Goal: Task Accomplishment & Management: Complete application form

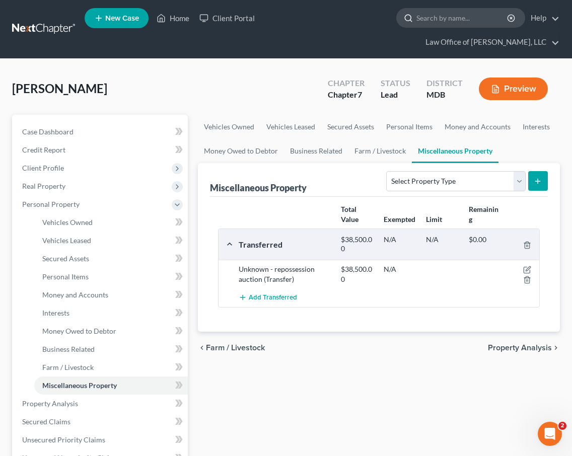
click at [416, 19] on input "search" at bounding box center [462, 18] width 92 height 19
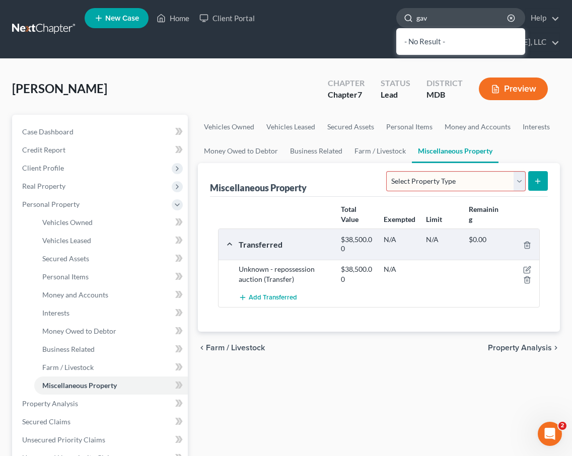
type input "gavi"
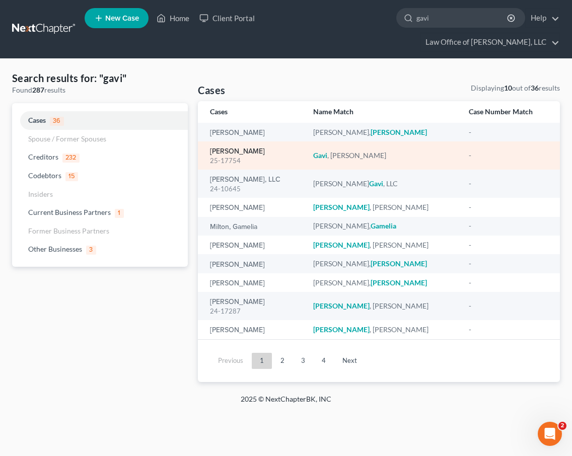
click at [230, 148] on link "Gavi, Martin" at bounding box center [237, 151] width 55 height 7
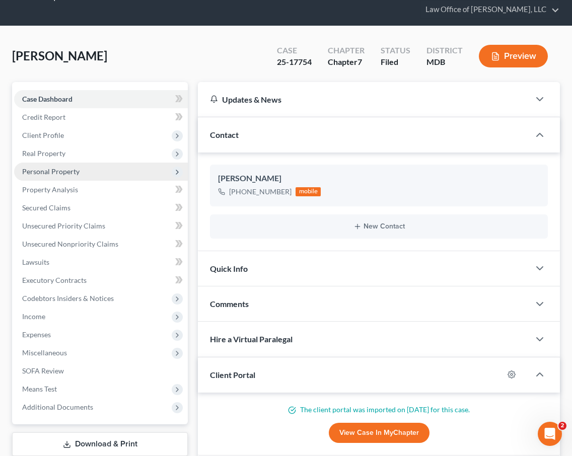
scroll to position [66, 0]
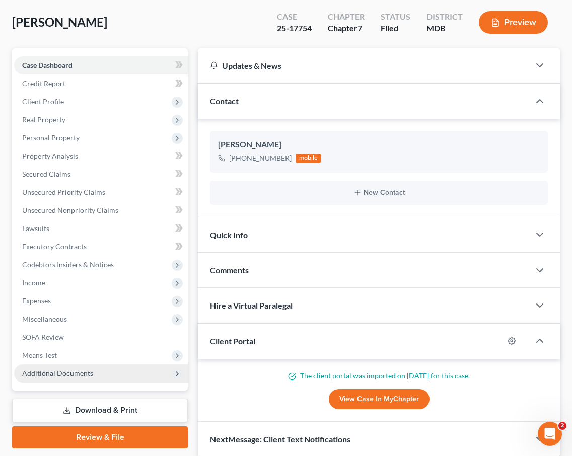
click at [97, 364] on span "Additional Documents" at bounding box center [101, 373] width 174 height 18
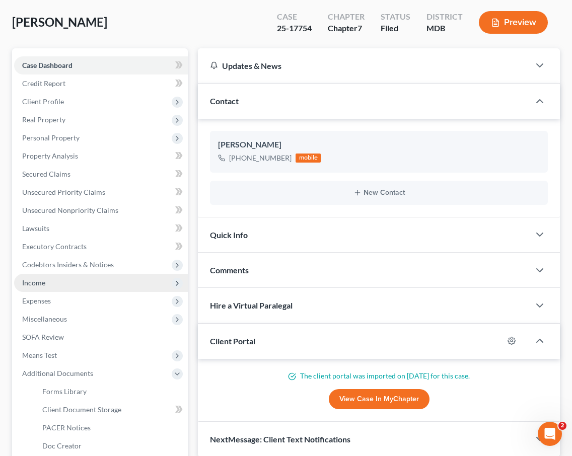
click at [55, 274] on span "Income" at bounding box center [101, 283] width 174 height 18
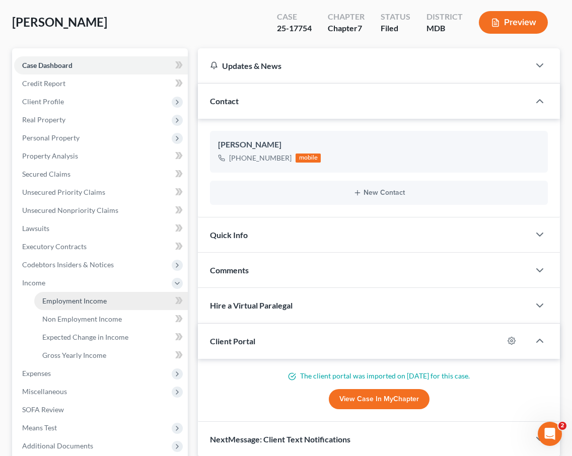
click at [61, 296] on span "Employment Income" at bounding box center [74, 300] width 64 height 9
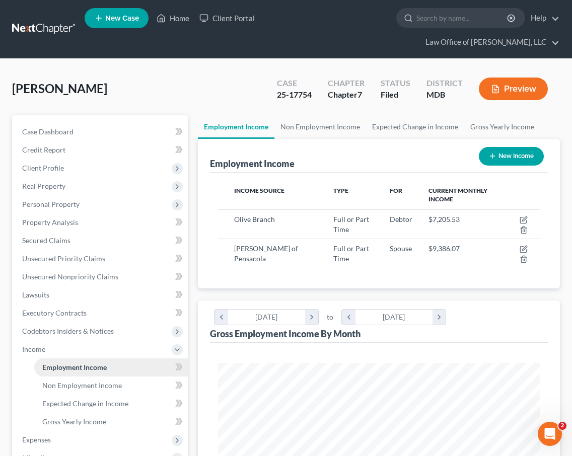
scroll to position [161, 342]
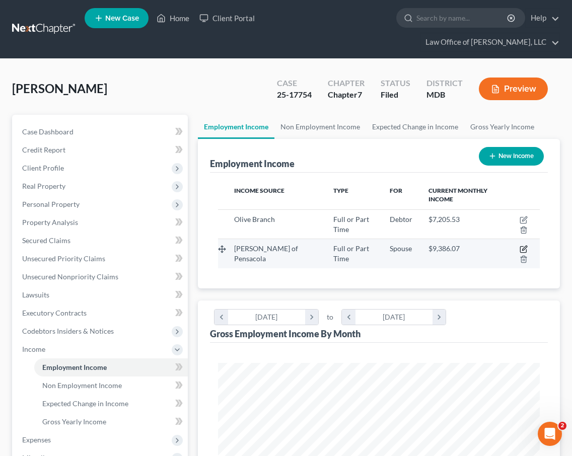
click at [524, 245] on icon "button" at bounding box center [523, 249] width 8 height 8
select select "0"
select select "9"
select select "2"
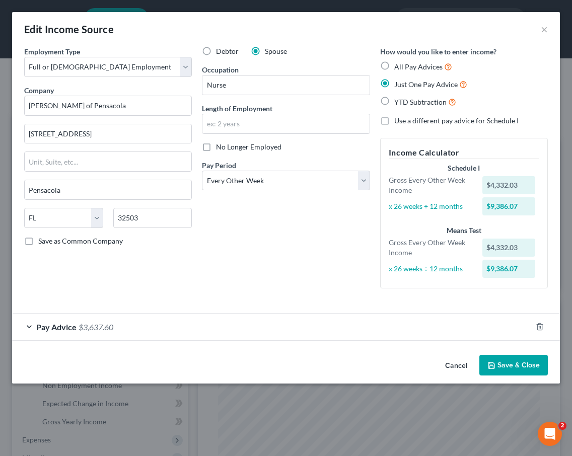
click at [75, 329] on span "Pay Advice" at bounding box center [56, 327] width 40 height 10
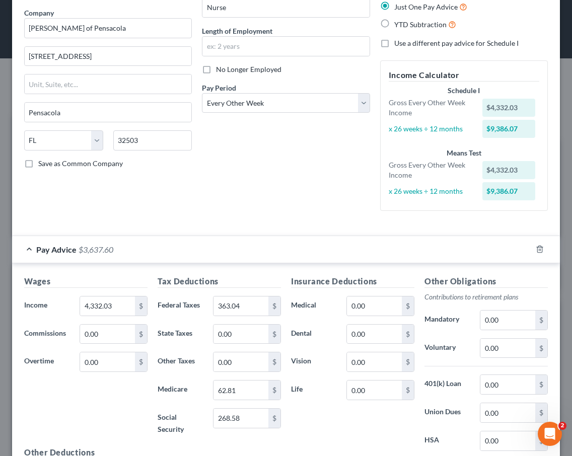
scroll to position [86, 0]
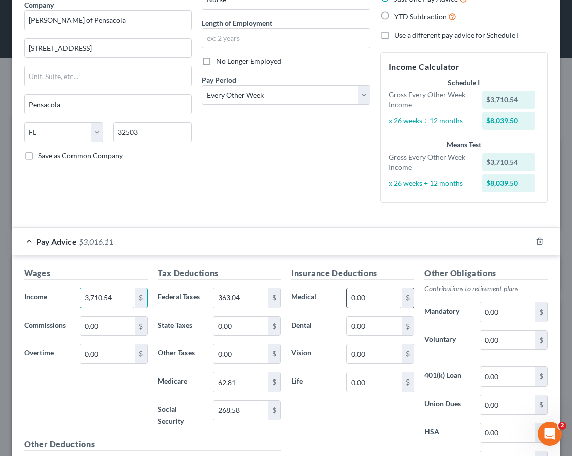
type input "3,710.54"
click at [369, 296] on input "0.00" at bounding box center [374, 297] width 55 height 19
type input "55.68"
click at [256, 301] on input "363.04" at bounding box center [240, 297] width 55 height 19
type input "281.78"
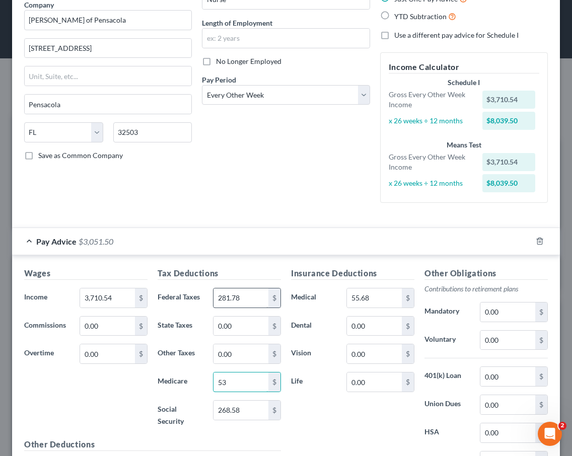
type input "53"
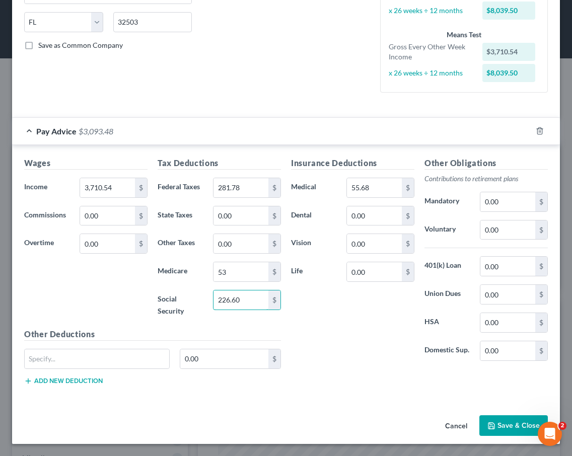
type input "226.60"
click at [496, 427] on button "Save & Close" at bounding box center [513, 425] width 68 height 21
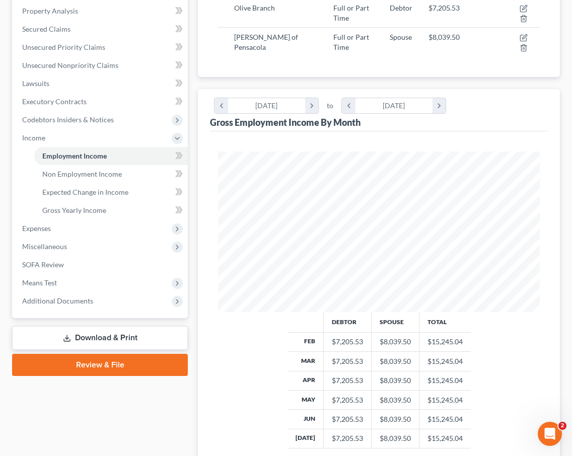
scroll to position [0, 0]
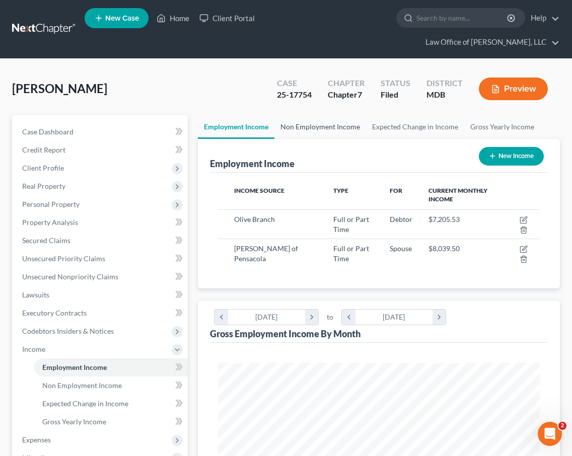
click at [308, 115] on link "Non Employment Income" at bounding box center [320, 127] width 92 height 24
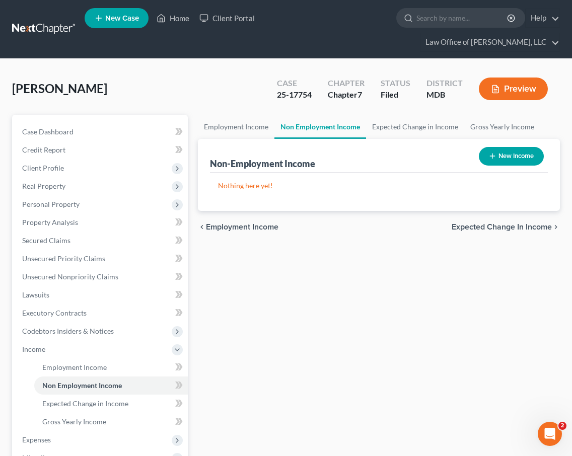
click at [493, 147] on button "New Income" at bounding box center [510, 156] width 65 height 19
select select "0"
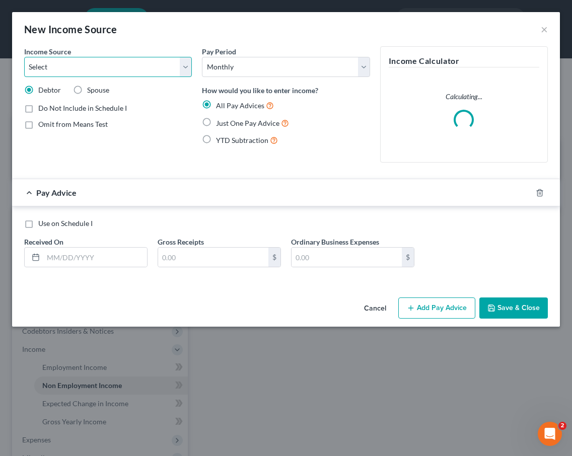
click at [122, 68] on select "Select Unemployment Disability (from employer) Pension Retirement Social Securi…" at bounding box center [108, 67] width 168 height 20
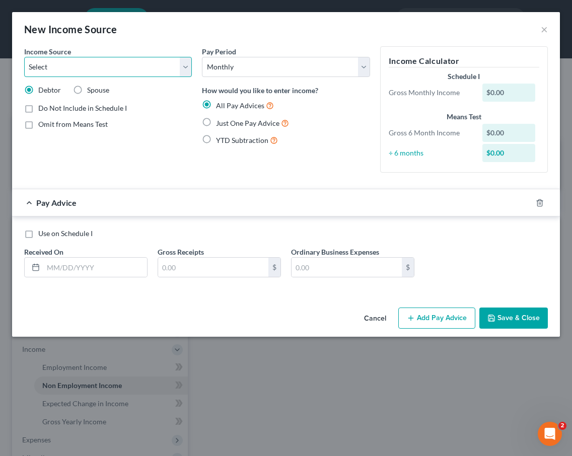
select select "8"
click at [24, 57] on select "Select Unemployment Disability (from employer) Pension Retirement Social Securi…" at bounding box center [108, 67] width 168 height 20
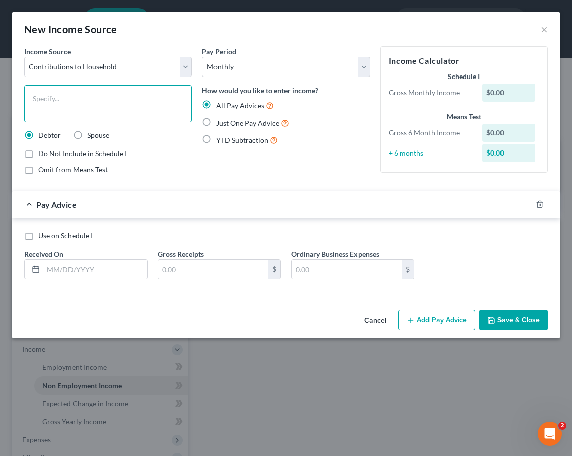
click at [79, 97] on textarea at bounding box center [108, 103] width 168 height 37
type textarea "Child Contribution"
click at [191, 265] on input "text" at bounding box center [213, 269] width 110 height 19
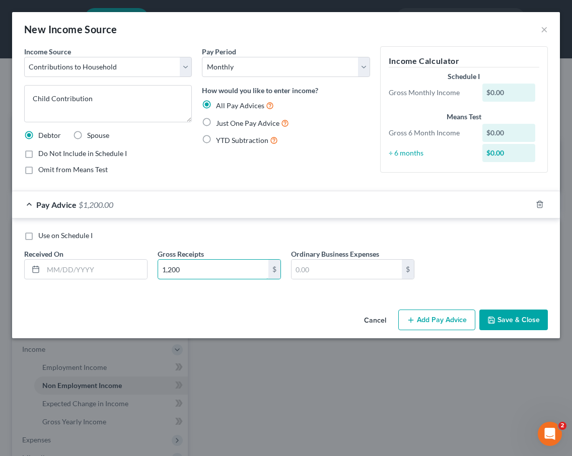
type input "1,200"
click at [38, 238] on label "Use on Schedule I" at bounding box center [65, 235] width 54 height 10
click at [42, 237] on input "Use on Schedule I" at bounding box center [45, 233] width 7 height 7
checkbox input "true"
click at [494, 316] on icon "button" at bounding box center [491, 320] width 8 height 8
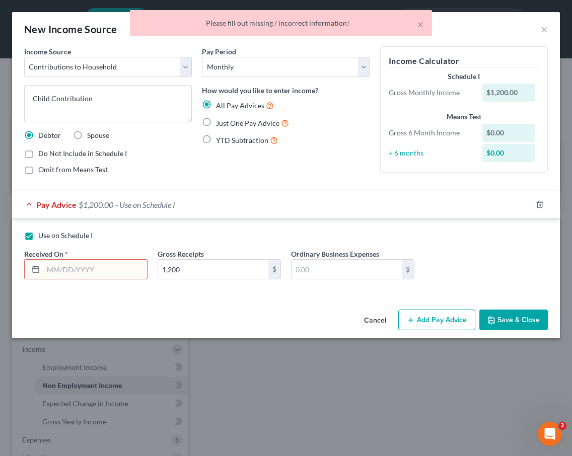
click at [63, 267] on input "text" at bounding box center [95, 269] width 104 height 19
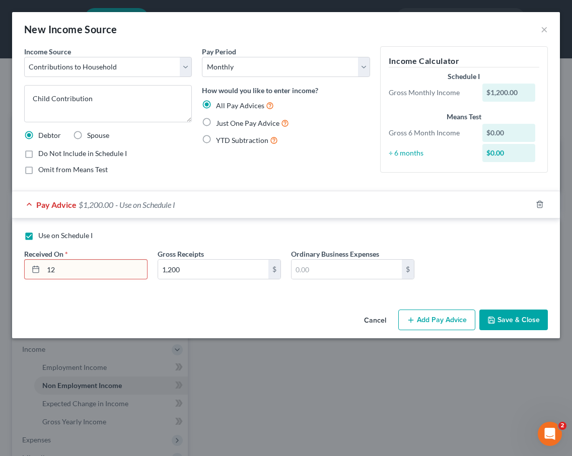
type input "1"
type input "10/1/2025"
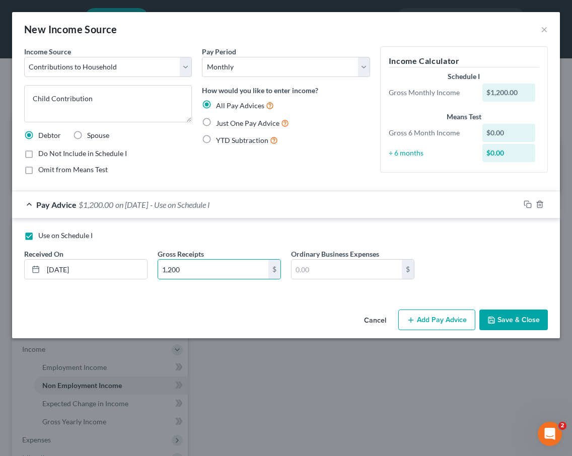
click at [506, 323] on button "Save & Close" at bounding box center [513, 319] width 68 height 21
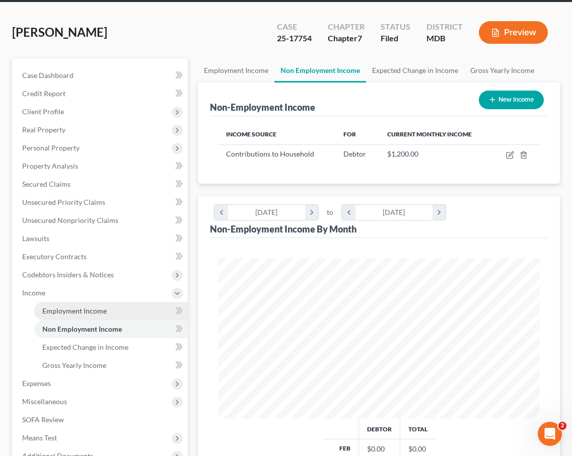
scroll to position [61, 0]
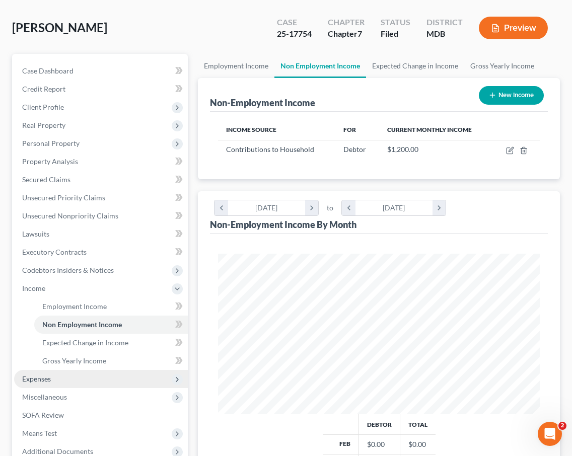
click at [71, 370] on span "Expenses" at bounding box center [101, 379] width 174 height 18
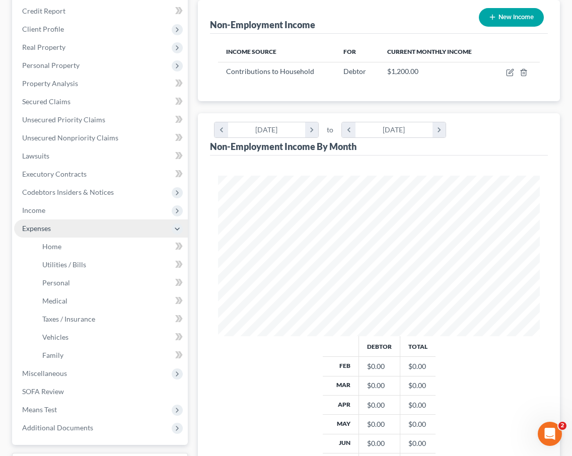
scroll to position [154, 0]
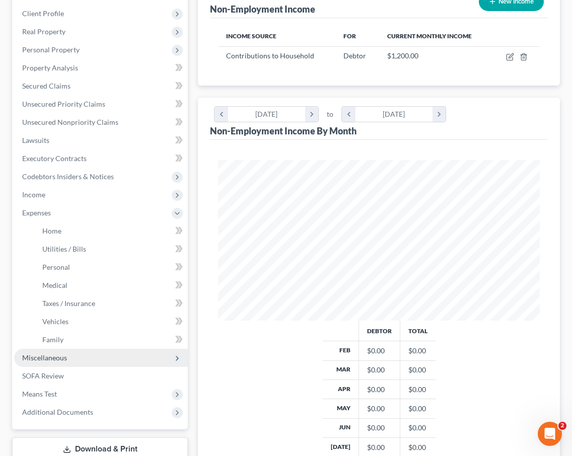
click at [67, 349] on span "Miscellaneous" at bounding box center [101, 358] width 174 height 18
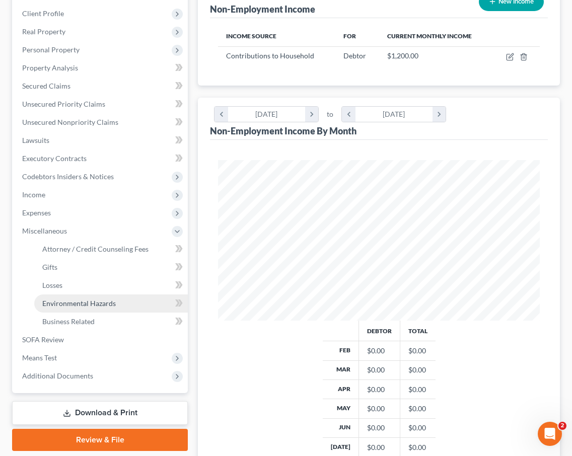
click at [85, 294] on link "Environmental Hazards" at bounding box center [110, 303] width 153 height 18
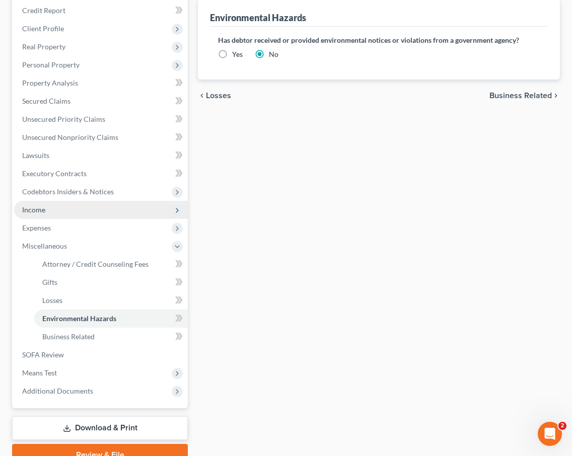
scroll to position [150, 0]
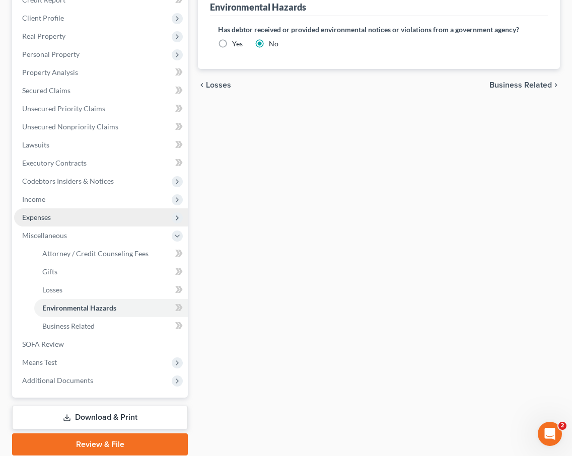
click at [42, 213] on span "Expenses" at bounding box center [36, 217] width 29 height 9
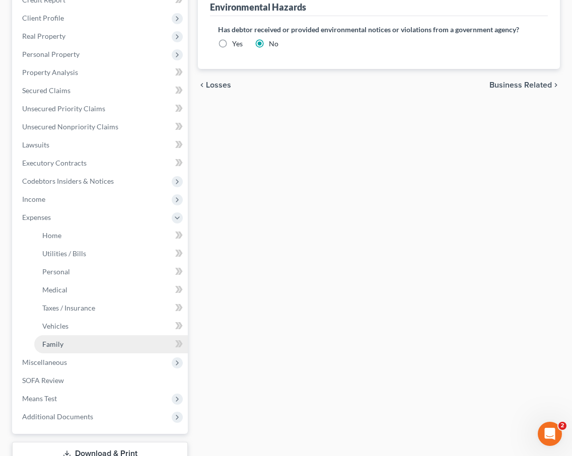
click at [47, 340] on span "Family" at bounding box center [52, 344] width 21 height 9
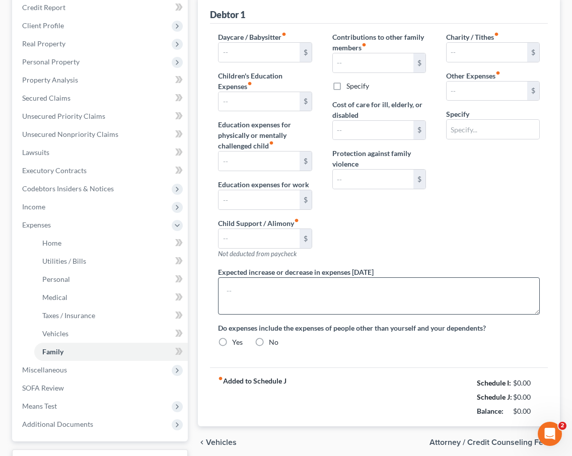
radio input "true"
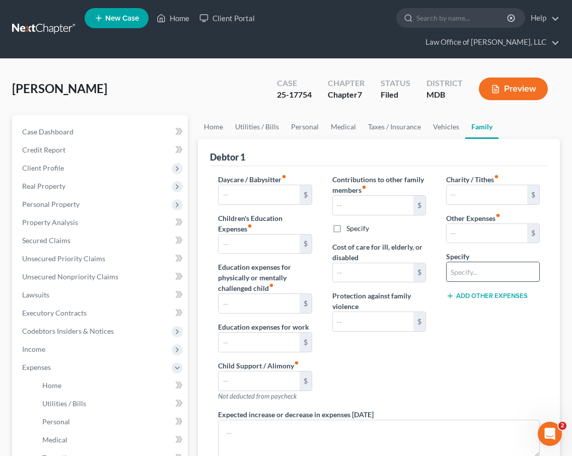
click at [453, 262] on input "text" at bounding box center [492, 271] width 93 height 19
click at [462, 224] on input "text" at bounding box center [486, 233] width 81 height 19
type input "1,200"
click at [453, 262] on input "text" at bounding box center [492, 271] width 93 height 19
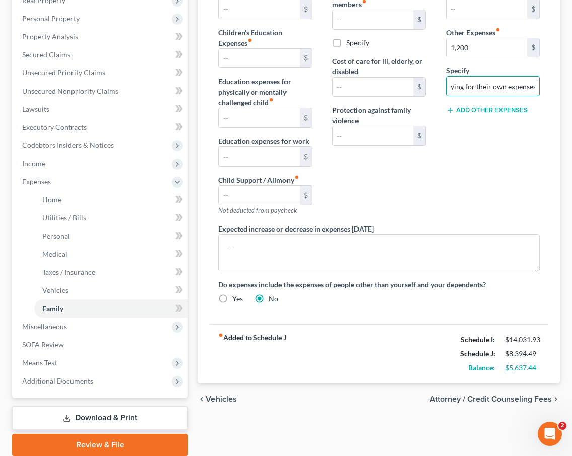
scroll to position [205, 0]
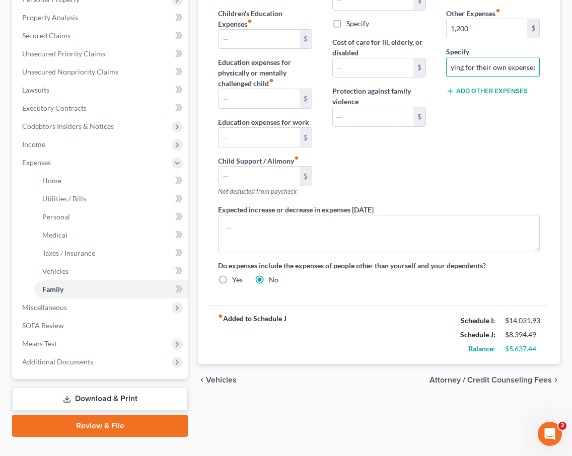
type input "Child paying for their own expenses."
click at [339, 367] on div "chevron_left Vehicles Attorney / Credit Counseling Fees chevron_right" at bounding box center [379, 380] width 362 height 32
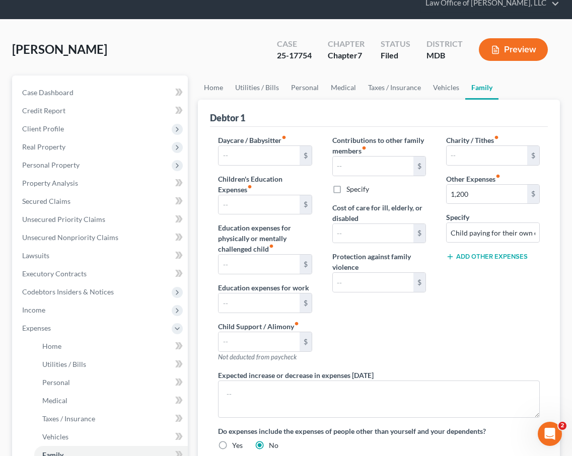
scroll to position [39, 0]
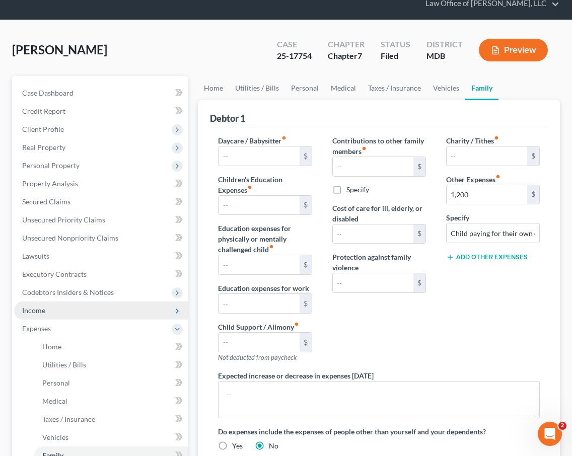
click at [46, 301] on span "Income" at bounding box center [101, 310] width 174 height 18
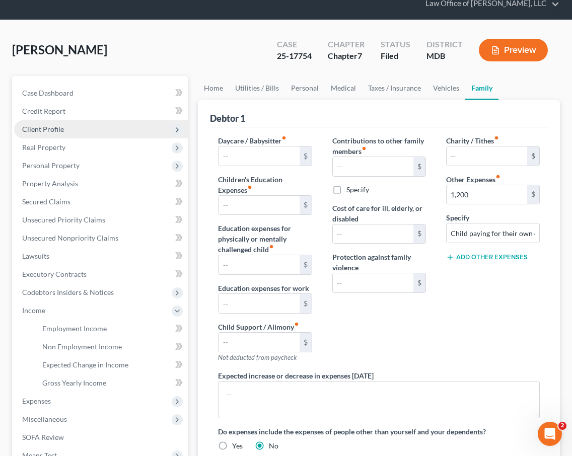
click at [51, 120] on span "Client Profile" at bounding box center [101, 129] width 174 height 18
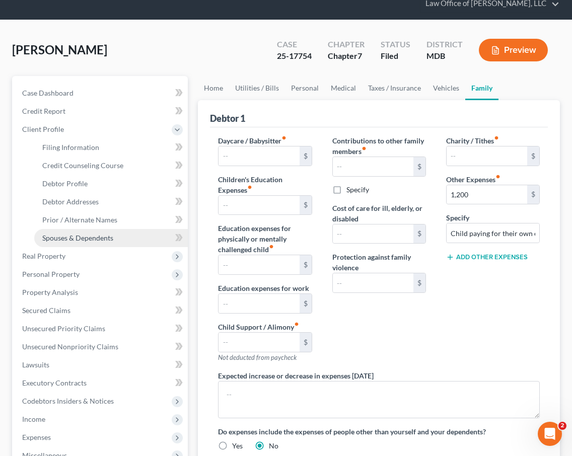
click at [62, 233] on span "Spouses & Dependents" at bounding box center [77, 237] width 71 height 9
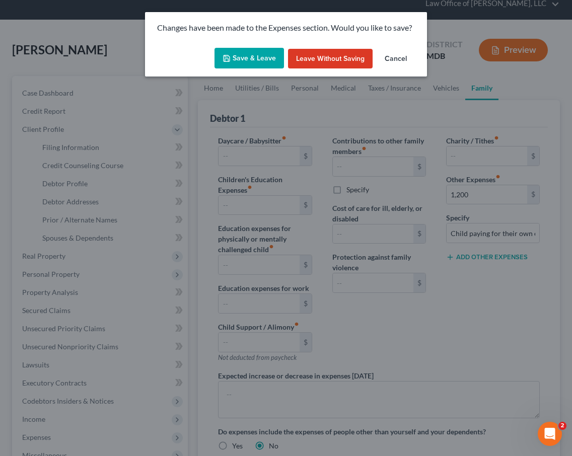
click at [259, 53] on button "Save & Leave" at bounding box center [248, 58] width 69 height 21
type input "1,200.00"
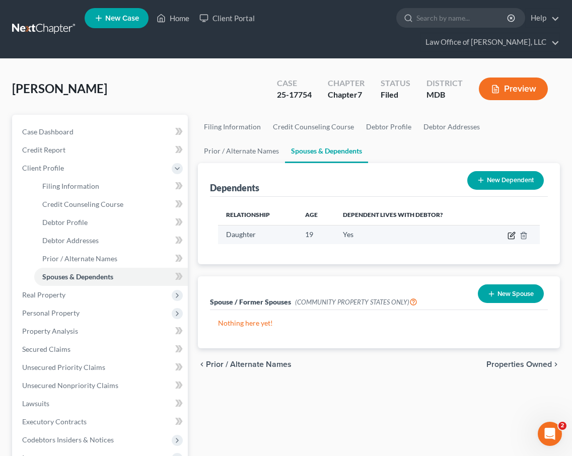
click at [509, 231] on icon "button" at bounding box center [511, 235] width 8 height 8
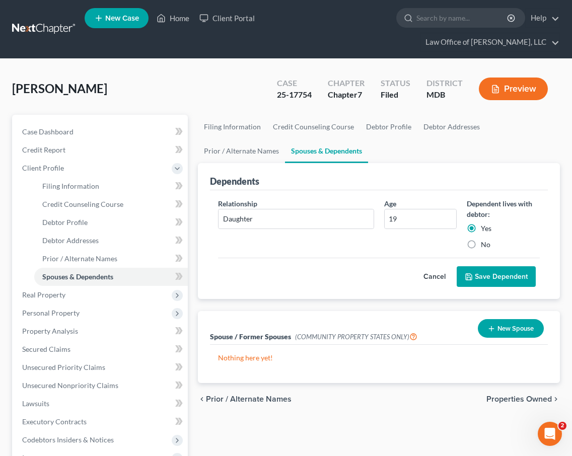
click at [497, 266] on button "Save Dependent" at bounding box center [495, 276] width 79 height 21
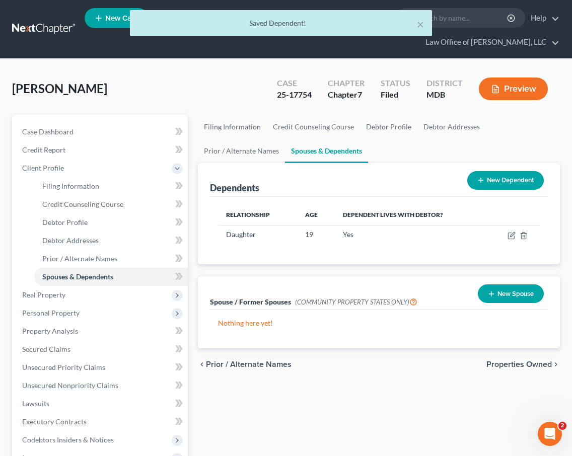
click at [496, 171] on button "New Dependent" at bounding box center [505, 180] width 76 height 19
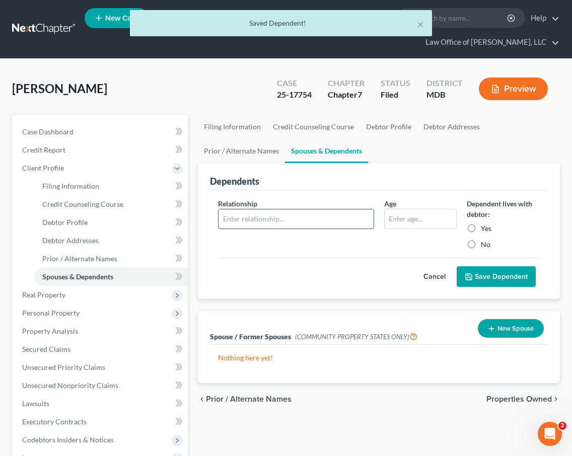
click at [246, 209] on input "text" at bounding box center [295, 218] width 154 height 19
type input "Son"
click at [481, 223] on label "Yes" at bounding box center [486, 228] width 11 height 10
click at [485, 223] on input "Yes" at bounding box center [488, 226] width 7 height 7
radio input "true"
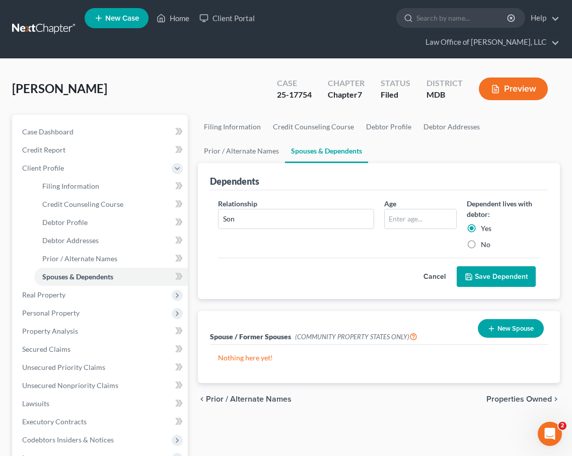
click at [490, 266] on button "Save Dependent" at bounding box center [495, 276] width 79 height 21
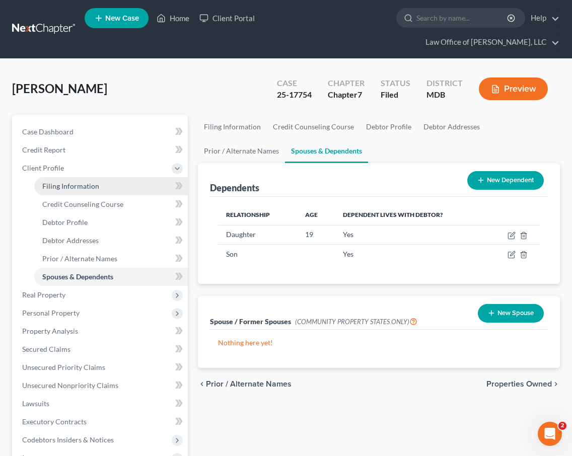
click at [65, 182] on span "Filing Information" at bounding box center [70, 186] width 57 height 9
select select "0"
select select "3"
select select "0"
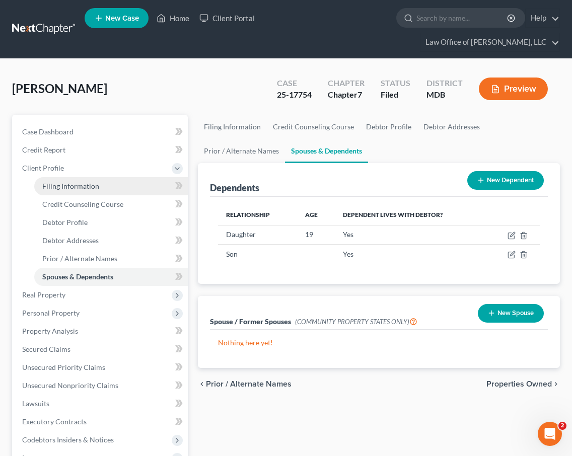
select select "38"
select select "0"
select select "21"
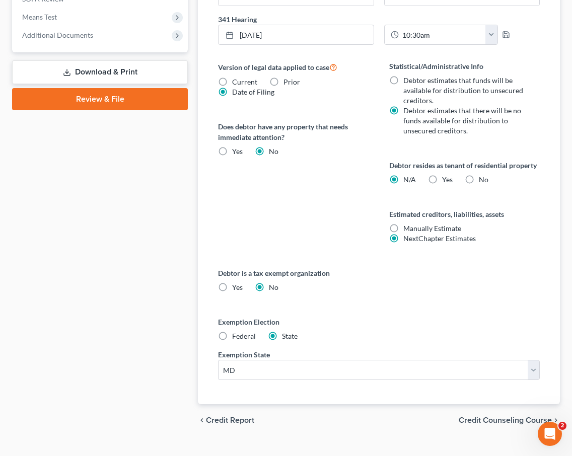
click at [488, 416] on span "Credit Counseling Course" at bounding box center [504, 420] width 93 height 8
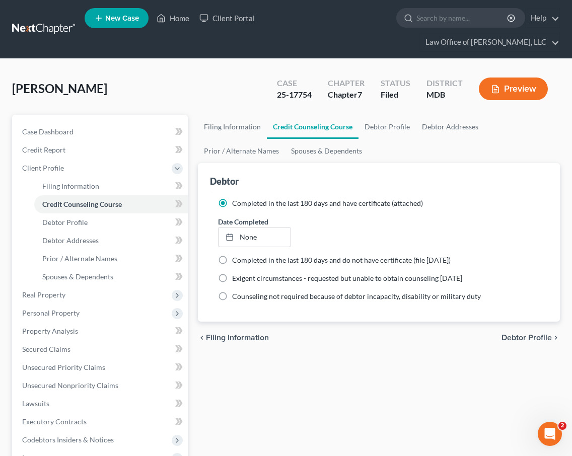
click at [517, 334] on span "Debtor Profile" at bounding box center [526, 338] width 50 height 8
select select "1"
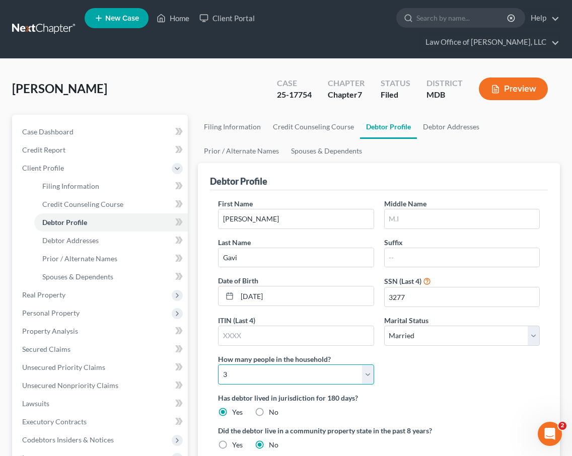
click at [306, 365] on select "Select 1 2 3 4 5 6 7 8 9 10 11 12 13 14 15 16 17 18 19 20" at bounding box center [295, 374] width 155 height 20
select select "3"
click at [218, 364] on select "Select 1 2 3 4 5 6 7 8 9 10 11 12 13 14 15 16 17 18 19 20" at bounding box center [295, 374] width 155 height 20
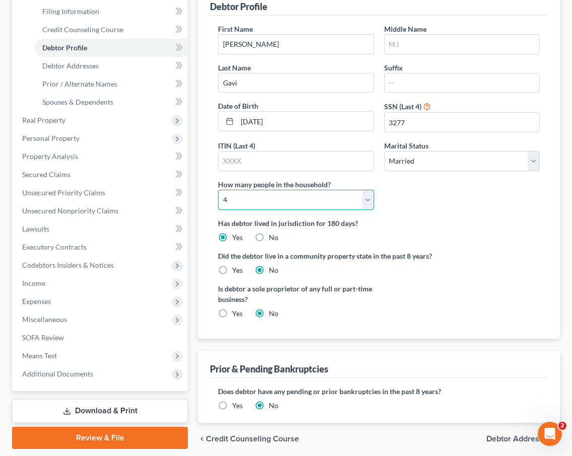
scroll to position [193, 0]
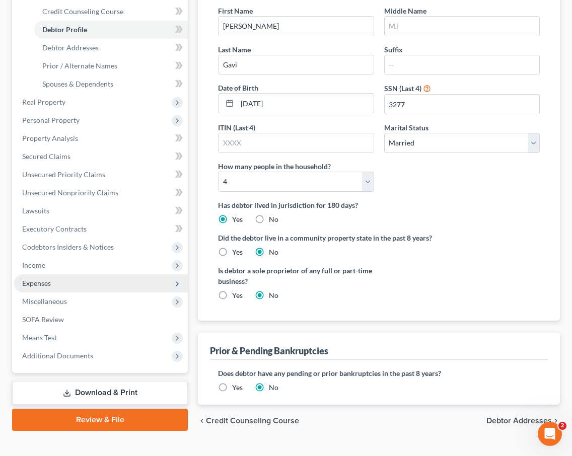
click at [33, 279] on span "Expenses" at bounding box center [36, 283] width 29 height 9
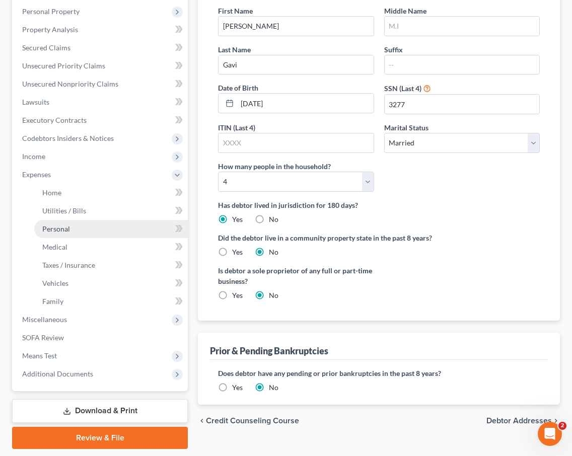
click at [53, 224] on span "Personal" at bounding box center [56, 228] width 28 height 9
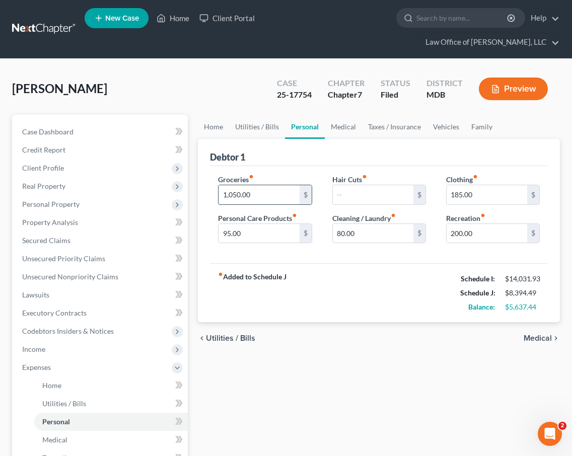
click at [231, 185] on input "1,050.00" at bounding box center [258, 194] width 81 height 19
click at [227, 185] on input "150.00" at bounding box center [258, 194] width 81 height 19
type input "1,250.00"
click at [342, 224] on input "80.00" at bounding box center [373, 233] width 81 height 19
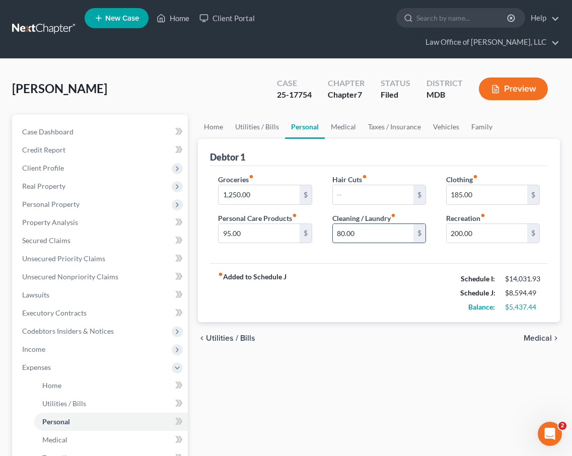
click at [342, 224] on input "80.00" at bounding box center [373, 233] width 81 height 19
type input "90.00"
click at [475, 224] on input "200.00" at bounding box center [486, 233] width 81 height 19
click at [481, 185] on input "185.00" at bounding box center [486, 194] width 81 height 19
type input "275"
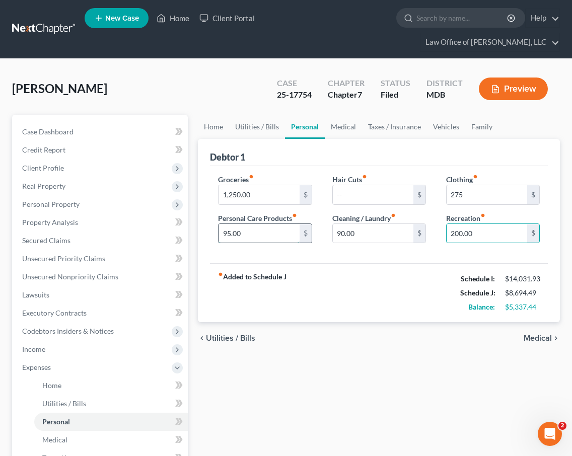
click at [228, 224] on input "95.00" at bounding box center [258, 233] width 81 height 19
click at [226, 224] on input "95.00" at bounding box center [258, 233] width 81 height 19
type input "155.00"
click at [525, 334] on span "Medical" at bounding box center [537, 338] width 28 height 8
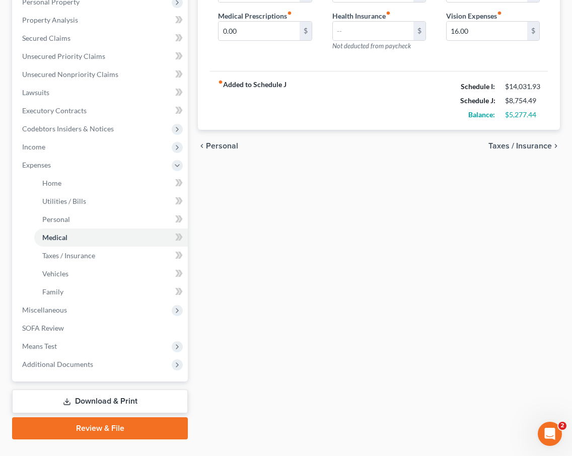
scroll to position [205, 0]
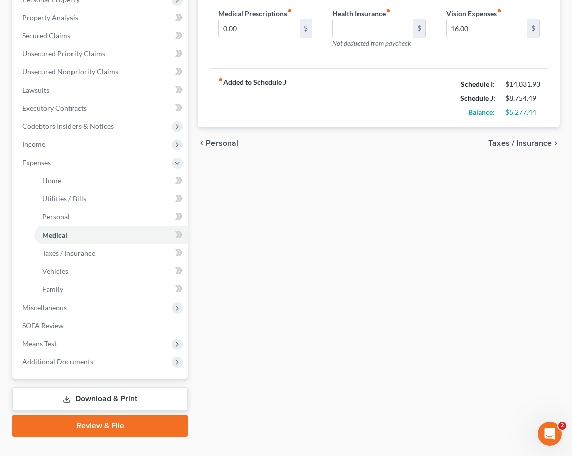
click at [241, 311] on div "Home Utilities / Bills Personal Medical Taxes / Insurance Vehicles Family Debto…" at bounding box center [379, 173] width 372 height 527
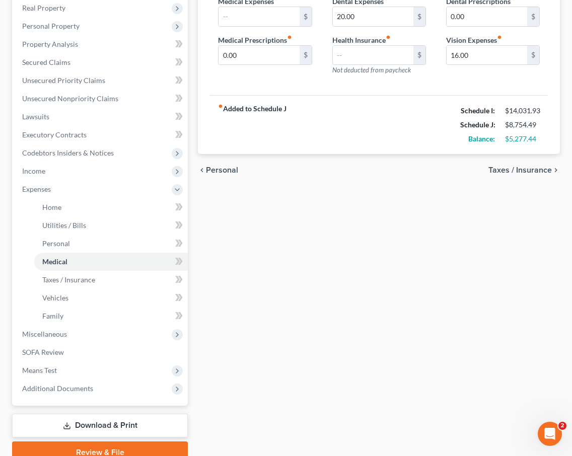
scroll to position [203, 0]
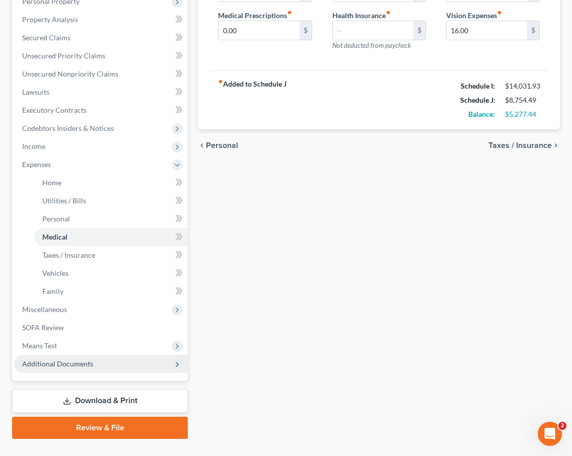
click at [36, 355] on span "Additional Documents" at bounding box center [101, 364] width 174 height 18
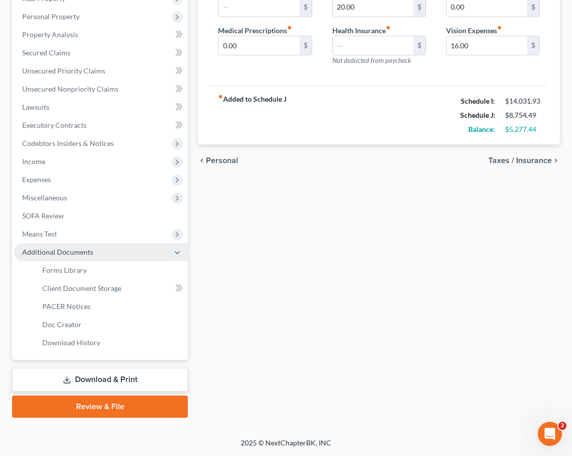
scroll to position [169, 0]
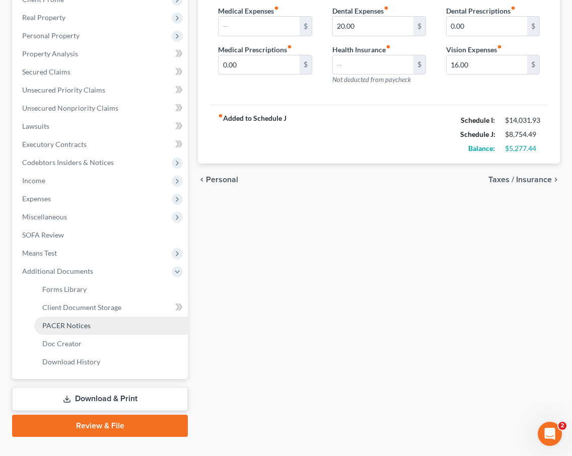
click at [44, 321] on span "PACER Notices" at bounding box center [66, 325] width 48 height 9
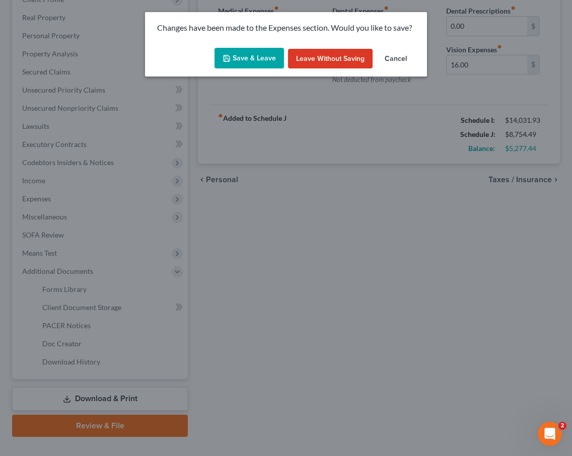
click at [243, 53] on button "Save & Leave" at bounding box center [248, 58] width 69 height 21
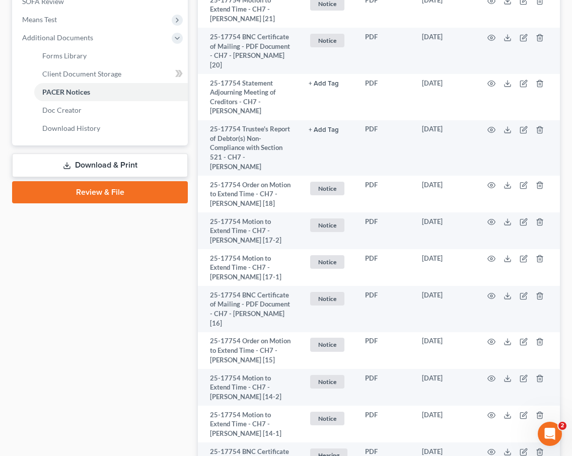
scroll to position [462, 0]
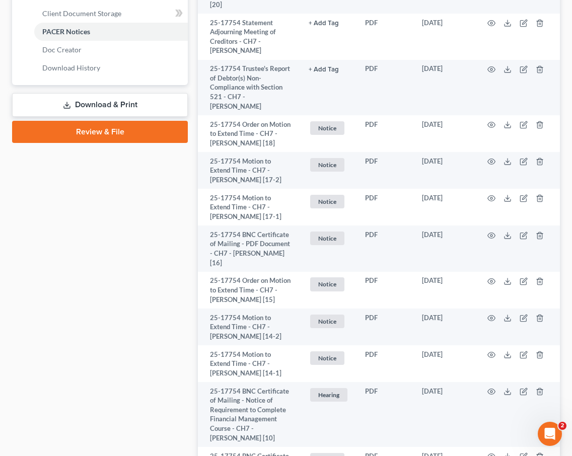
click at [105, 93] on link "Download & Print" at bounding box center [100, 105] width 176 height 24
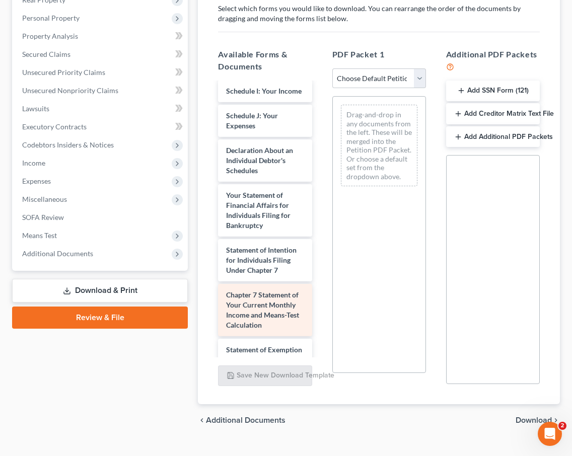
scroll to position [1089, 0]
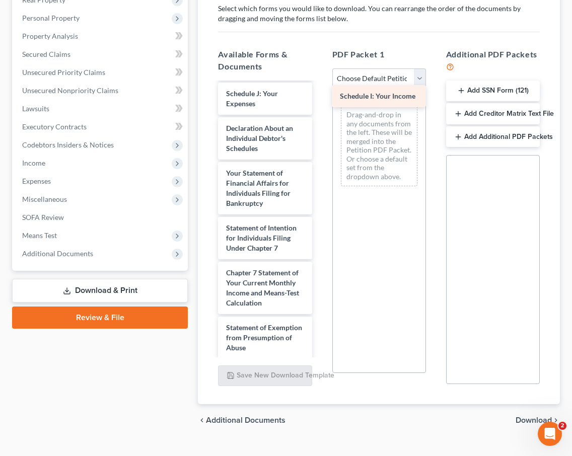
drag, startPoint x: 264, startPoint y: 90, endPoint x: 377, endPoint y: 92, distance: 113.7
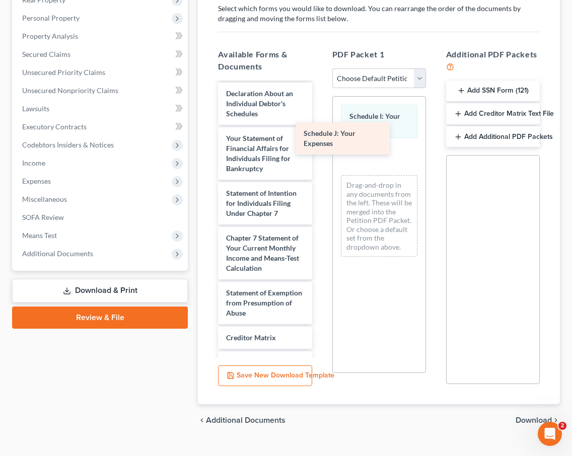
drag, startPoint x: 275, startPoint y: 96, endPoint x: 354, endPoint y: 133, distance: 88.0
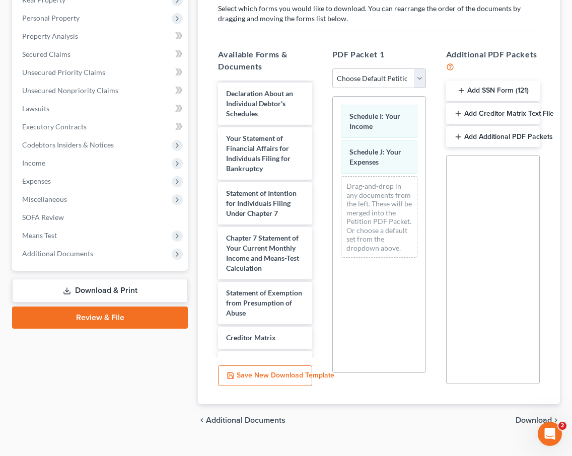
click at [530, 416] on span "Download" at bounding box center [533, 420] width 36 height 8
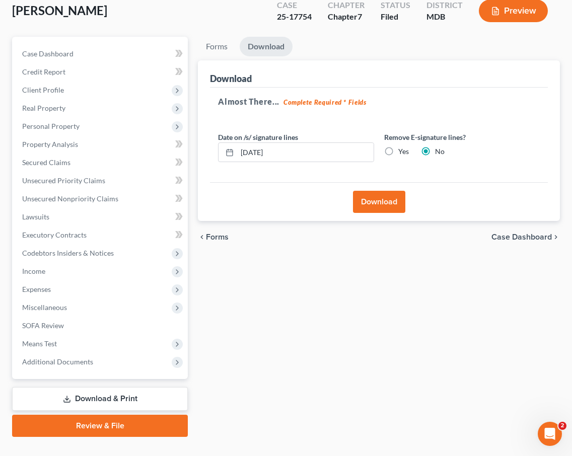
click at [376, 191] on button "Download" at bounding box center [379, 202] width 52 height 22
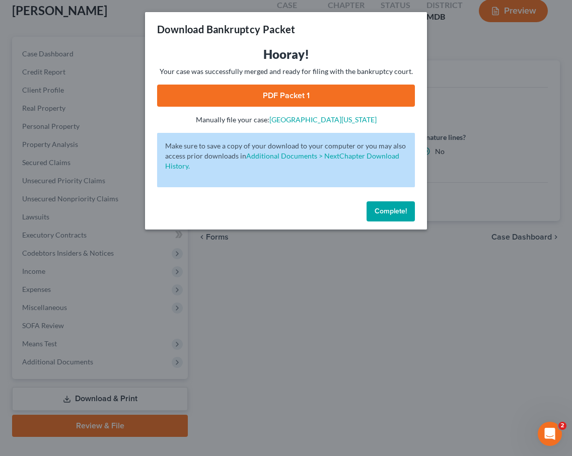
click at [283, 92] on link "PDF Packet 1" at bounding box center [286, 96] width 258 height 22
click at [386, 213] on span "Complete!" at bounding box center [390, 211] width 32 height 9
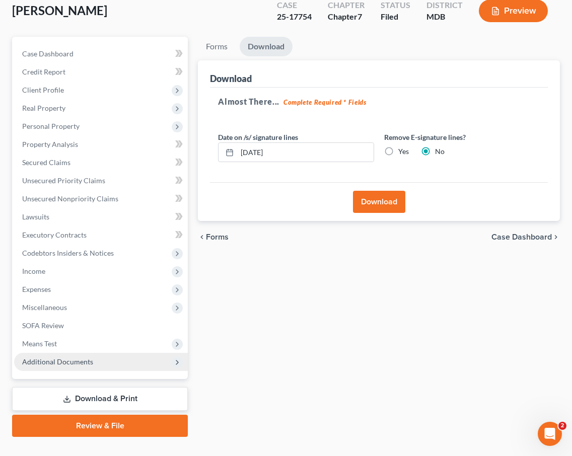
click at [61, 357] on span "Additional Documents" at bounding box center [57, 361] width 71 height 9
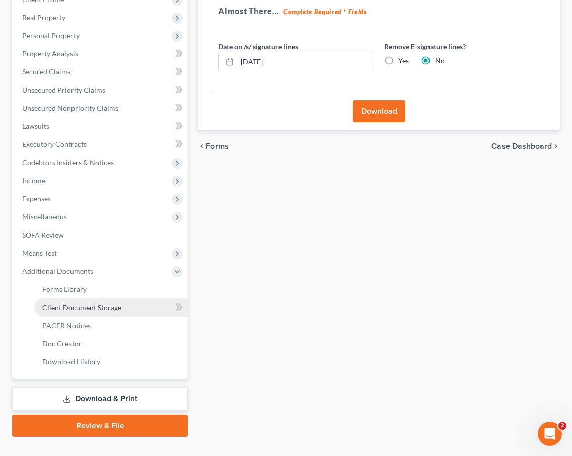
click at [56, 303] on span "Client Document Storage" at bounding box center [81, 307] width 79 height 9
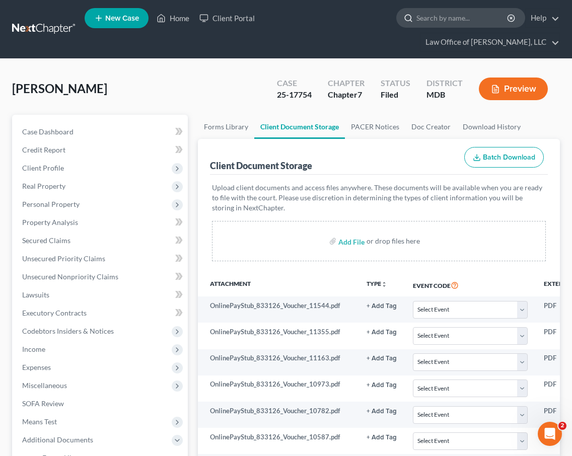
click at [416, 22] on input "search" at bounding box center [462, 18] width 92 height 19
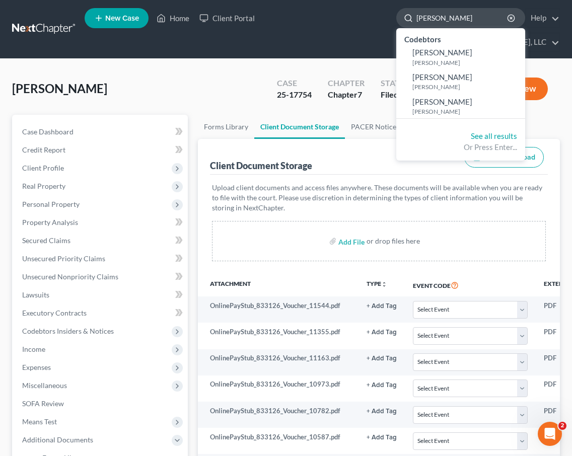
click at [416, 22] on input "cheryl cole" at bounding box center [462, 18] width 92 height 19
drag, startPoint x: 320, startPoint y: 22, endPoint x: 280, endPoint y: 22, distance: 39.7
click at [396, 22] on div "cheryl cole" at bounding box center [460, 18] width 129 height 20
click at [416, 17] on input "[PERSON_NAME]" at bounding box center [462, 18] width 92 height 19
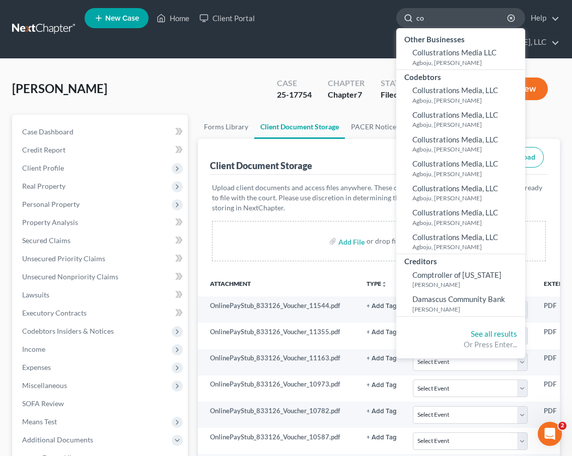
type input "c"
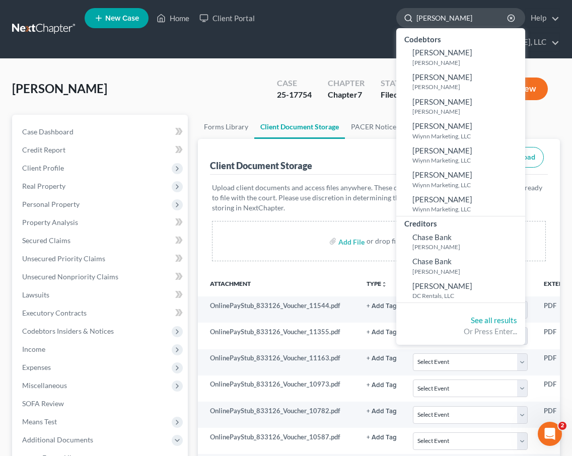
type input "cheryl grimm"
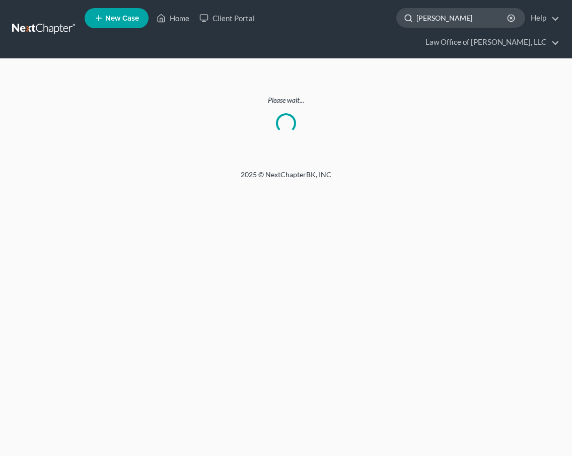
click at [416, 20] on input "[PERSON_NAME]" at bounding box center [462, 18] width 92 height 19
drag, startPoint x: 318, startPoint y: 20, endPoint x: 357, endPoint y: 18, distance: 39.3
click at [416, 19] on input "[PERSON_NAME]" at bounding box center [462, 18] width 92 height 19
click at [416, 18] on input "[PERSON_NAME]" at bounding box center [462, 18] width 92 height 19
type input "[PERSON_NAME]"
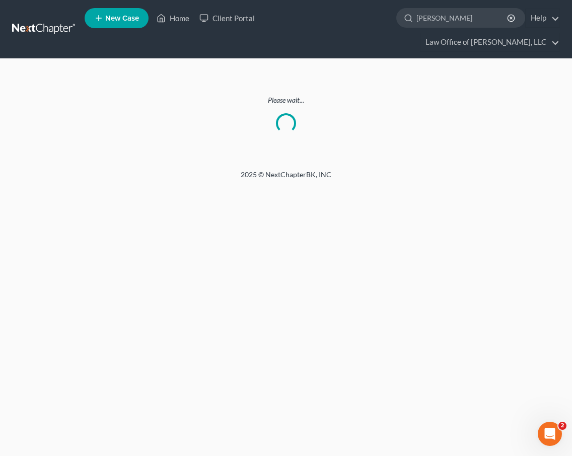
click at [30, 20] on link at bounding box center [44, 29] width 64 height 18
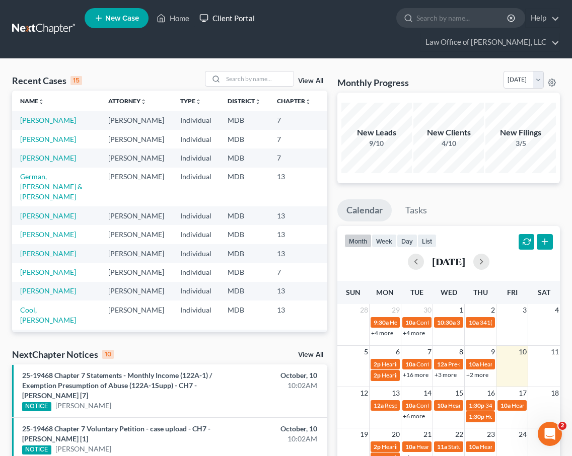
click at [232, 17] on link "Client Portal" at bounding box center [226, 18] width 65 height 18
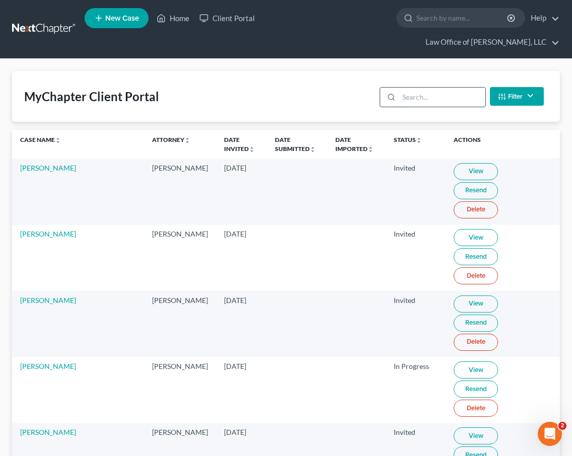
click at [418, 88] on input "search" at bounding box center [441, 97] width 86 height 19
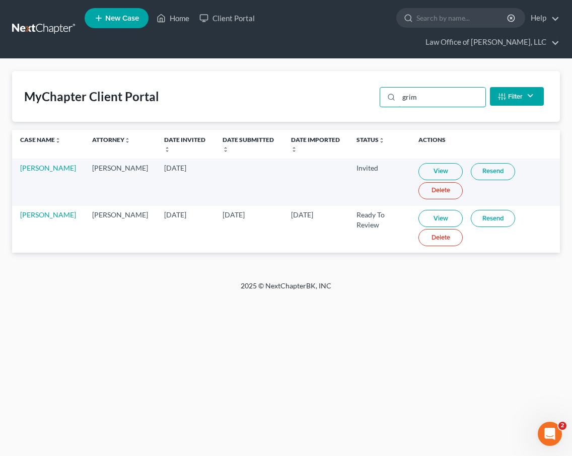
type input "grim"
click at [44, 20] on link at bounding box center [44, 29] width 64 height 18
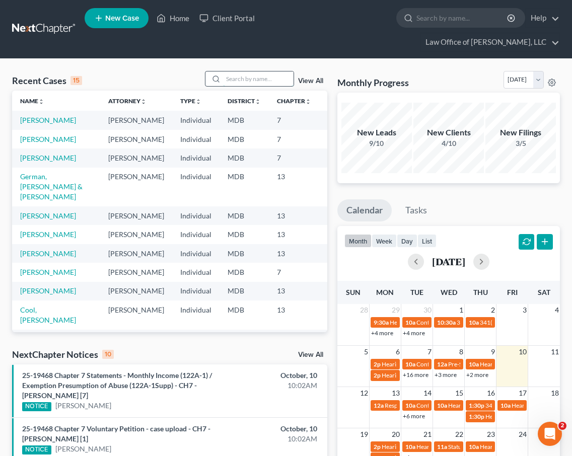
click at [245, 71] on input "search" at bounding box center [258, 78] width 70 height 15
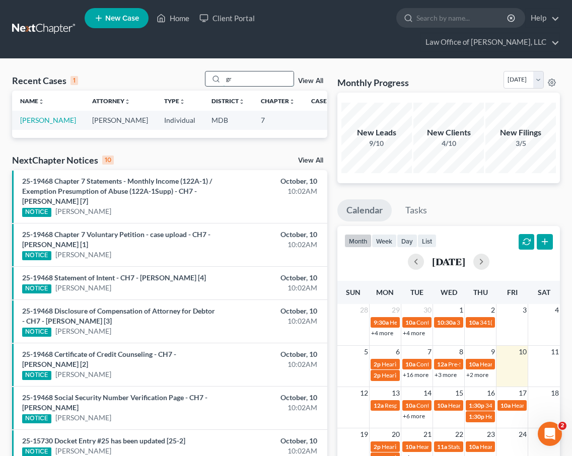
type input "g"
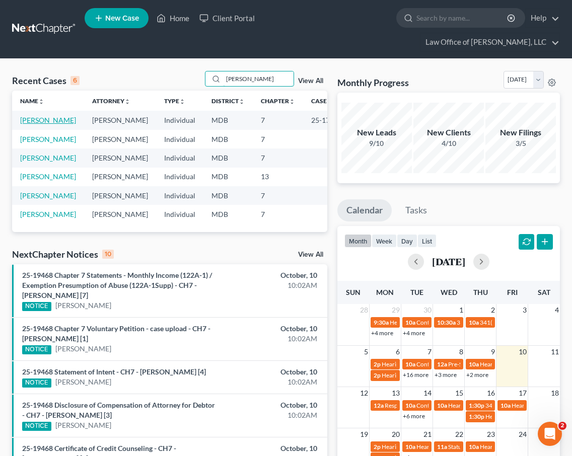
type input "cole"
click at [32, 116] on link "[PERSON_NAME]" at bounding box center [48, 120] width 56 height 9
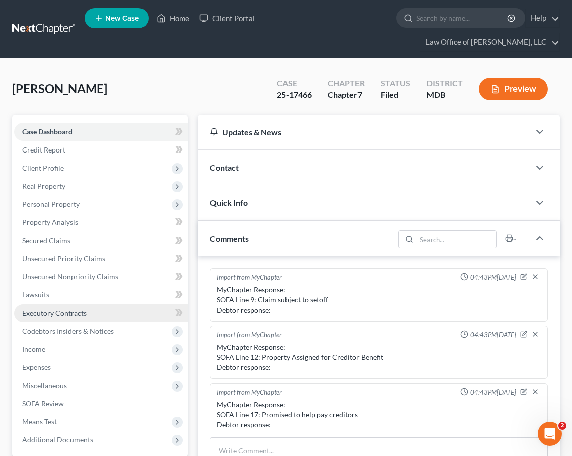
scroll to position [179, 0]
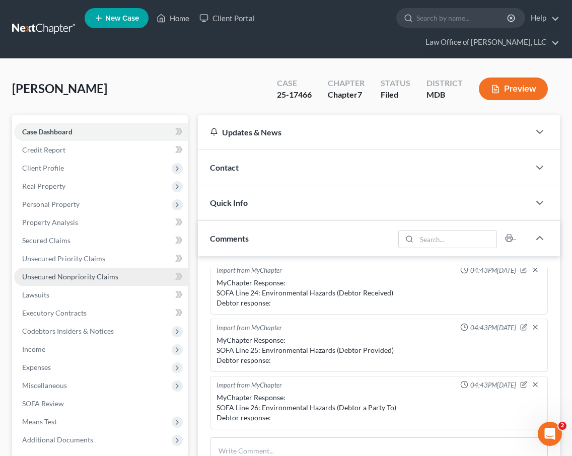
click at [70, 272] on span "Unsecured Nonpriority Claims" at bounding box center [70, 276] width 96 height 9
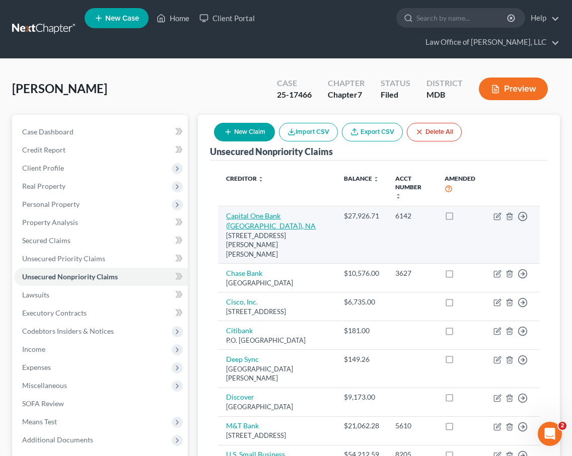
click at [260, 211] on link "Capital One Bank ([GEOGRAPHIC_DATA]), NA" at bounding box center [271, 220] width 90 height 19
select select "48"
select select "2"
select select "0"
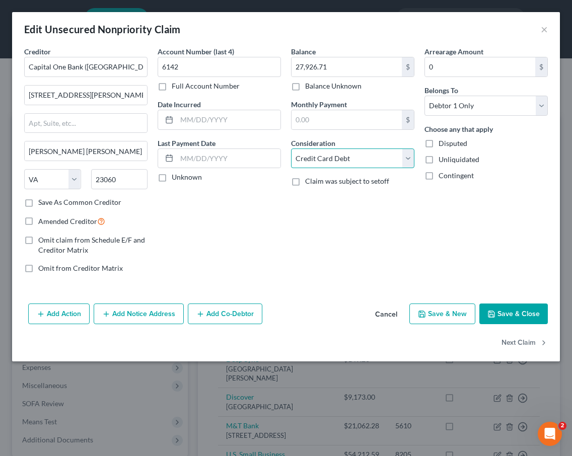
click at [361, 158] on select "Select Cable / Satellite Services Collection Agency Credit Card Debt Debt Couns…" at bounding box center [352, 158] width 123 height 20
select select "14"
click at [291, 148] on select "Select Cable / Satellite Services Collection Agency Credit Card Debt Debt Couns…" at bounding box center [352, 158] width 123 height 20
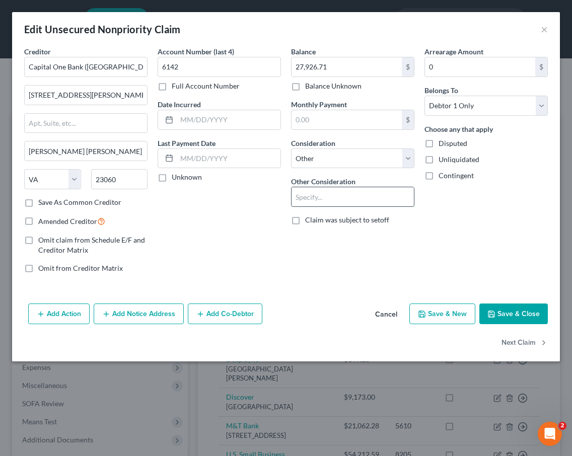
click at [321, 195] on input "text" at bounding box center [352, 196] width 122 height 19
type input "Business Debt"
click at [517, 346] on button "Next Claim" at bounding box center [524, 342] width 46 height 21
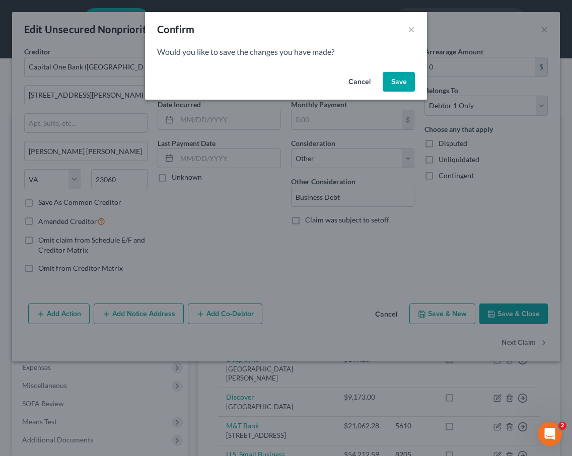
click at [403, 85] on button "Save" at bounding box center [398, 82] width 32 height 20
select select "18"
select select "2"
select select "0"
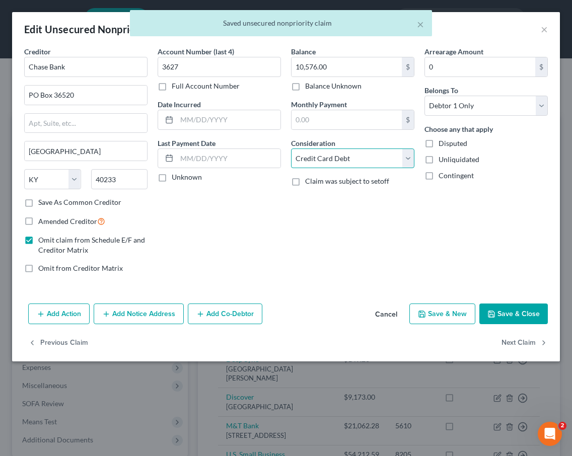
click at [329, 159] on select "Select Cable / Satellite Services Collection Agency Credit Card Debt Debt Couns…" at bounding box center [352, 158] width 123 height 20
select select "14"
click at [291, 148] on select "Select Cable / Satellite Services Collection Agency Credit Card Debt Debt Couns…" at bounding box center [352, 158] width 123 height 20
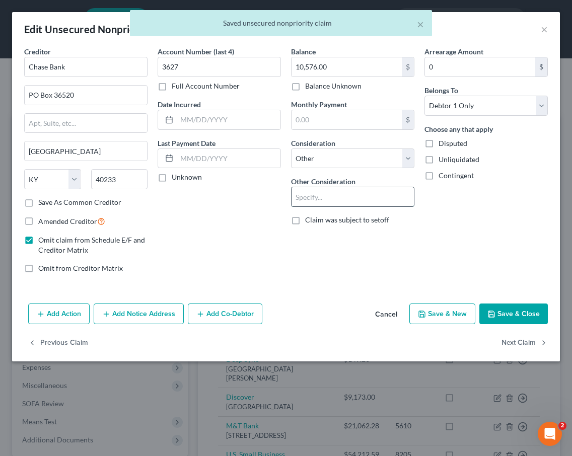
click at [325, 191] on input "text" at bounding box center [352, 196] width 122 height 19
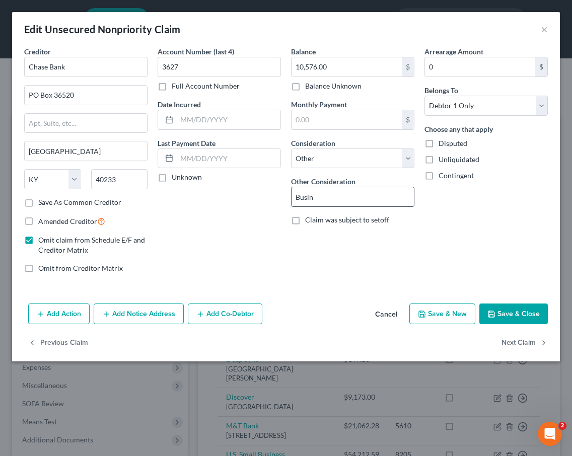
type input "Business Debt"
click at [519, 344] on button "Next Claim" at bounding box center [524, 342] width 46 height 21
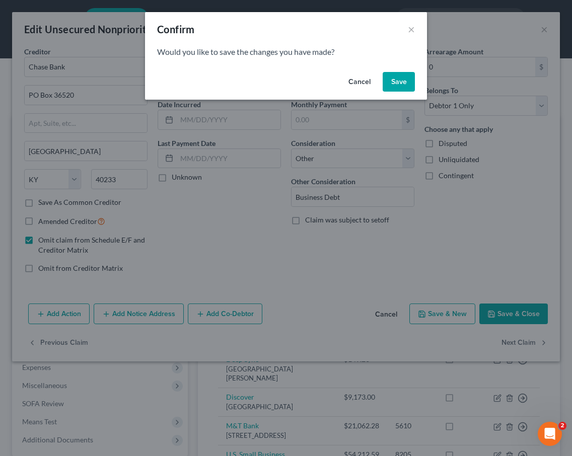
click at [402, 79] on button "Save" at bounding box center [398, 82] width 32 height 20
select select "45"
select select "1"
select select "0"
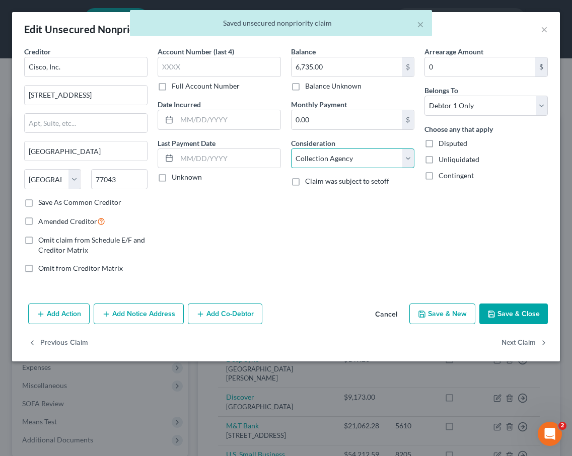
click at [353, 161] on select "Select Cable / Satellite Services Collection Agency Credit Card Debt Debt Couns…" at bounding box center [352, 158] width 123 height 20
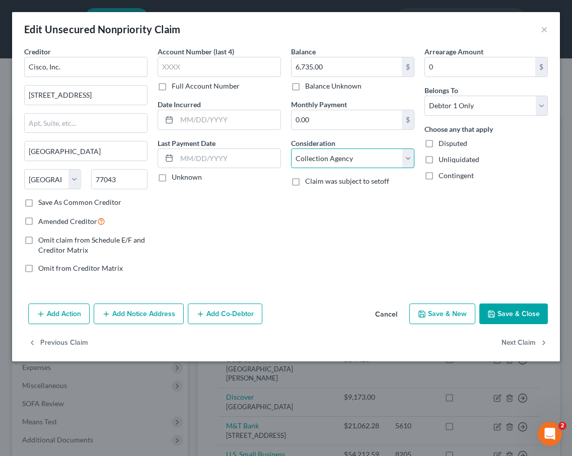
select select "14"
click at [291, 148] on select "Select Cable / Satellite Services Collection Agency Credit Card Debt Debt Couns…" at bounding box center [352, 158] width 123 height 20
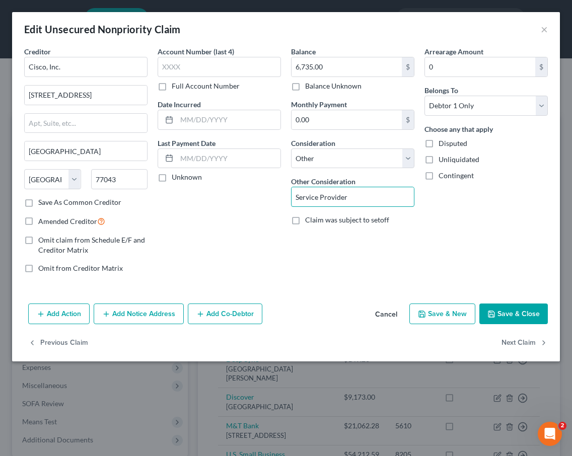
drag, startPoint x: 352, startPoint y: 200, endPoint x: 249, endPoint y: 200, distance: 103.1
click at [249, 200] on div "Creditor * Cisco, Inc. 1702 Townhurst Dr. Houston State AL AK AR AZ CA CO CT DE…" at bounding box center [285, 163] width 533 height 235
type input "Business Debt"
click at [509, 334] on button "Next Claim" at bounding box center [524, 342] width 46 height 21
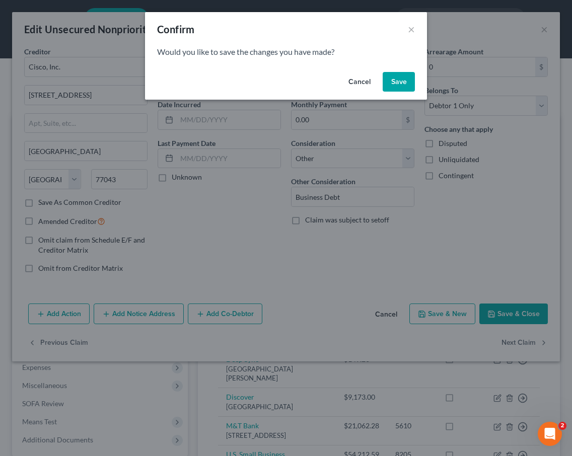
click at [404, 83] on button "Save" at bounding box center [398, 82] width 32 height 20
select select "18"
select select "2"
select select "0"
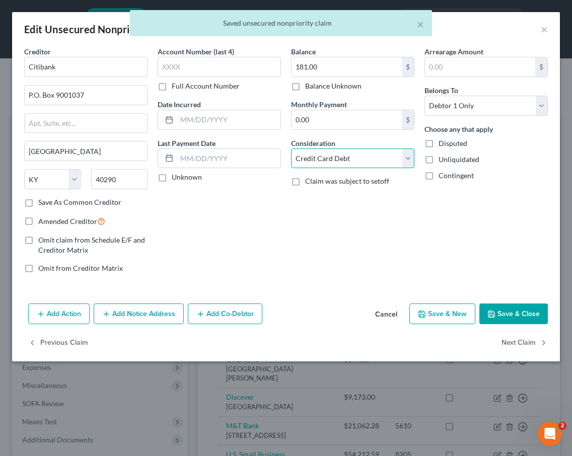
click at [340, 162] on select "Select Cable / Satellite Services Collection Agency Credit Card Debt Debt Couns…" at bounding box center [352, 158] width 123 height 20
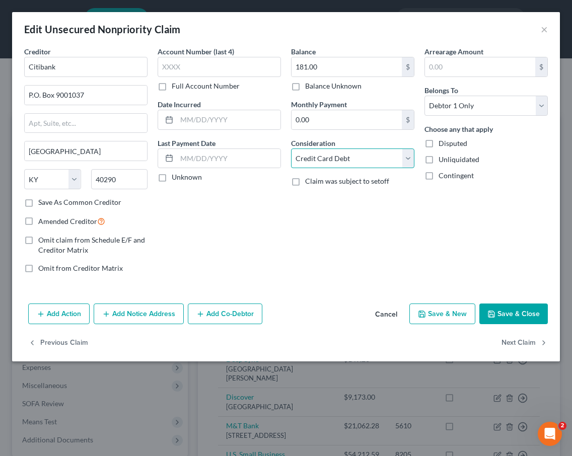
click at [317, 157] on select "Select Cable / Satellite Services Collection Agency Credit Card Debt Debt Couns…" at bounding box center [352, 158] width 123 height 20
select select "14"
click at [291, 148] on select "Select Cable / Satellite Services Collection Agency Credit Card Debt Debt Couns…" at bounding box center [352, 158] width 123 height 20
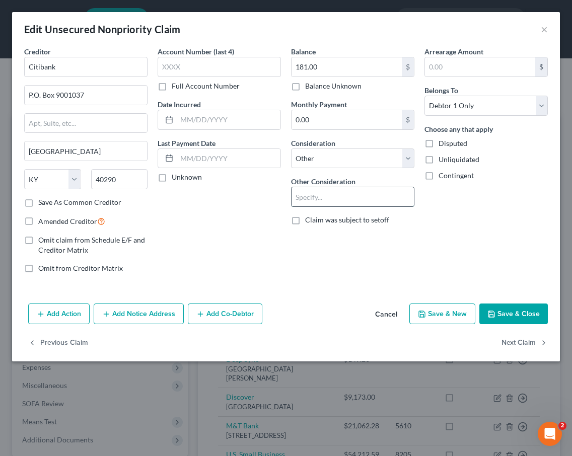
click at [315, 199] on input "text" at bounding box center [352, 196] width 122 height 19
type input "Business Debt"
click at [522, 343] on button "Next Claim" at bounding box center [524, 342] width 46 height 21
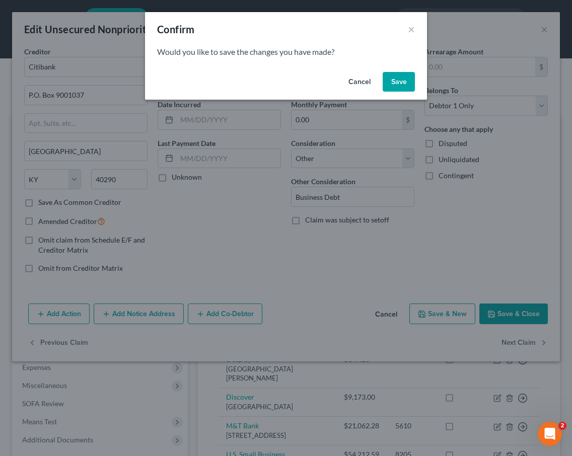
click at [392, 84] on button "Save" at bounding box center [398, 82] width 32 height 20
type input "0"
select select "9"
select select "14"
select select "0"
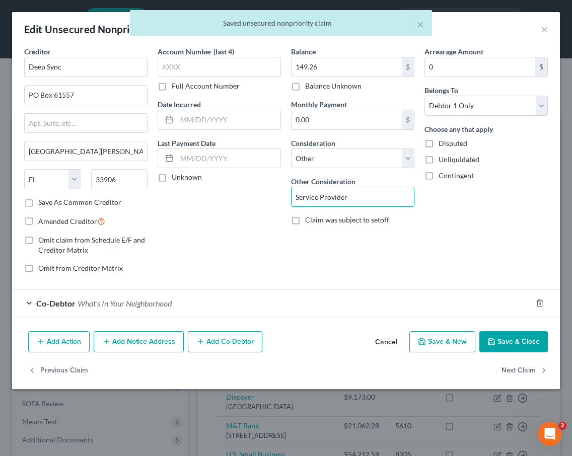
drag, startPoint x: 353, startPoint y: 197, endPoint x: 257, endPoint y: 196, distance: 95.6
click at [257, 196] on div "Creditor * Deep Sync PO Box 61557 Fort Myers State AL AK AR AZ CA CO CT DE DC F…" at bounding box center [285, 163] width 533 height 235
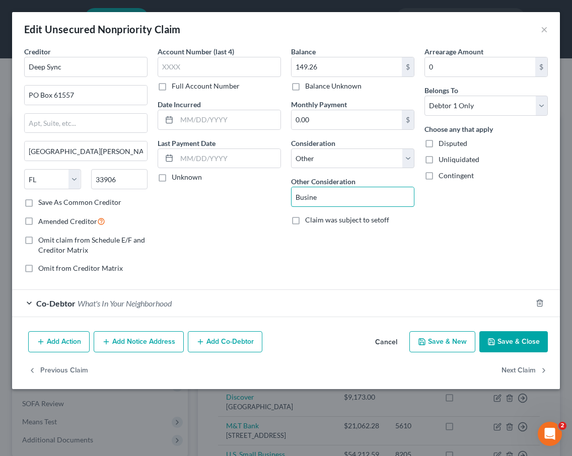
type input "Business Debt"
click at [510, 368] on button "Next Claim" at bounding box center [524, 370] width 46 height 21
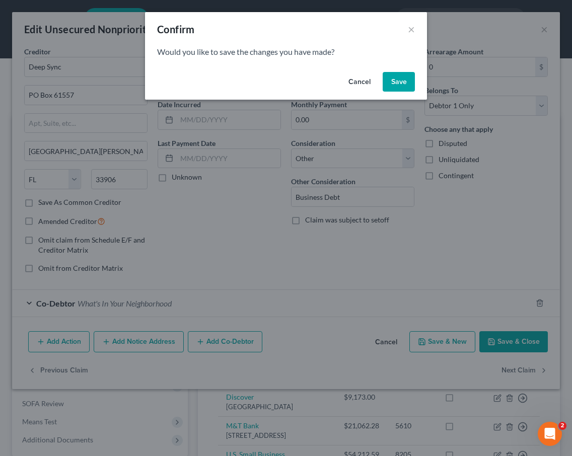
click at [394, 74] on button "Save" at bounding box center [398, 82] width 32 height 20
select select "28"
select select "2"
select select "0"
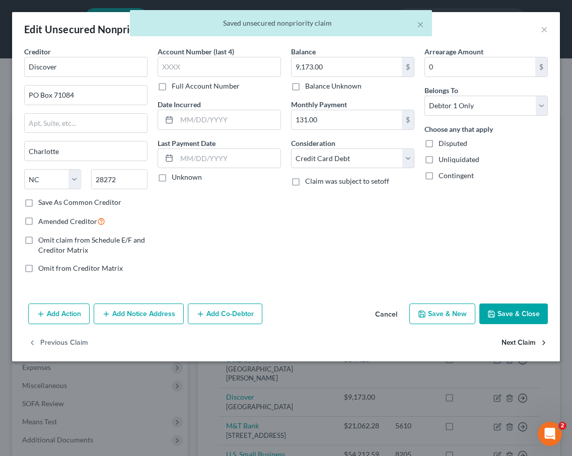
click at [504, 341] on button "Next Claim" at bounding box center [524, 342] width 46 height 21
select select "35"
select select "2"
select select "0"
click at [366, 158] on select "Select Cable / Satellite Services Collection Agency Credit Card Debt Debt Couns…" at bounding box center [352, 158] width 123 height 20
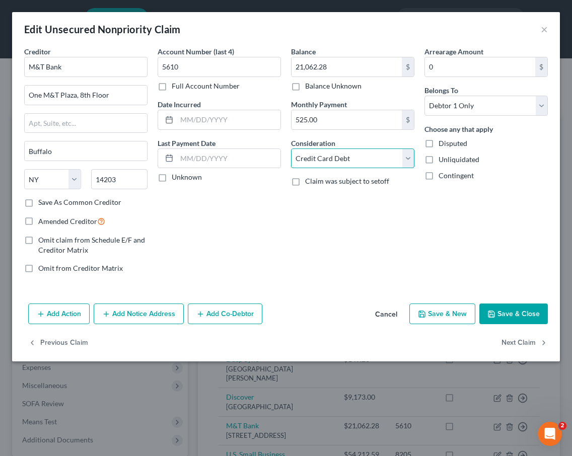
select select "14"
click at [291, 148] on select "Select Cable / Satellite Services Collection Agency Credit Card Debt Debt Couns…" at bounding box center [352, 158] width 123 height 20
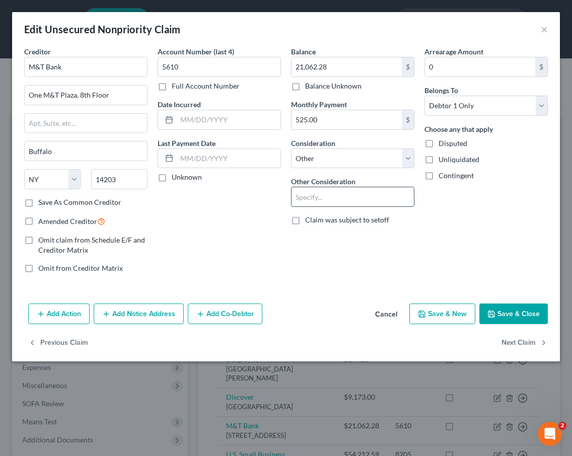
click at [340, 193] on input "text" at bounding box center [352, 196] width 122 height 19
type input "Business Debt"
click at [518, 344] on button "Next Claim" at bounding box center [524, 342] width 46 height 21
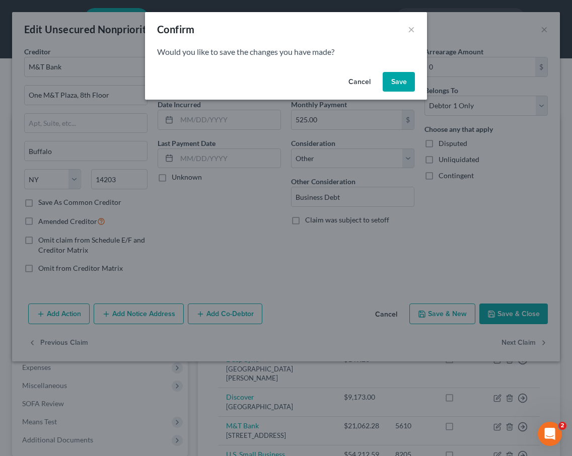
click at [404, 84] on button "Save" at bounding box center [398, 82] width 32 height 20
select select "45"
select select "14"
select select "0"
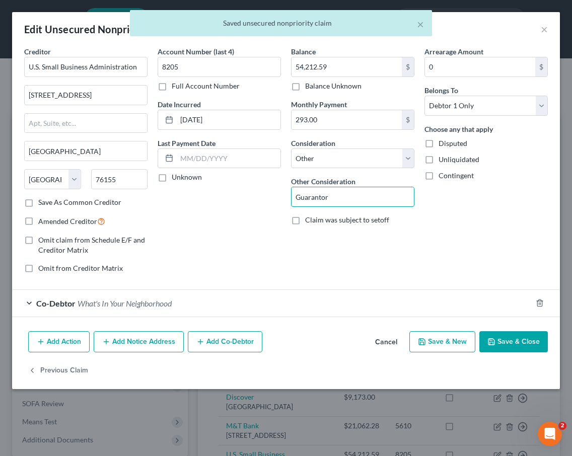
drag, startPoint x: 336, startPoint y: 197, endPoint x: 213, endPoint y: 198, distance: 123.3
click at [213, 198] on div "Creditor * U.S. Small Business Administration 14925 Kingsport Rd. Fort Worth St…" at bounding box center [285, 163] width 533 height 235
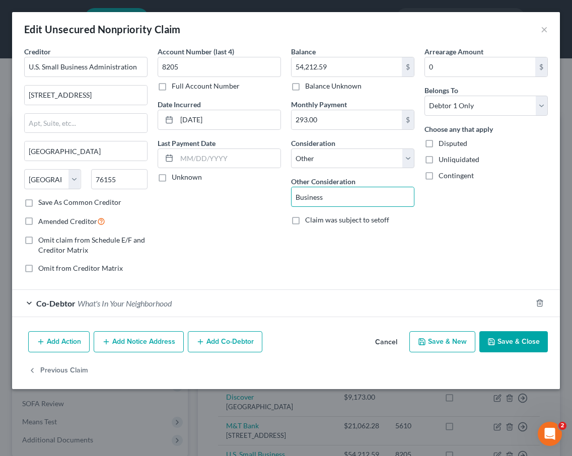
type input "Business Debt"
click at [503, 347] on button "Save & Close" at bounding box center [513, 341] width 68 height 21
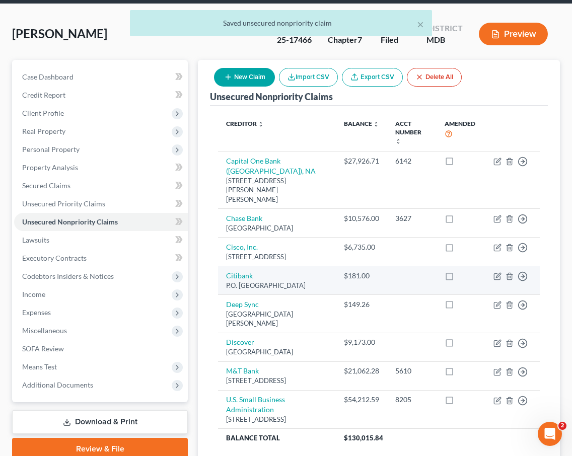
scroll to position [149, 0]
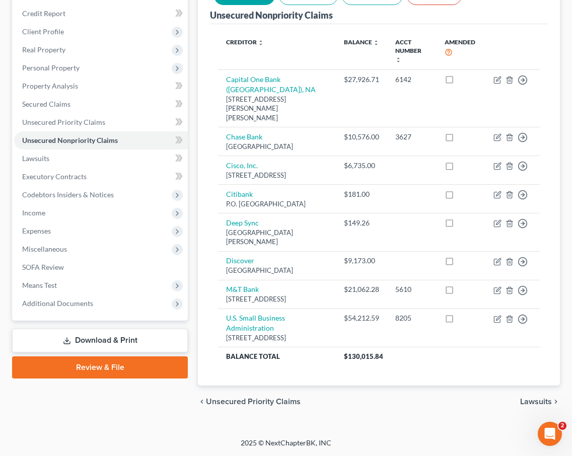
click at [98, 407] on div "Case Dashboard Payments Invoices Payments Payments Credit Report Client Profile" at bounding box center [100, 198] width 186 height 440
click at [59, 299] on span "Additional Documents" at bounding box center [57, 303] width 71 height 9
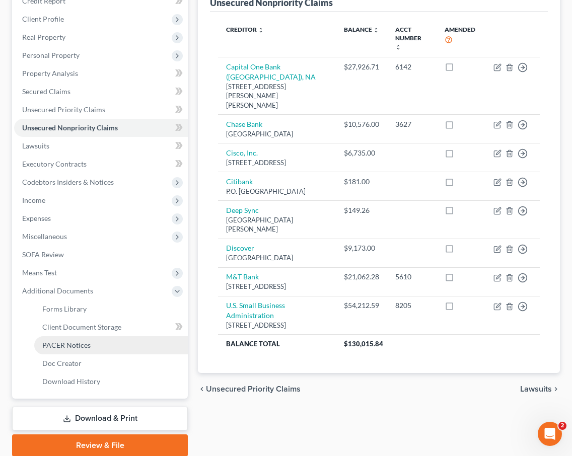
click at [61, 341] on span "PACER Notices" at bounding box center [66, 345] width 48 height 9
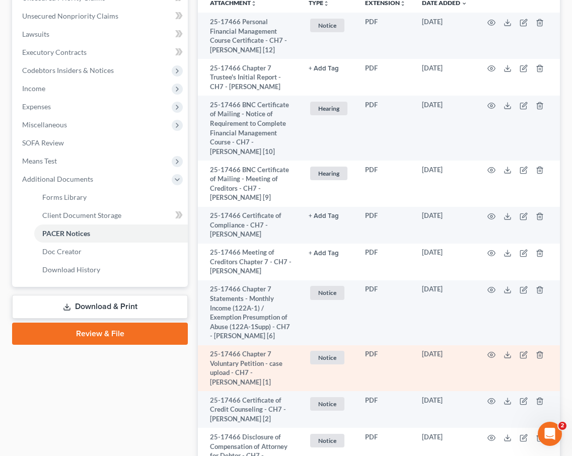
scroll to position [257, 0]
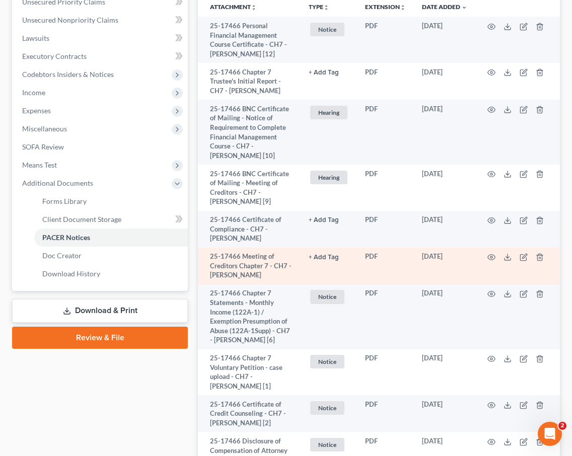
click at [489, 248] on td at bounding box center [517, 266] width 85 height 37
click at [489, 253] on icon "button" at bounding box center [491, 257] width 8 height 8
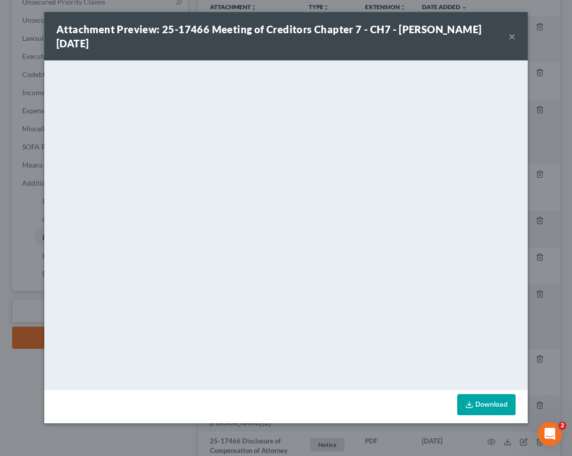
click at [513, 37] on button "×" at bounding box center [511, 36] width 7 height 12
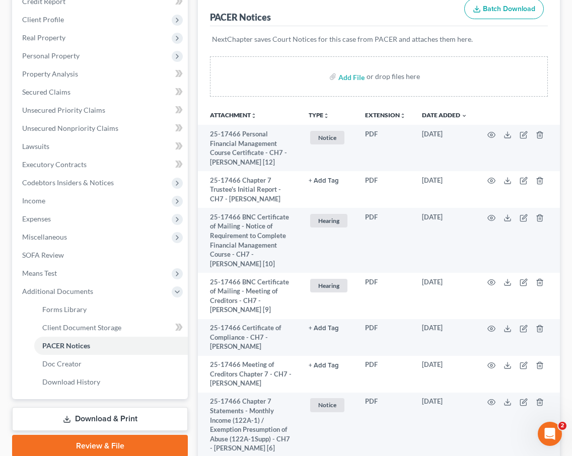
scroll to position [0, 0]
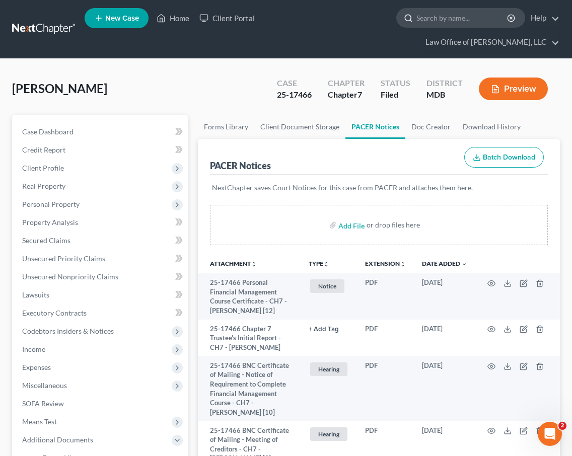
click at [416, 23] on input "search" at bounding box center [462, 18] width 92 height 19
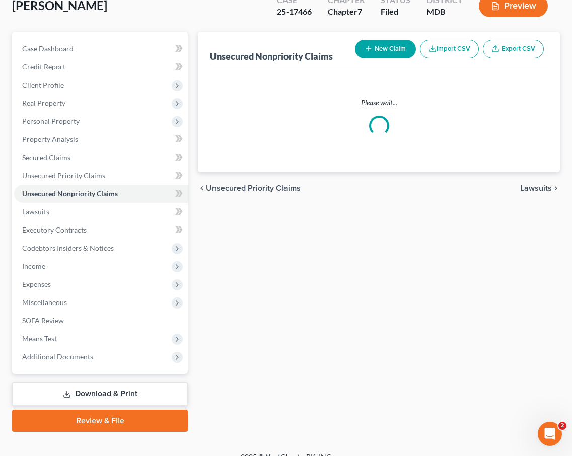
scroll to position [149, 0]
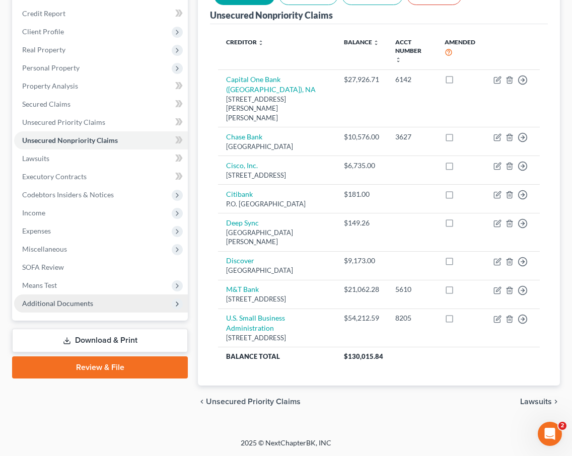
click at [69, 299] on span "Additional Documents" at bounding box center [57, 303] width 71 height 9
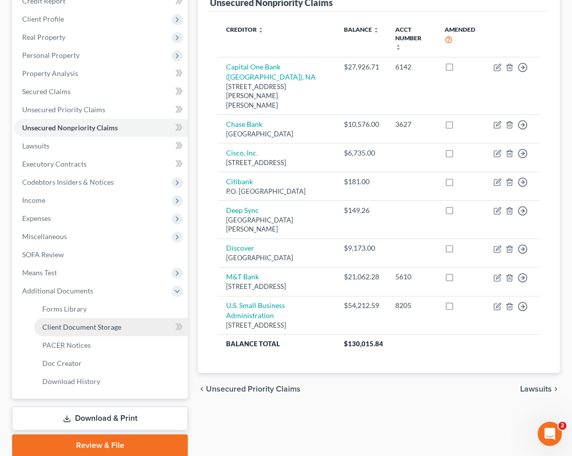
click at [55, 323] on span "Client Document Storage" at bounding box center [81, 327] width 79 height 9
select select "14"
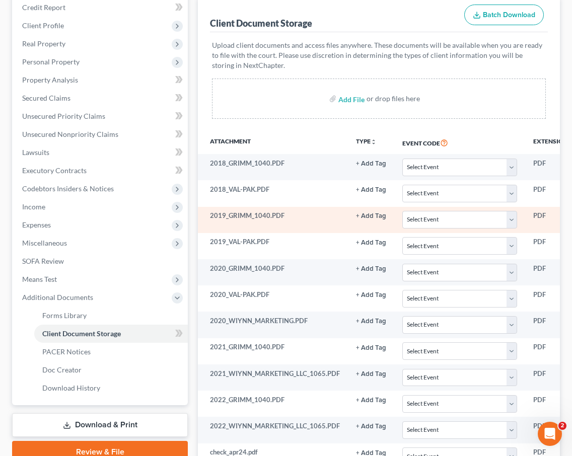
scroll to position [143, 0]
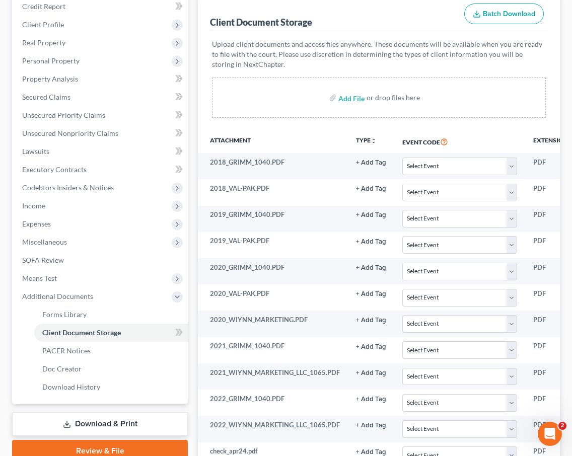
click at [57, 412] on link "Download & Print" at bounding box center [100, 424] width 176 height 24
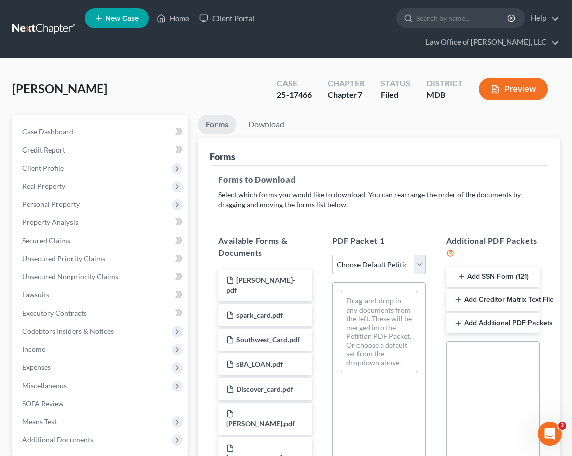
click at [379, 255] on select "Choose Default Petition PDF Packet Complete Bankruptcy Petition (all forms and …" at bounding box center [379, 265] width 94 height 20
select select "2"
click at [332, 255] on select "Choose Default Petition PDF Packet Complete Bankruptcy Petition (all forms and …" at bounding box center [379, 265] width 94 height 20
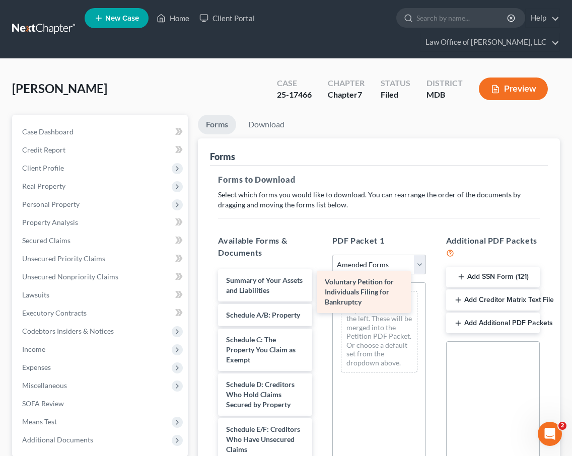
drag, startPoint x: 245, startPoint y: 270, endPoint x: 343, endPoint y: 290, distance: 100.7
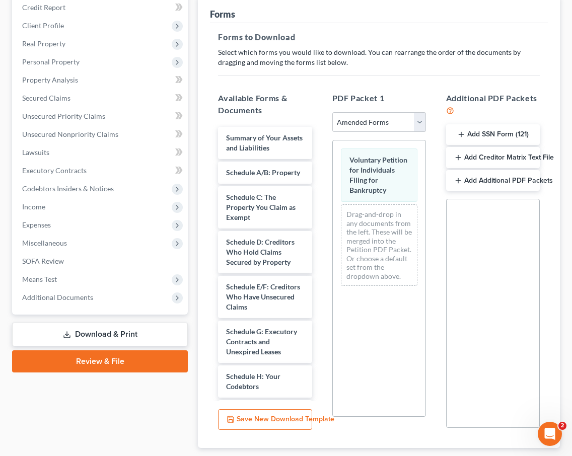
scroll to position [146, 0]
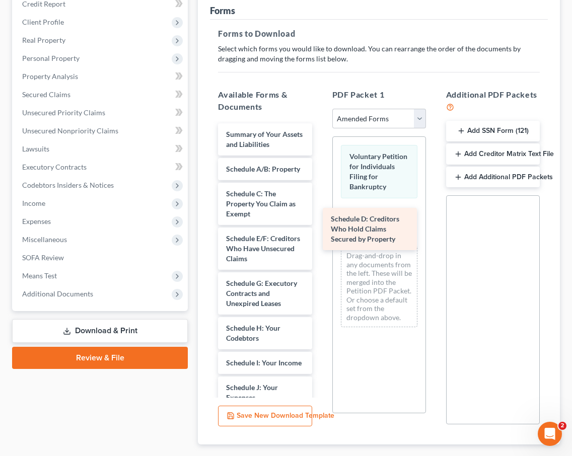
drag, startPoint x: 265, startPoint y: 227, endPoint x: 370, endPoint y: 226, distance: 104.7
click at [320, 226] on div "Schedule D: Creditors Who Hold Claims Secured by Property Summary of Your Asset…" at bounding box center [265, 462] width 110 height 678
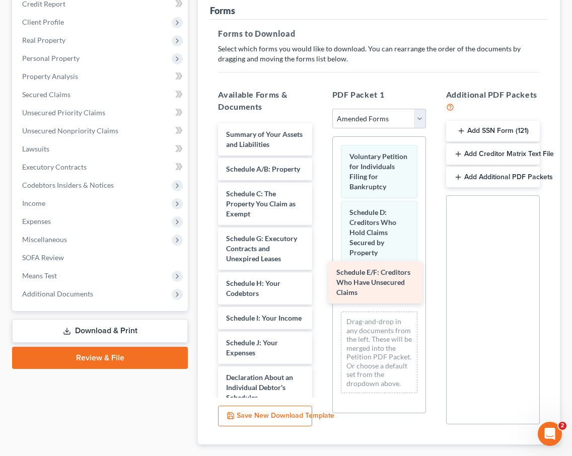
drag, startPoint x: 265, startPoint y: 234, endPoint x: 375, endPoint y: 285, distance: 121.6
click at [320, 286] on div "Schedule E/F: Creditors Who Have Unsecured Claims Summary of Your Assets and Li…" at bounding box center [265, 439] width 110 height 633
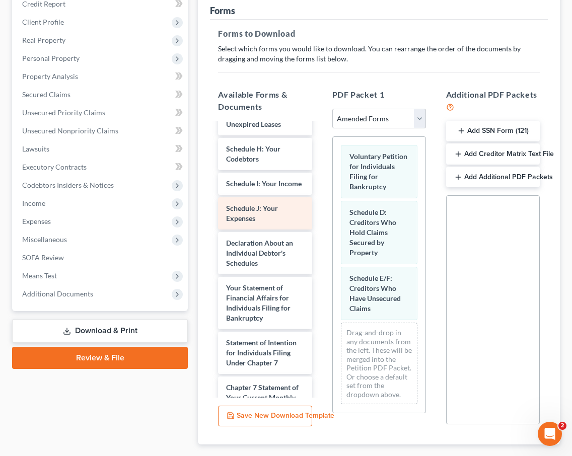
scroll to position [154, 0]
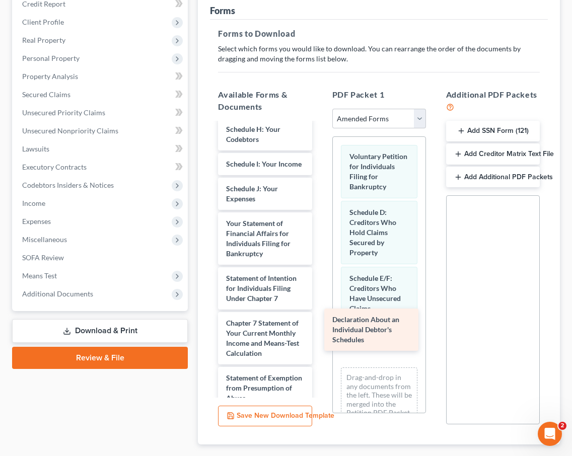
drag, startPoint x: 260, startPoint y: 210, endPoint x: 366, endPoint y: 325, distance: 156.3
click at [320, 325] on div "Declaration About an Individual Debtor's Schedules Summary of Your Assets and L…" at bounding box center [265, 263] width 110 height 589
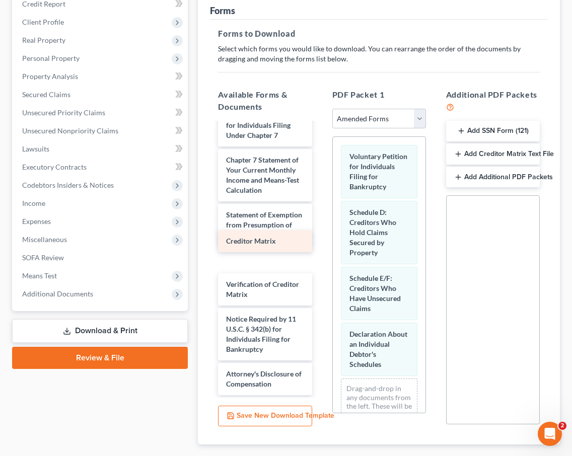
scroll to position [292, 0]
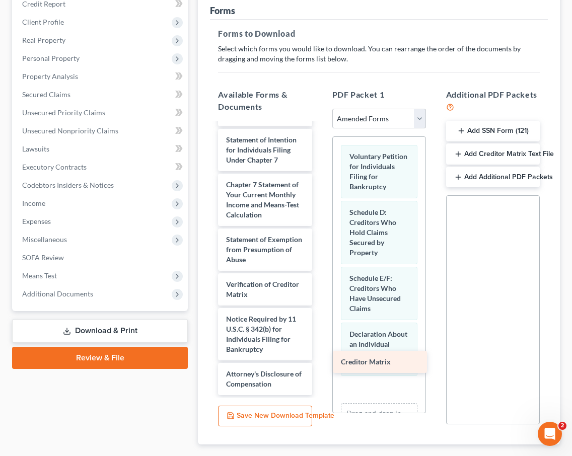
drag, startPoint x: 248, startPoint y: 238, endPoint x: 363, endPoint y: 359, distance: 166.6
click at [320, 359] on div "Creditor Matrix Summary of Your Assets and Liabilities Schedule A/B: Property S…" at bounding box center [265, 113] width 110 height 564
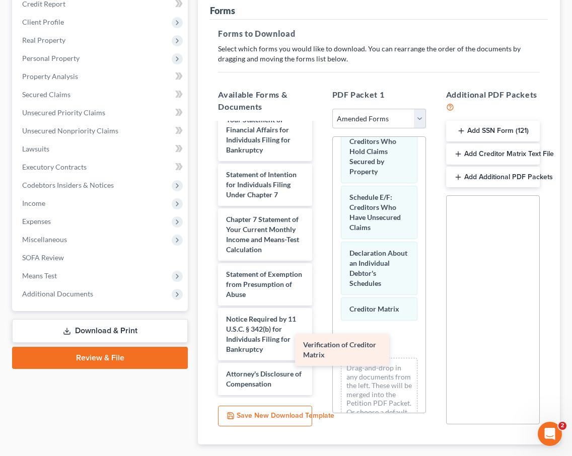
scroll to position [258, 0]
drag, startPoint x: 267, startPoint y: 275, endPoint x: 355, endPoint y: 347, distance: 114.0
click at [320, 347] on div "Verification of Creditor Matrix Summary of Your Assets and Liabilities Schedule…" at bounding box center [265, 130] width 110 height 529
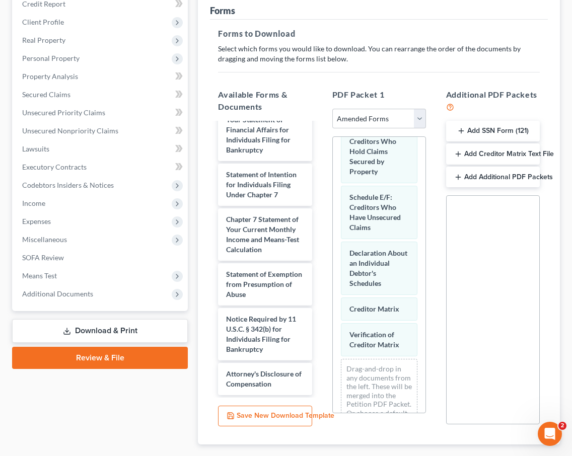
click at [525, 455] on span "Download" at bounding box center [533, 460] width 36 height 8
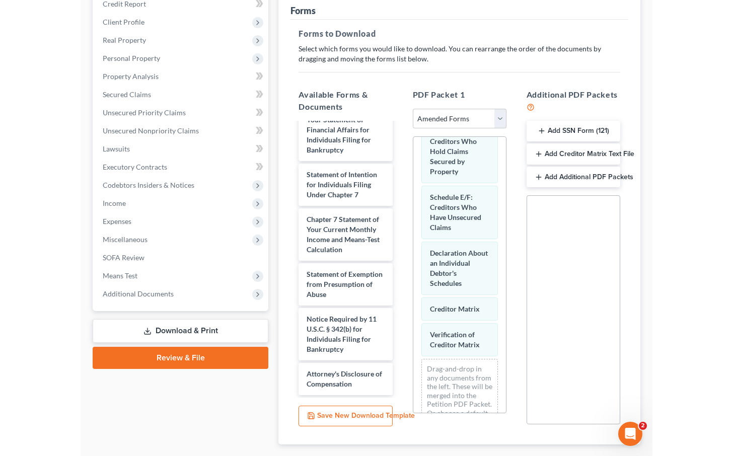
scroll to position [78, 0]
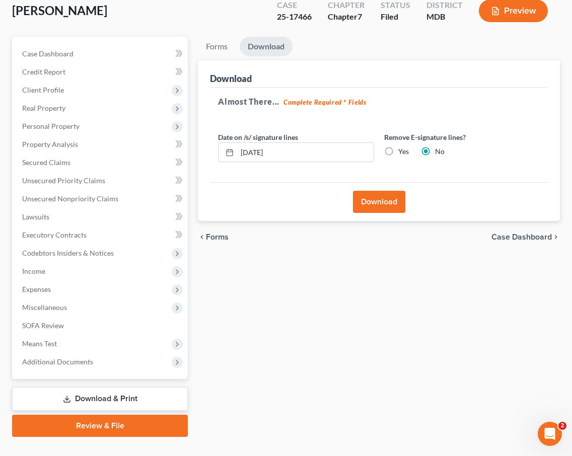
click at [374, 191] on button "Download" at bounding box center [379, 202] width 52 height 22
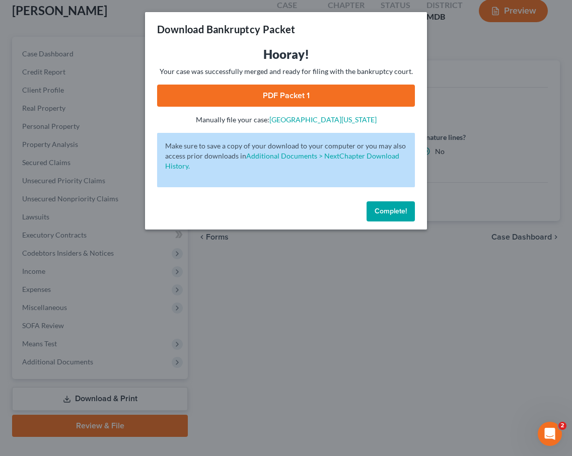
click at [319, 91] on link "PDF Packet 1" at bounding box center [286, 96] width 258 height 22
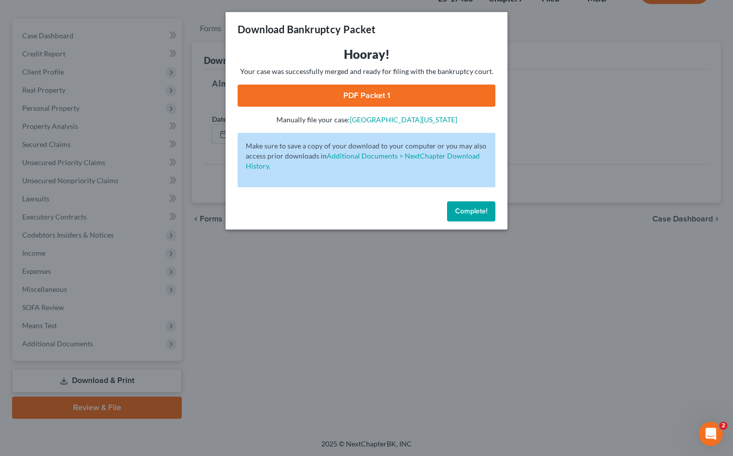
click at [471, 211] on span "Complete!" at bounding box center [471, 211] width 32 height 9
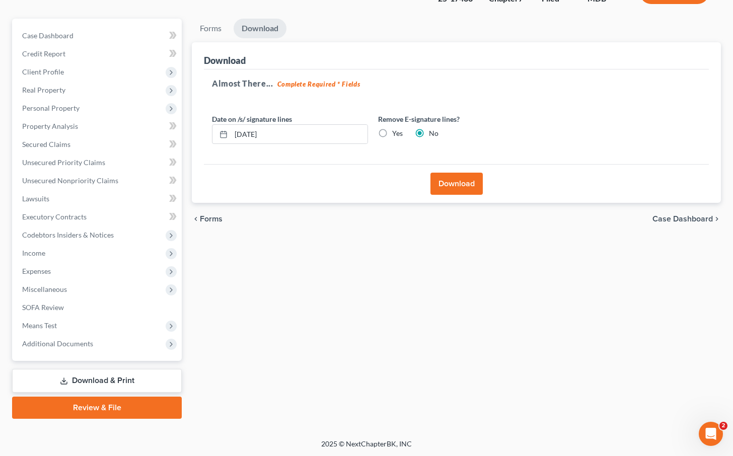
scroll to position [0, 0]
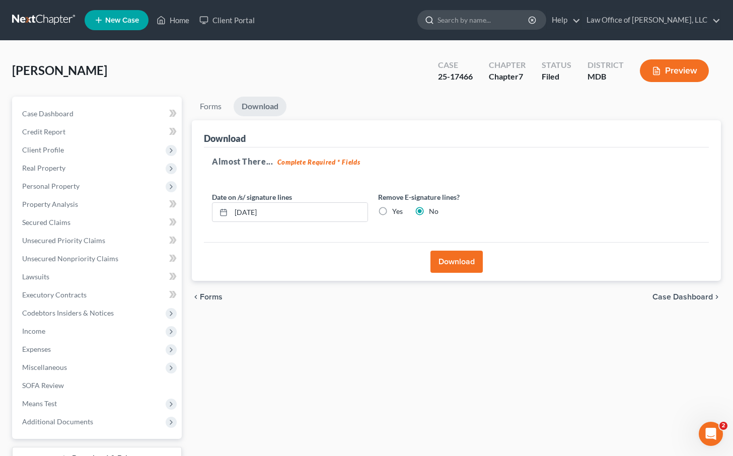
click at [487, 19] on input "search" at bounding box center [483, 20] width 92 height 19
type input "wiles"
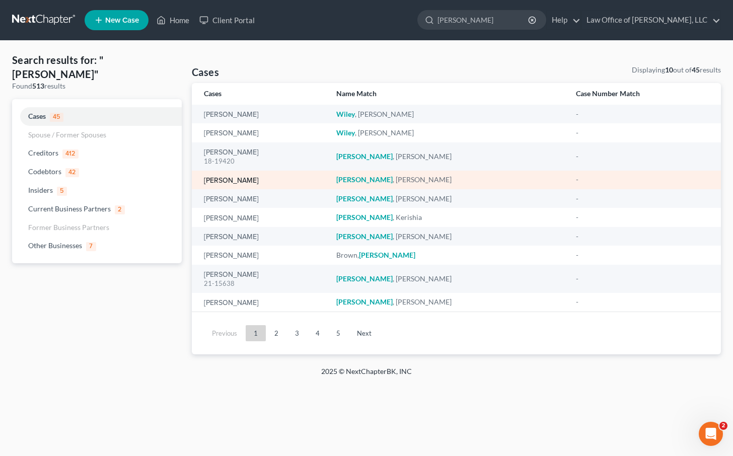
click at [218, 180] on link "[PERSON_NAME]" at bounding box center [231, 180] width 55 height 7
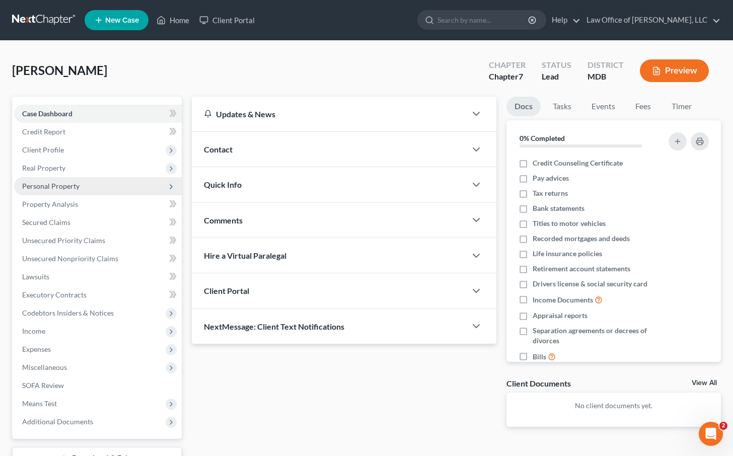
click at [55, 189] on span "Personal Property" at bounding box center [50, 186] width 57 height 9
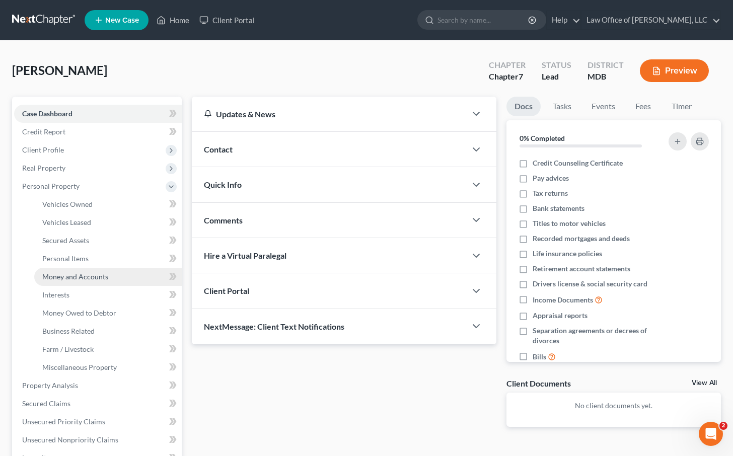
click at [56, 273] on span "Money and Accounts" at bounding box center [75, 276] width 66 height 9
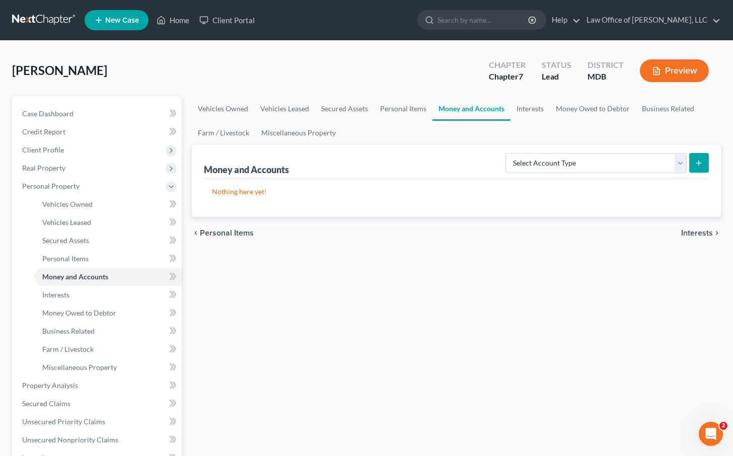
click at [244, 234] on span "Personal Items" at bounding box center [227, 233] width 54 height 8
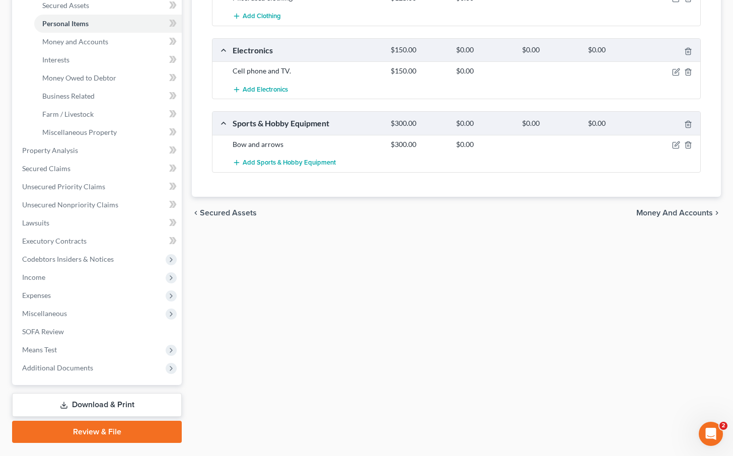
scroll to position [259, 0]
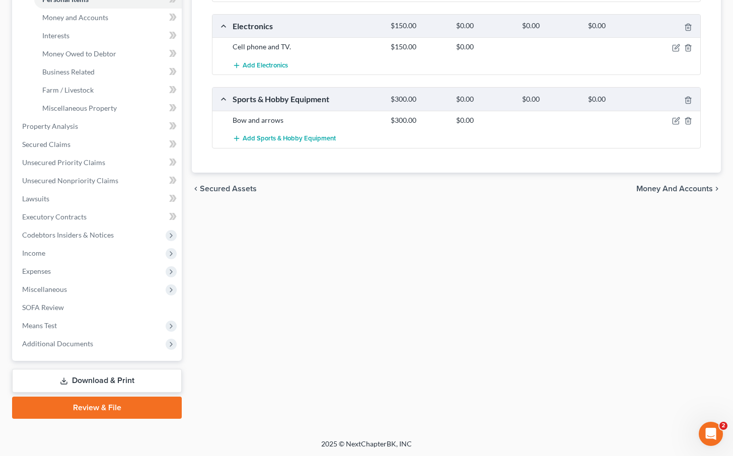
click at [571, 182] on div "chevron_left Secured Assets Money and Accounts chevron_right" at bounding box center [456, 189] width 529 height 32
click at [571, 188] on span "Money and Accounts" at bounding box center [674, 189] width 76 height 8
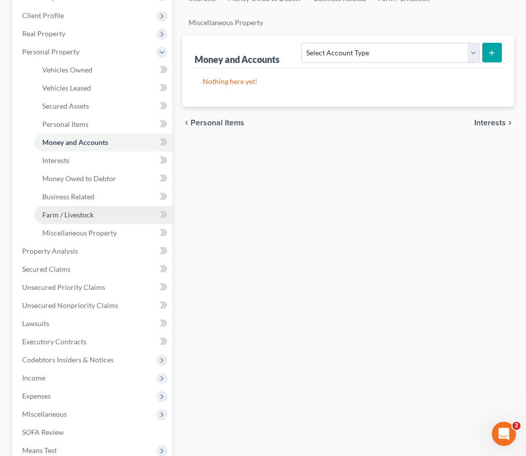
scroll to position [155, 0]
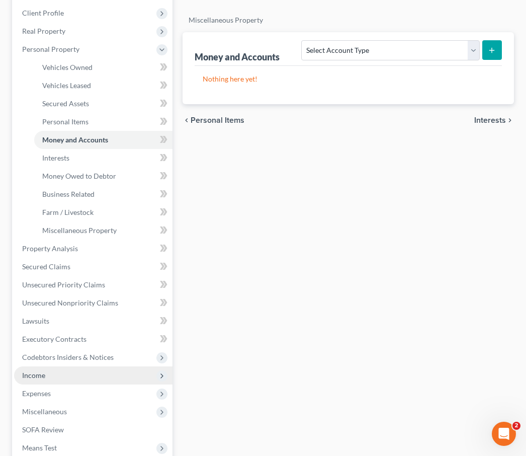
click at [56, 370] on span "Income" at bounding box center [93, 375] width 158 height 18
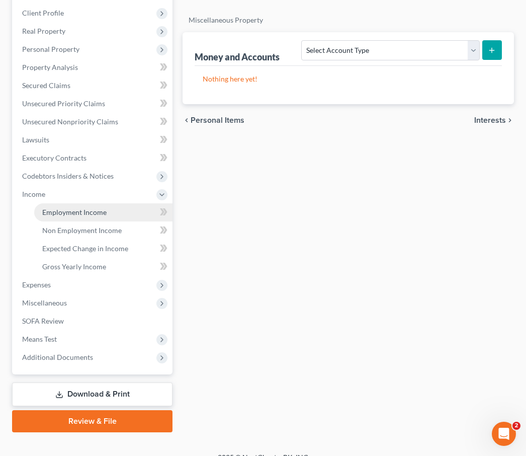
click at [51, 210] on span "Employment Income" at bounding box center [74, 212] width 64 height 9
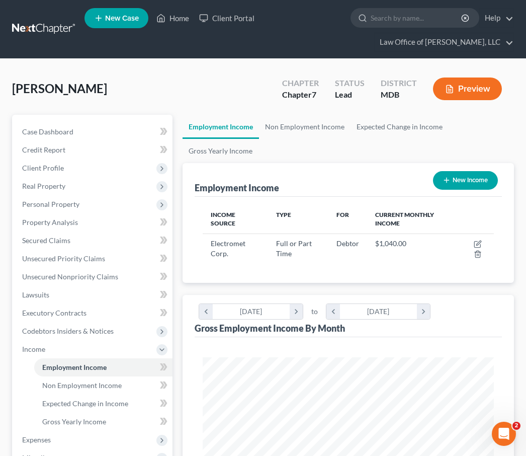
scroll to position [145, 311]
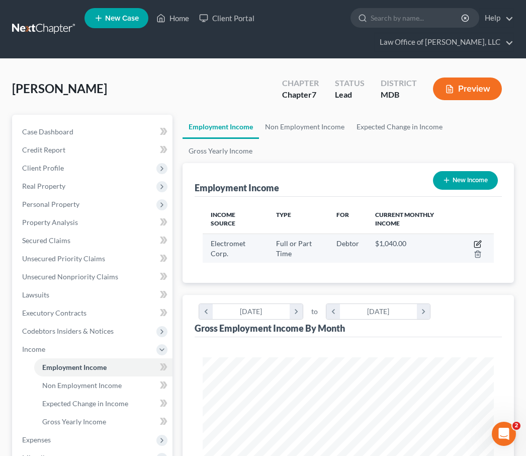
click at [477, 245] on icon "button" at bounding box center [478, 243] width 5 height 5
select select "0"
select select "4"
select select "0"
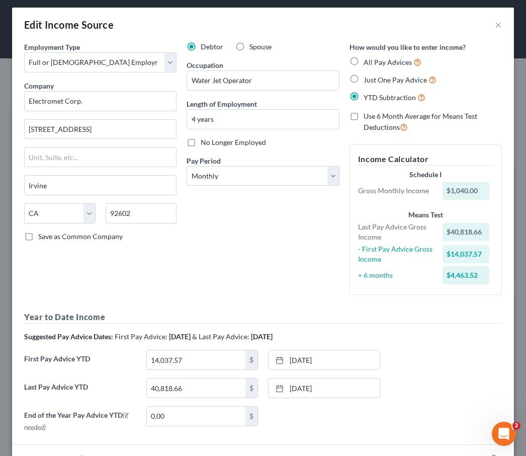
scroll to position [76, 0]
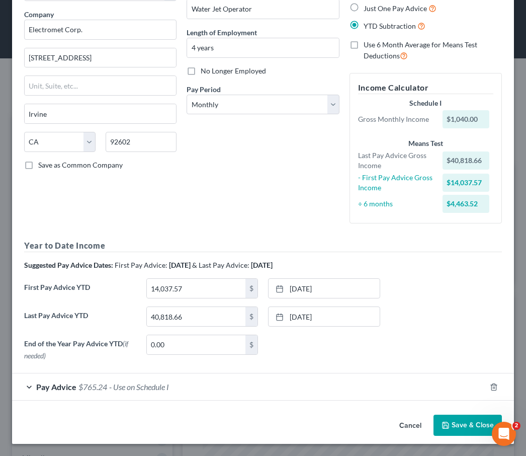
click at [449, 434] on button "Save & Close" at bounding box center [468, 425] width 68 height 21
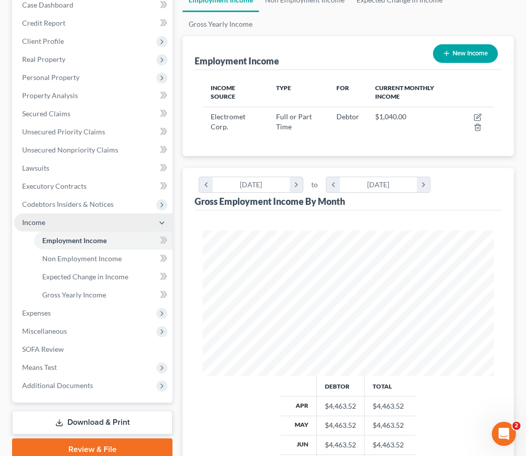
scroll to position [125, 0]
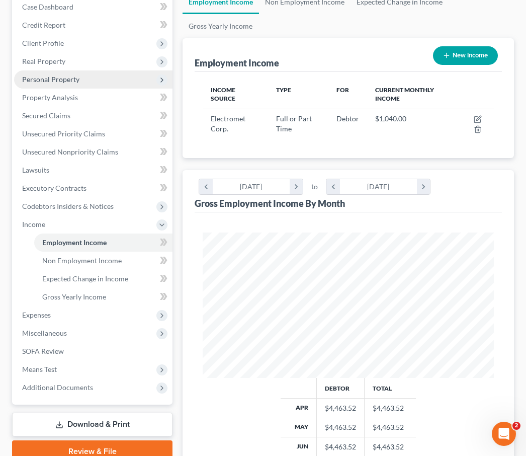
click at [55, 81] on span "Personal Property" at bounding box center [50, 79] width 57 height 9
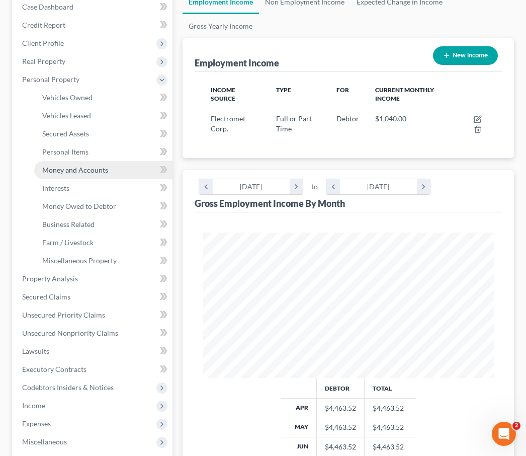
click at [61, 172] on span "Money and Accounts" at bounding box center [75, 170] width 66 height 9
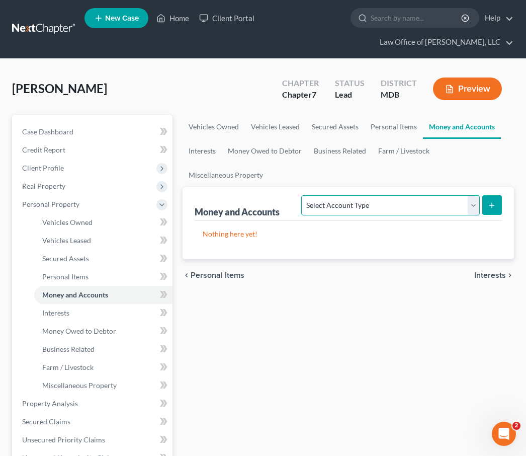
click at [384, 211] on select "Select Account Type Brokerage Cash on Hand Certificates of Deposit Checking Acc…" at bounding box center [390, 205] width 178 height 20
select select "checking"
click at [304, 195] on select "Select Account Type Brokerage Cash on Hand Certificates of Deposit Checking Acc…" at bounding box center [390, 205] width 178 height 20
click at [489, 206] on icon "submit" at bounding box center [492, 205] width 8 height 8
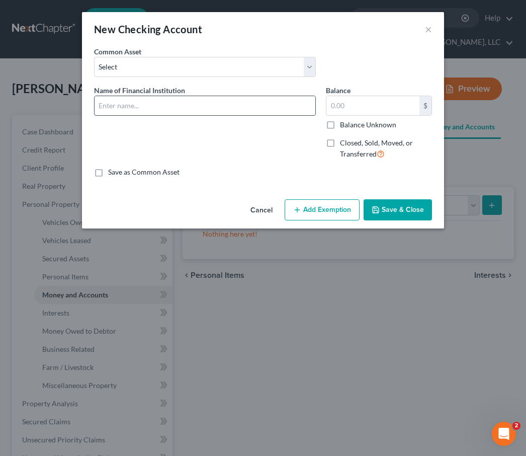
click at [133, 99] on input "text" at bounding box center [205, 105] width 221 height 19
type input "Fulton Bank"
click at [386, 207] on button "Save & Close" at bounding box center [398, 209] width 68 height 21
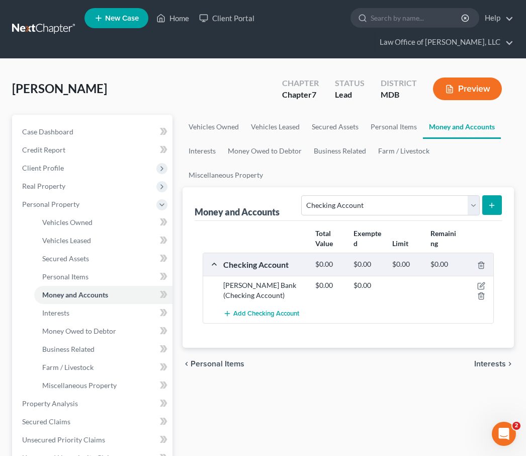
click at [250, 41] on ul "New Case Home Client Portal - No Result - See all results Or Press Enter... Hel…" at bounding box center [300, 29] width 430 height 48
click at [484, 286] on icon "button" at bounding box center [481, 286] width 8 height 8
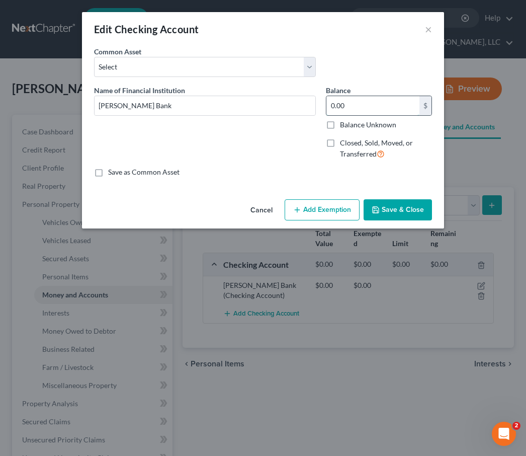
click at [348, 109] on input "0.00" at bounding box center [373, 105] width 93 height 19
type input "946.83"
click at [315, 211] on button "Add Exemption" at bounding box center [322, 209] width 75 height 21
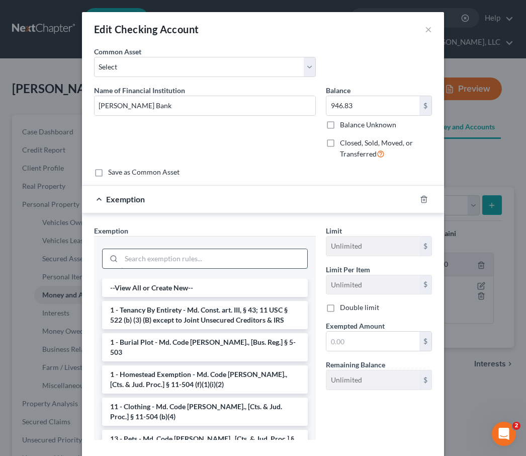
click at [150, 258] on input "search" at bounding box center [214, 258] width 186 height 19
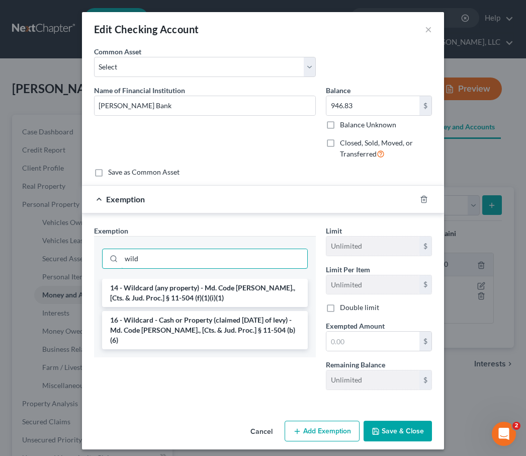
drag, startPoint x: 147, startPoint y: 263, endPoint x: 84, endPoint y: 253, distance: 64.1
click at [84, 253] on div "Exemption Set must be selected for CA. Exemption * wild 14 - Wildcard (any prop…" at bounding box center [263, 309] width 362 height 193
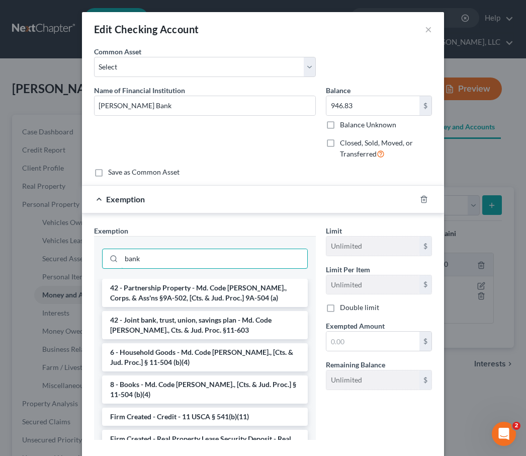
scroll to position [55, 0]
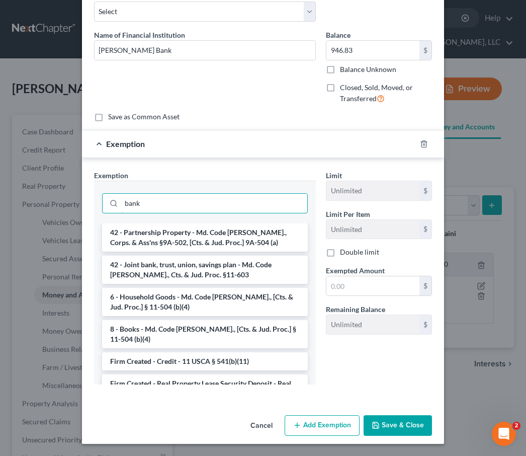
type input "bank"
click at [156, 429] on li "Firm Created - Bank Account - §11-504(b)(5)" at bounding box center [205, 438] width 206 height 18
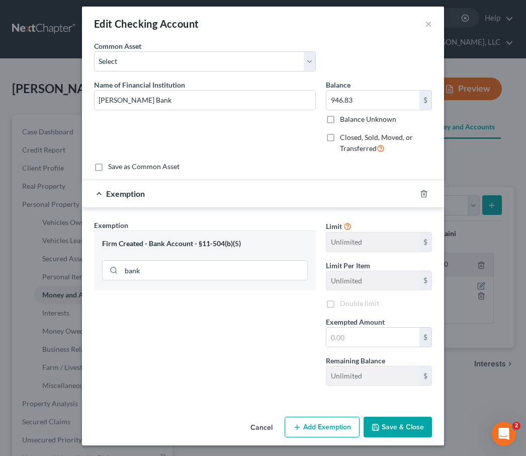
scroll to position [7, 0]
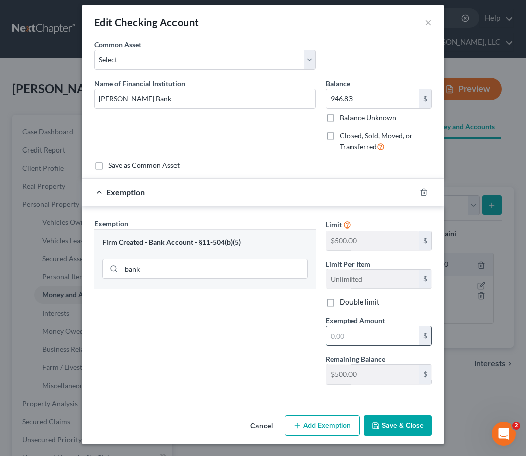
click at [343, 333] on input "text" at bounding box center [373, 335] width 93 height 19
type input "500"
click at [322, 427] on button "Add Exemption" at bounding box center [322, 425] width 75 height 21
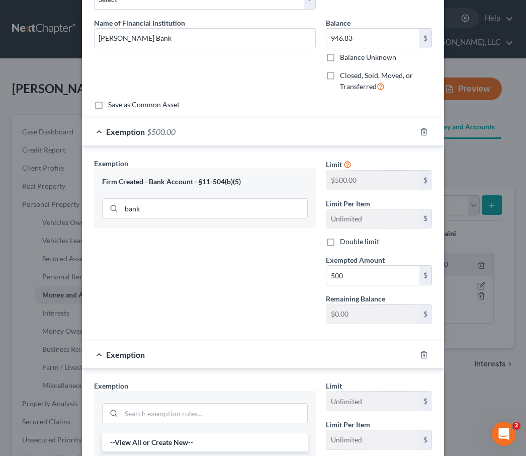
scroll to position [200, 0]
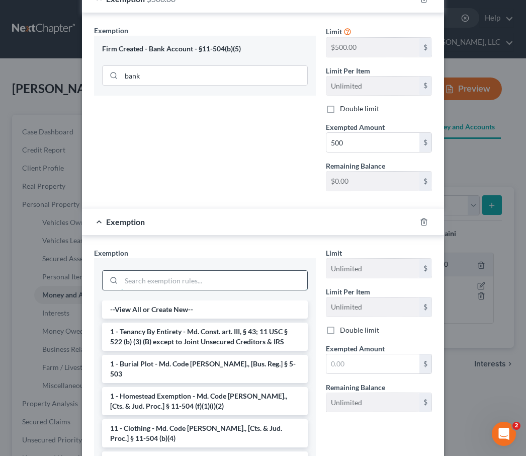
click at [149, 279] on input "search" at bounding box center [214, 280] width 186 height 19
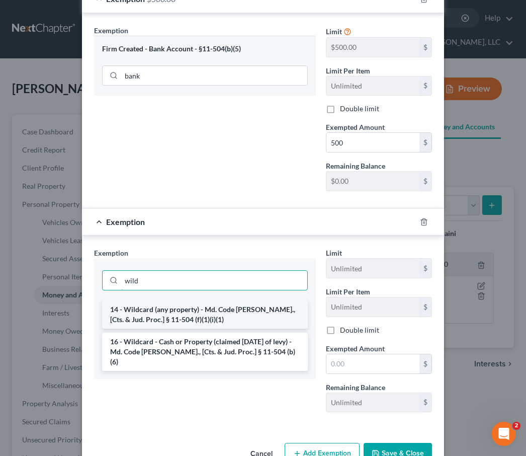
type input "wild"
click at [145, 314] on li "14 - Wildcard (any property) - Md. Code Ann., [Cts. & Jud. Proc.] § 11-504 (f)(…" at bounding box center [205, 314] width 206 height 28
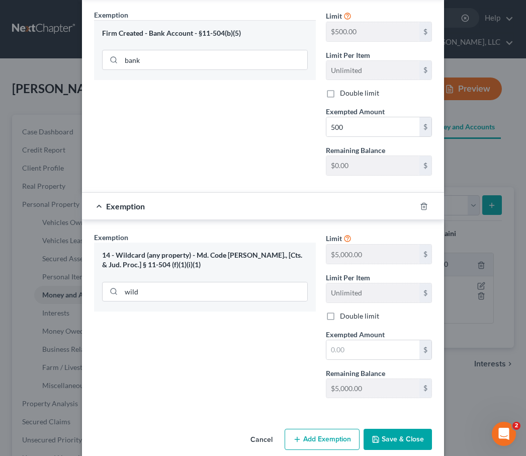
scroll to position [219, 0]
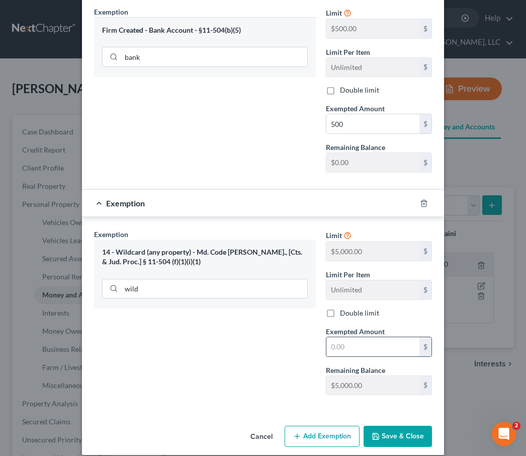
click at [368, 349] on input "text" at bounding box center [373, 346] width 93 height 19
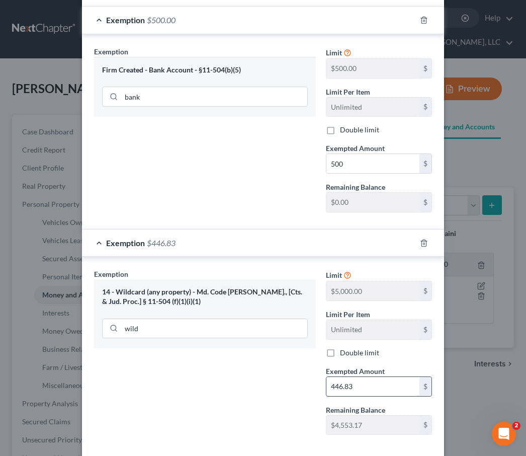
scroll to position [230, 0]
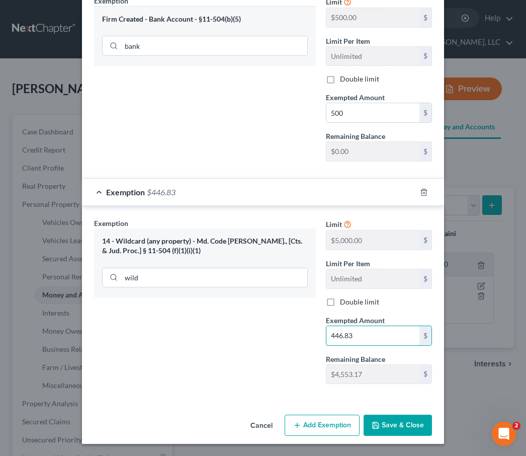
type input "446.83"
click at [403, 425] on button "Save & Close" at bounding box center [398, 425] width 68 height 21
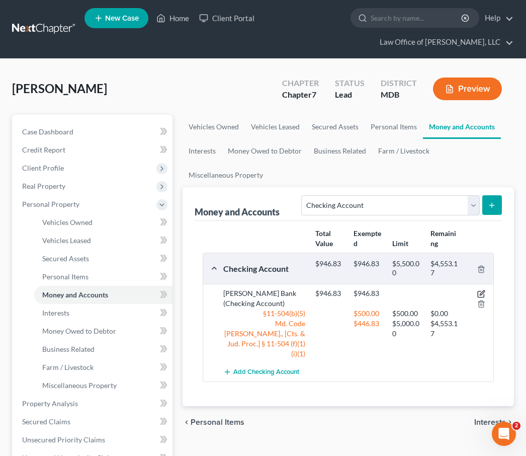
click at [481, 292] on icon "button" at bounding box center [481, 294] width 8 height 8
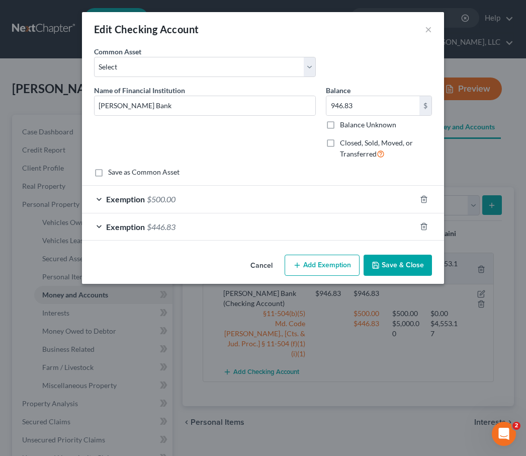
click at [154, 194] on span "$500.00" at bounding box center [161, 199] width 29 height 10
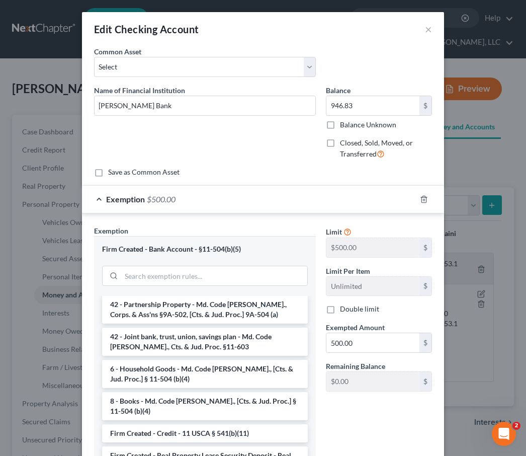
scroll to position [101, 0]
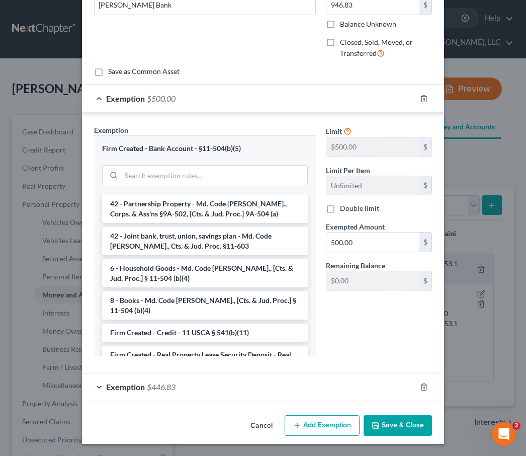
click at [366, 338] on div "Limit $500.00 $ Limit Per Item Unlimited $ Double limit Exempted Amount * 500.0…" at bounding box center [379, 245] width 116 height 240
click at [135, 388] on span "Exemption" at bounding box center [125, 387] width 39 height 10
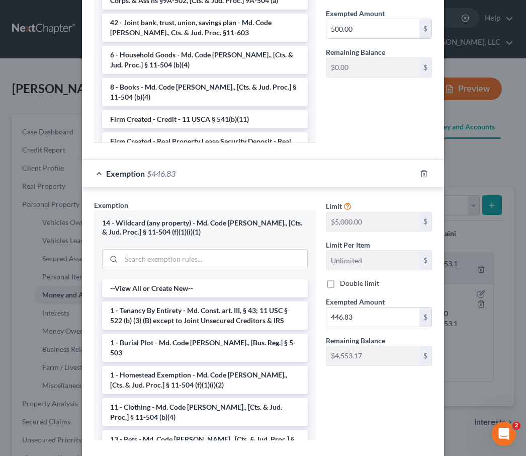
scroll to position [370, 0]
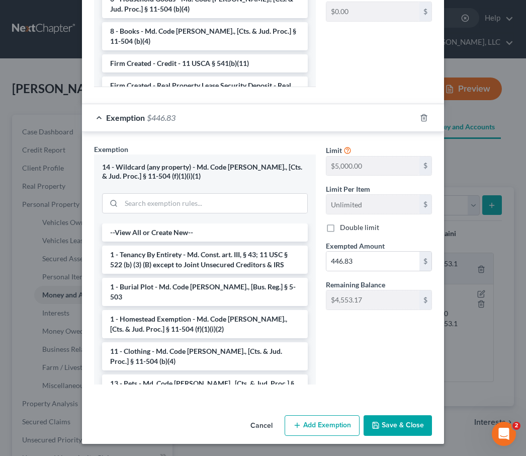
click at [385, 421] on button "Save & Close" at bounding box center [398, 425] width 68 height 21
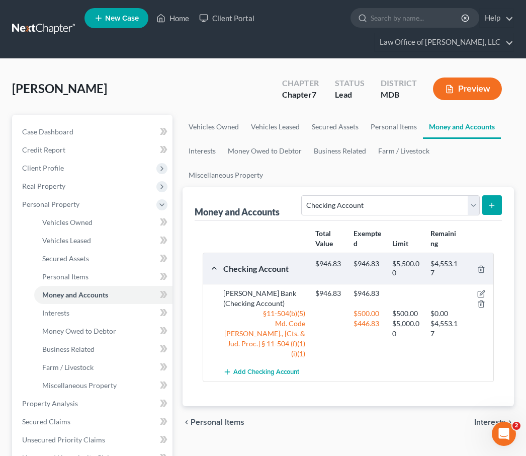
click at [208, 418] on span "Personal Items" at bounding box center [218, 422] width 54 height 8
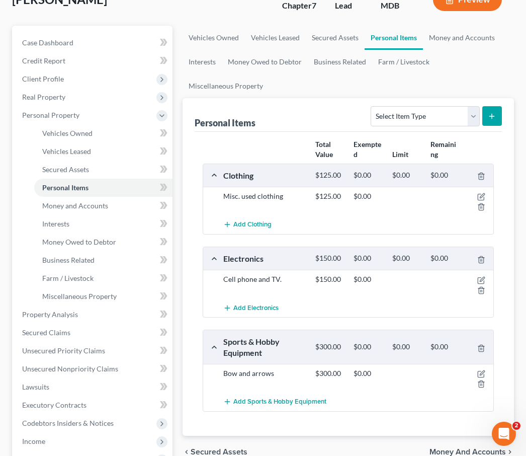
scroll to position [126, 0]
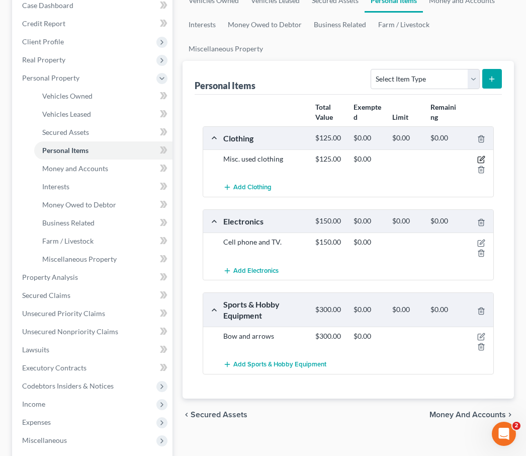
click at [478, 160] on icon "button" at bounding box center [481, 159] width 8 height 8
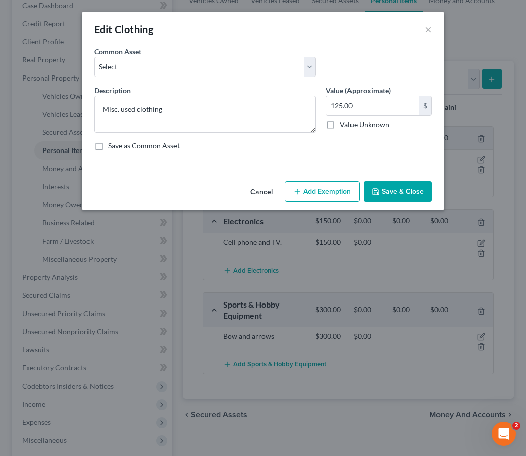
click at [315, 191] on button "Add Exemption" at bounding box center [322, 191] width 75 height 21
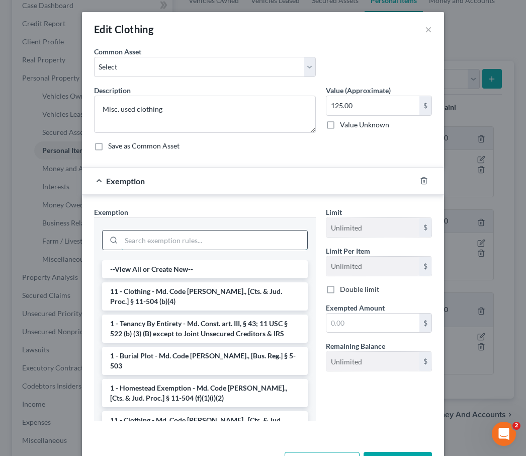
click at [165, 238] on input "search" at bounding box center [214, 239] width 186 height 19
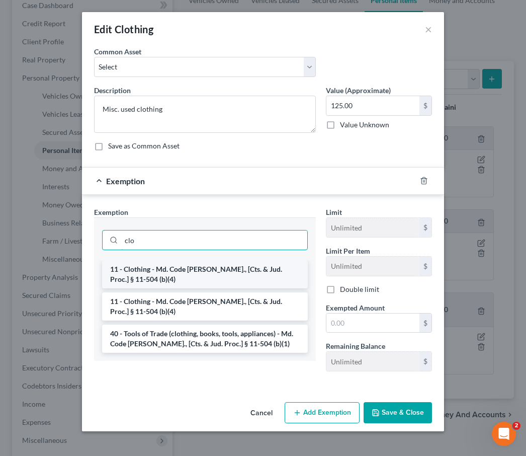
type input "clo"
click at [168, 269] on li "11 - Clothing - Md. Code Ann., [Cts. & Jud. Proc.] § 11-504 (b)(4)" at bounding box center [205, 274] width 206 height 28
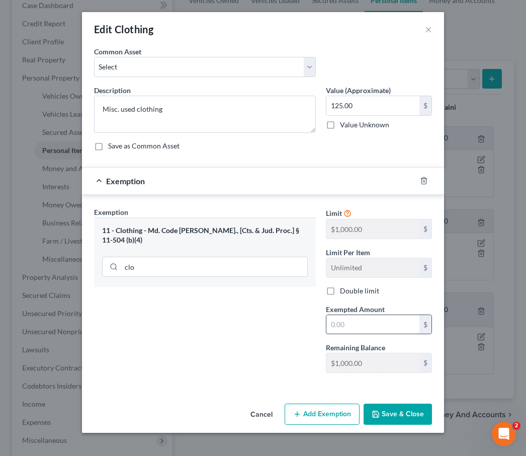
click at [352, 322] on input "text" at bounding box center [373, 324] width 93 height 19
type input "125"
click at [371, 422] on button "Save & Close" at bounding box center [398, 414] width 68 height 21
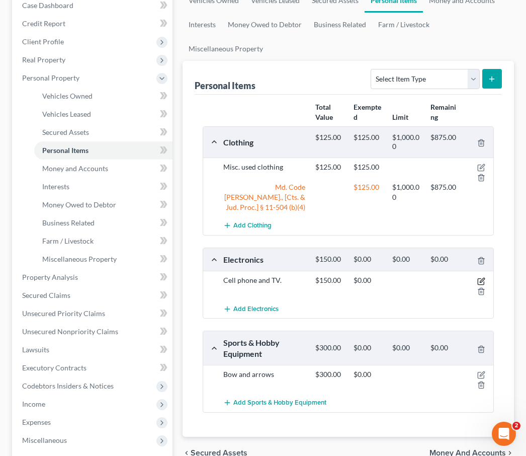
click at [483, 278] on icon "button" at bounding box center [482, 280] width 5 height 5
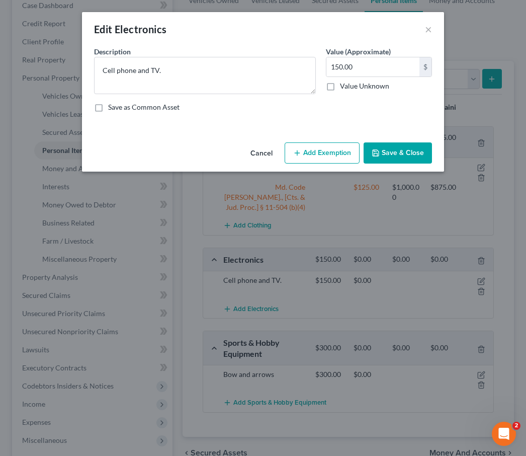
click at [319, 150] on button "Add Exemption" at bounding box center [322, 152] width 75 height 21
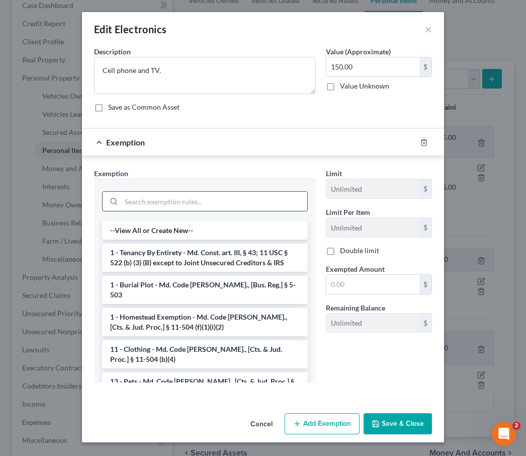
click at [210, 202] on input "search" at bounding box center [214, 201] width 186 height 19
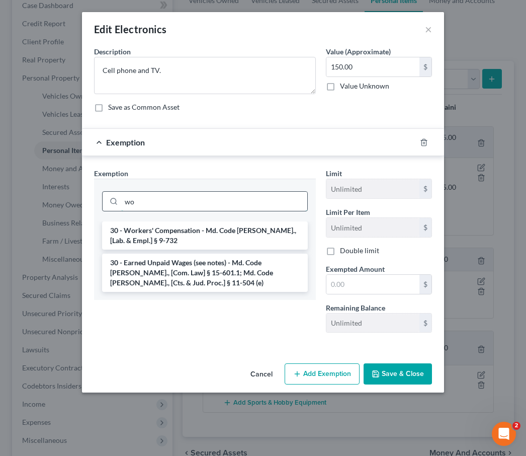
type input "w"
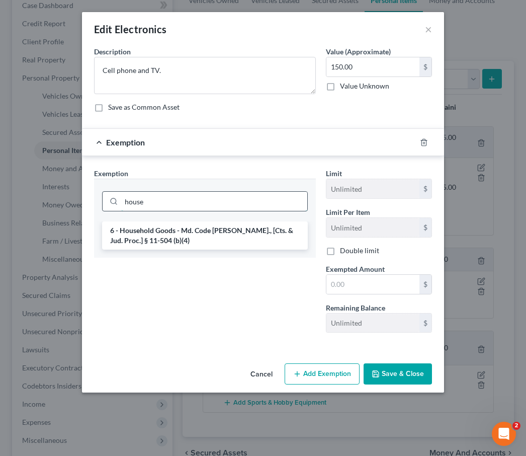
type input "house"
click at [190, 236] on li "6 - Household Goods - Md. Code Ann., [Cts. & Jud. Proc.] § 11-504 (b)(4)" at bounding box center [205, 235] width 206 height 28
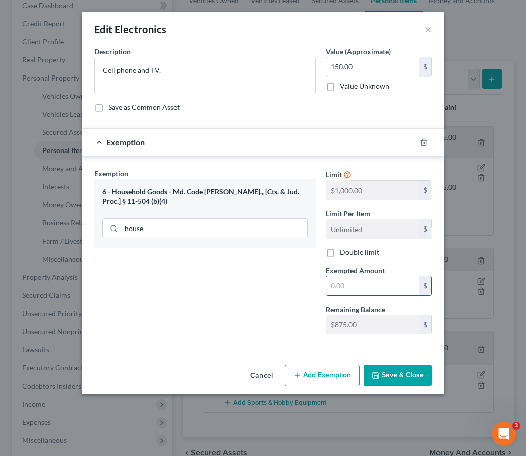
click at [338, 285] on input "text" at bounding box center [373, 285] width 93 height 19
type input "150"
click at [233, 332] on div "Exemption Set must be selected for CA. Exemption * 6 - Household Goods - Md. Co…" at bounding box center [205, 255] width 232 height 174
click at [420, 371] on button "Save & Close" at bounding box center [398, 375] width 68 height 21
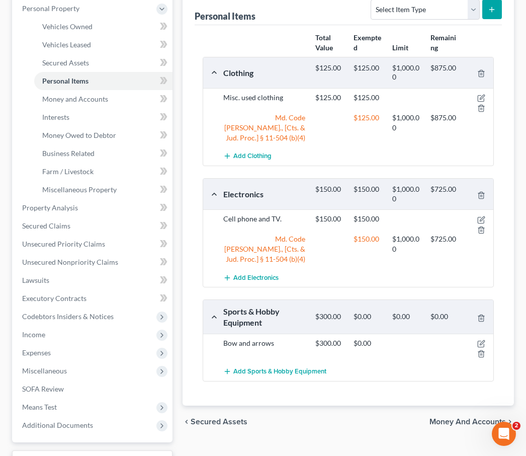
scroll to position [220, 0]
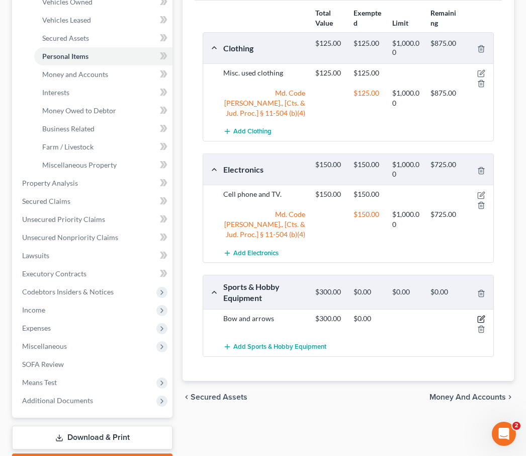
click at [478, 315] on icon "button" at bounding box center [481, 319] width 8 height 8
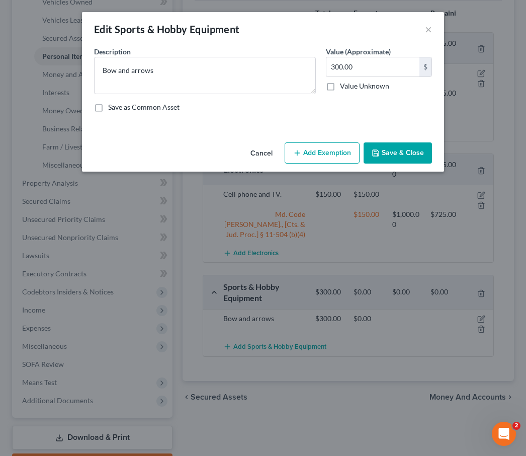
click at [322, 157] on button "Add Exemption" at bounding box center [322, 152] width 75 height 21
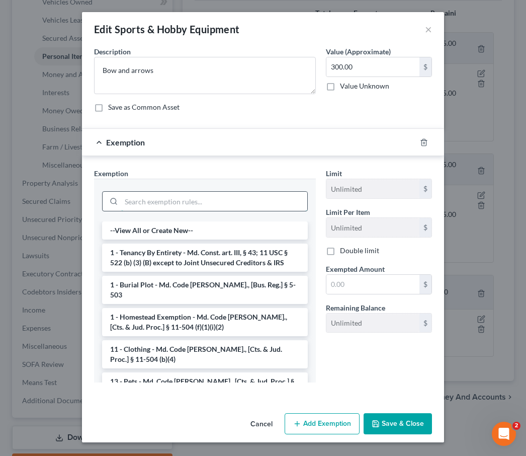
click at [178, 205] on input "search" at bounding box center [214, 201] width 186 height 19
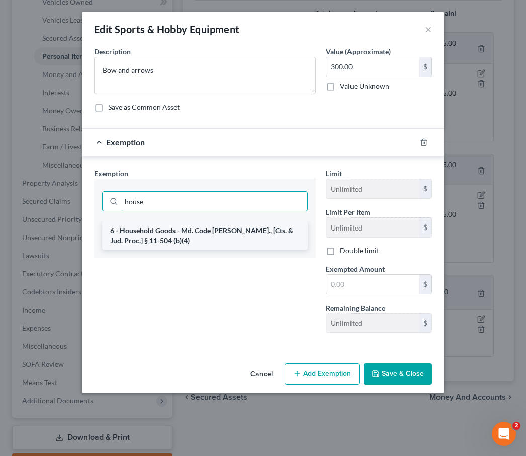
type input "house"
click at [176, 228] on li "6 - Household Goods - Md. Code Ann., [Cts. & Jud. Proc.] § 11-504 (b)(4)" at bounding box center [205, 235] width 206 height 28
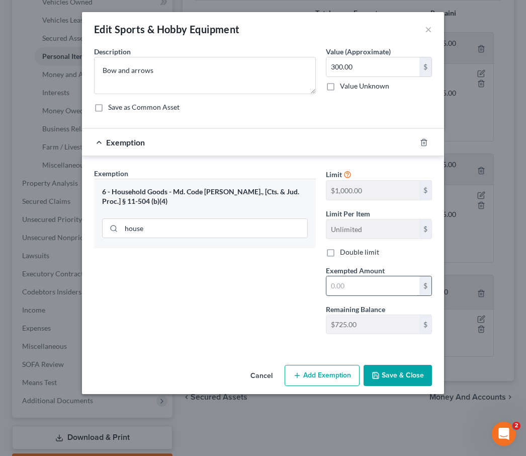
click at [332, 279] on input "text" at bounding box center [373, 285] width 93 height 19
type input "300"
click at [165, 283] on div "Exemption Set must be selected for CA. Exemption * 6 - Household Goods - Md. Co…" at bounding box center [205, 255] width 232 height 174
click at [403, 377] on button "Save & Close" at bounding box center [398, 375] width 68 height 21
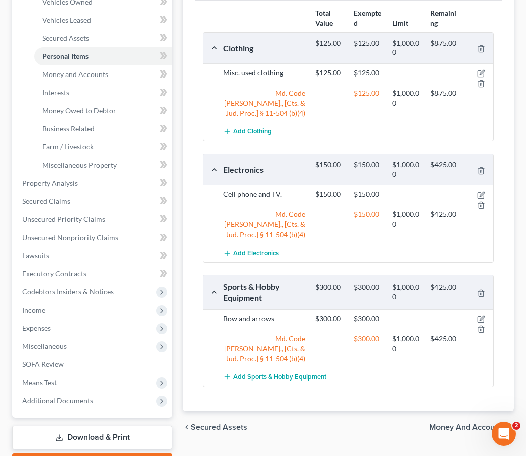
click at [449, 423] on span "Money and Accounts" at bounding box center [468, 427] width 76 height 8
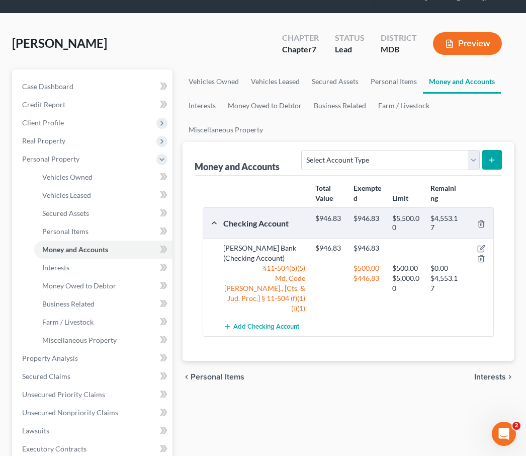
scroll to position [47, 0]
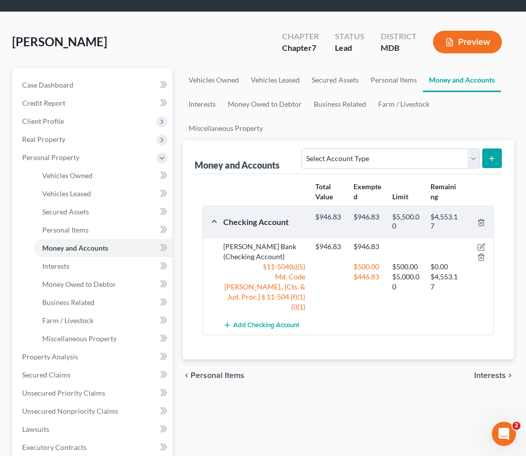
click at [497, 371] on span "Interests" at bounding box center [490, 375] width 32 height 8
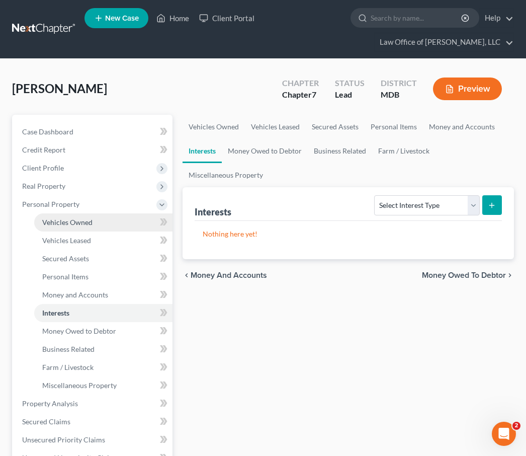
click at [53, 221] on span "Vehicles Owned" at bounding box center [67, 222] width 50 height 9
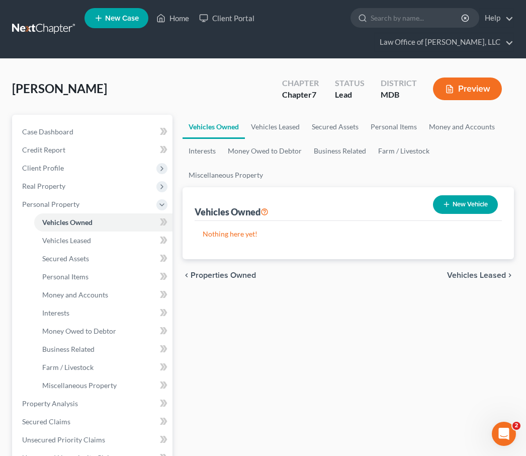
click at [461, 204] on button "New Vehicle" at bounding box center [465, 204] width 65 height 19
select select "0"
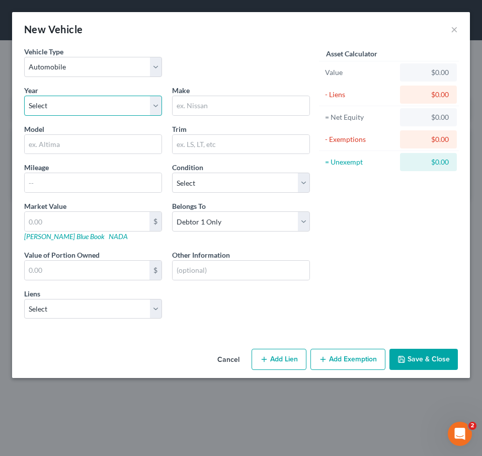
click at [71, 106] on select "Select 2026 2025 2024 2023 2022 2021 2020 2019 2018 2017 2016 2015 2014 2013 20…" at bounding box center [93, 106] width 138 height 20
select select "13"
click at [24, 96] on select "Select 2026 2025 2024 2023 2022 2021 2020 2019 2018 2017 2016 2015 2014 2013 20…" at bounding box center [93, 106] width 138 height 20
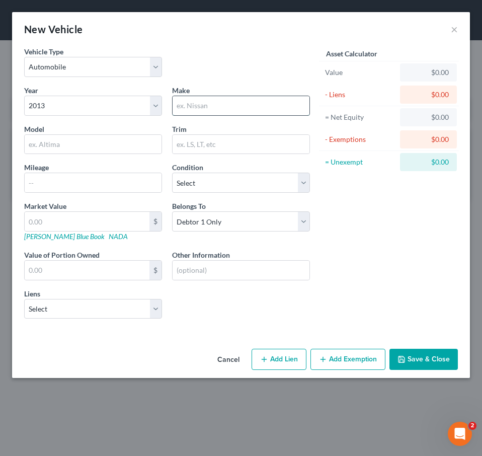
click at [203, 106] on input "text" at bounding box center [241, 105] width 137 height 19
type input "2013"
type input "Volkwagen"
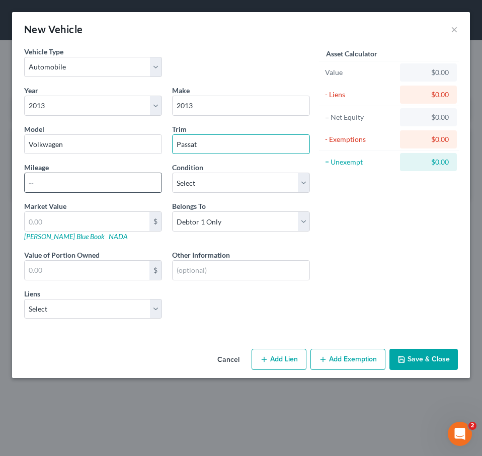
type input "Passat"
click at [114, 184] on input "text" at bounding box center [93, 182] width 137 height 19
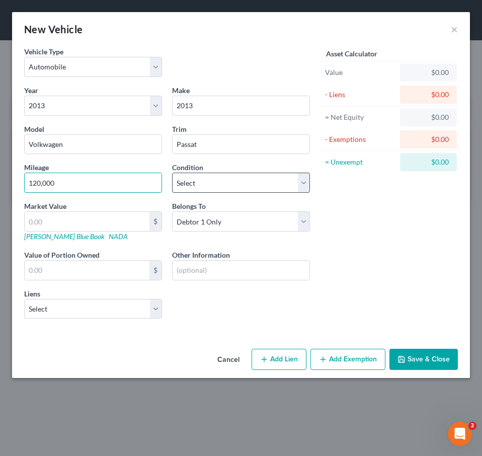
type input "120,000"
click at [223, 187] on select "Select Excellent Very Good Good Fair Poor" at bounding box center [241, 183] width 138 height 20
select select "2"
click at [172, 173] on select "Select Excellent Very Good Good Fair Poor" at bounding box center [241, 183] width 138 height 20
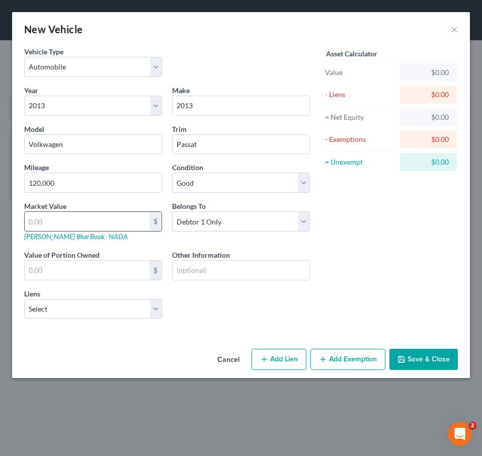
click at [45, 218] on input "text" at bounding box center [87, 221] width 125 height 19
type input "1"
type input "1.00"
type input "17"
type input "17.00"
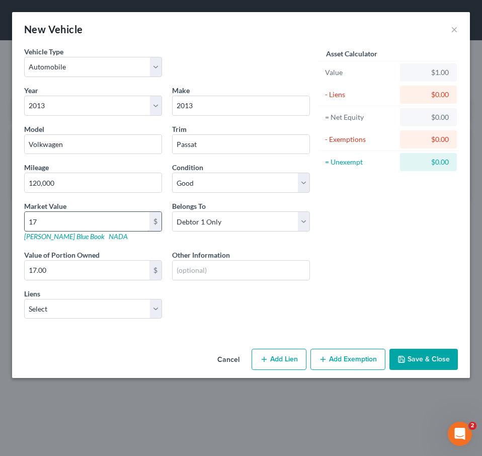
type input "170"
type input "170.00"
type input "1700"
type input "1,700.00"
type input "1,700"
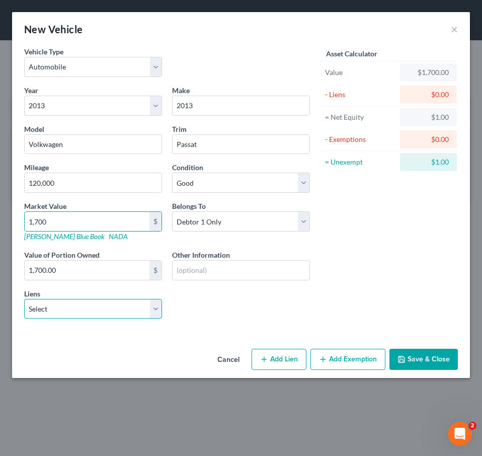
click at [33, 309] on select "Select M&T Bank - $112,277.00 Apple Federal Credit Union - $32,061.00 Capital O…" at bounding box center [93, 309] width 138 height 20
select select "2"
click at [24, 299] on select "Select M&T Bank - $112,277.00 Apple Federal Credit Union - $32,061.00 Capital O…" at bounding box center [93, 309] width 138 height 20
select select
select select "48"
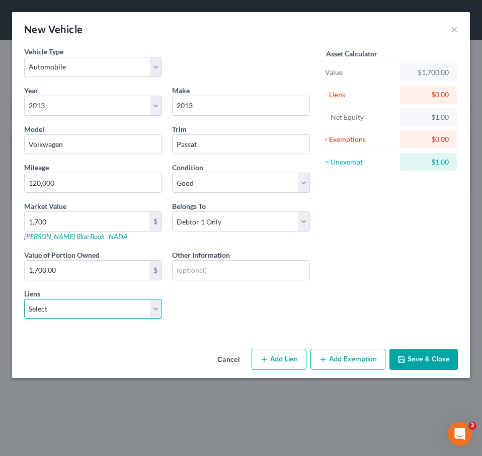
select select "0"
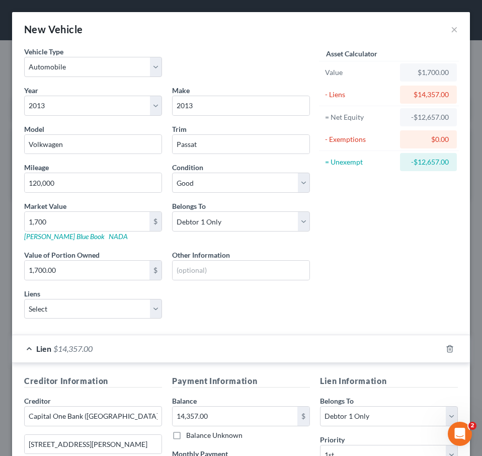
click at [301, 283] on div "Year Select 2026 2025 2024 2023 2022 2021 2020 2019 2018 2017 2016 2015 2014 20…" at bounding box center [167, 206] width 296 height 242
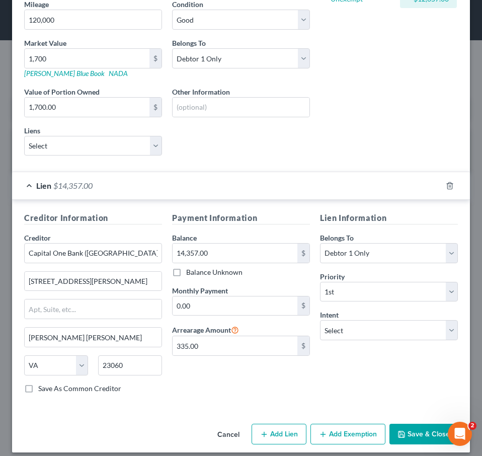
scroll to position [172, 0]
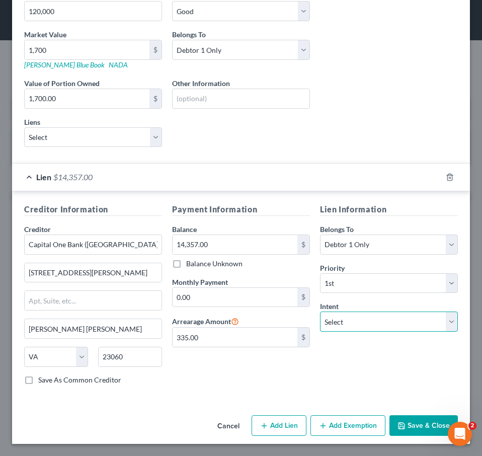
click at [352, 324] on select "Select Surrender Redeem Reaffirm Avoid Other" at bounding box center [389, 321] width 138 height 20
select select "2"
click at [320, 311] on select "Select Surrender Redeem Reaffirm Avoid Other" at bounding box center [389, 321] width 138 height 20
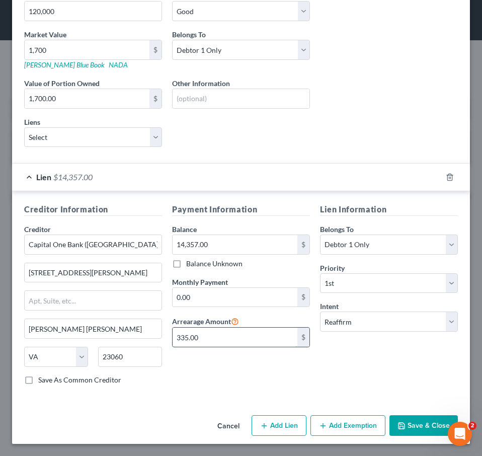
drag, startPoint x: 205, startPoint y: 335, endPoint x: 224, endPoint y: 346, distance: 22.3
click at [224, 346] on input "335.00" at bounding box center [235, 337] width 125 height 19
click at [205, 296] on input "0.00" at bounding box center [235, 297] width 125 height 19
paste input "335"
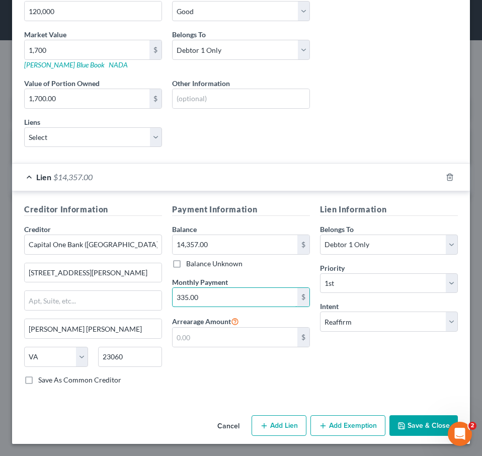
type input "335.00"
click at [409, 424] on button "Save & Close" at bounding box center [423, 425] width 68 height 21
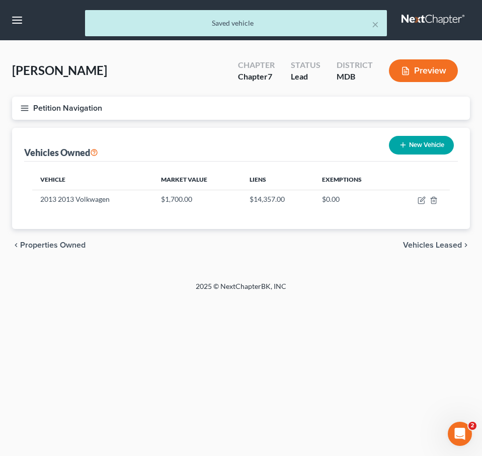
click at [418, 143] on button "New Vehicle" at bounding box center [421, 145] width 65 height 19
select select "0"
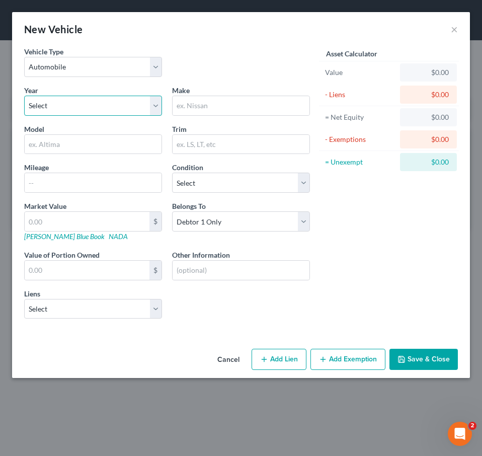
click at [41, 111] on select "Select 2026 2025 2024 2023 2022 2021 2020 2019 2018 2017 2016 2015 2014 2013 20…" at bounding box center [93, 106] width 138 height 20
select select "9"
click at [24, 96] on select "Select 2026 2025 2024 2023 2022 2021 2020 2019 2018 2017 2016 2015 2014 2013 20…" at bounding box center [93, 106] width 138 height 20
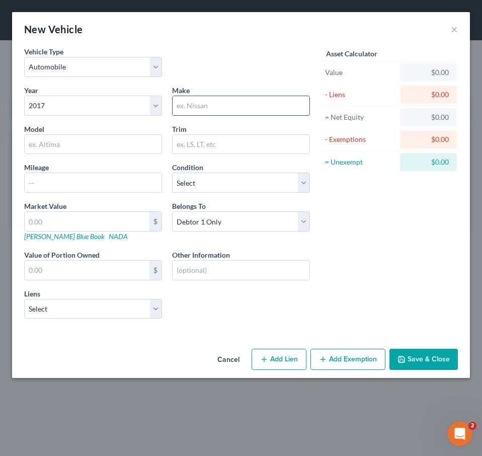
click at [204, 105] on input "text" at bounding box center [241, 105] width 137 height 19
type input "Nissan"
type input "Titan"
type input "XD"
type input "120,000"
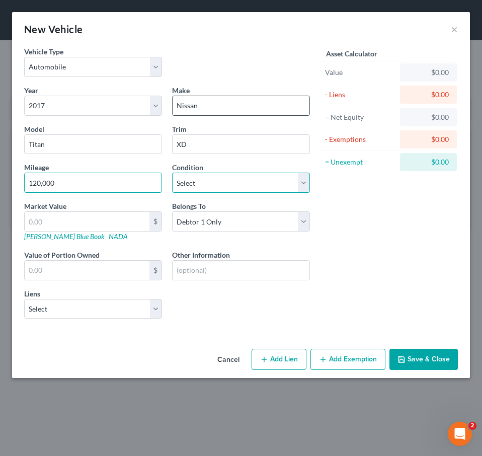
click at [235, 179] on select "Select Excellent Very Good Good Fair Poor" at bounding box center [241, 183] width 138 height 20
select select "4"
click at [172, 173] on select "Select Excellent Very Good Good Fair Poor" at bounding box center [241, 183] width 138 height 20
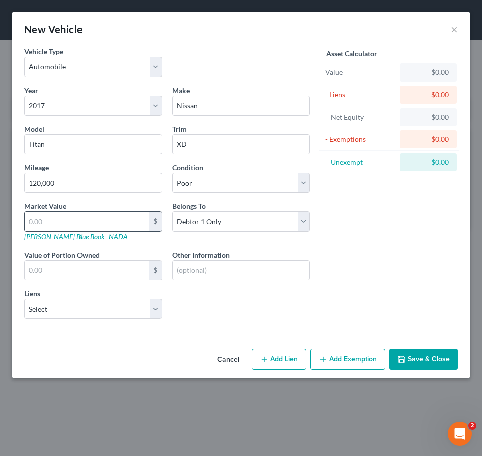
click at [57, 220] on input "text" at bounding box center [87, 221] width 125 height 19
click at [50, 216] on input "text" at bounding box center [87, 221] width 125 height 19
type input "1"
type input "1.00"
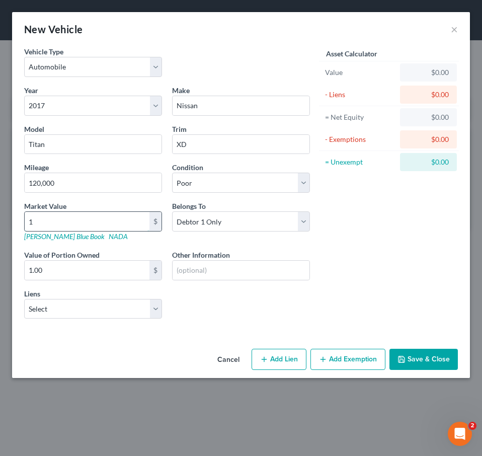
type input "16"
type input "16.00"
type input "160"
type input "160.00"
type input "1600"
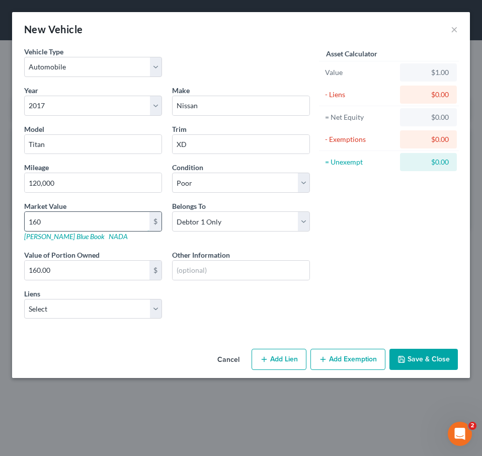
type input "1,600.00"
type input "1,6000"
type input "16,000.00"
type input "16,000"
click at [186, 268] on input "text" at bounding box center [241, 270] width 137 height 19
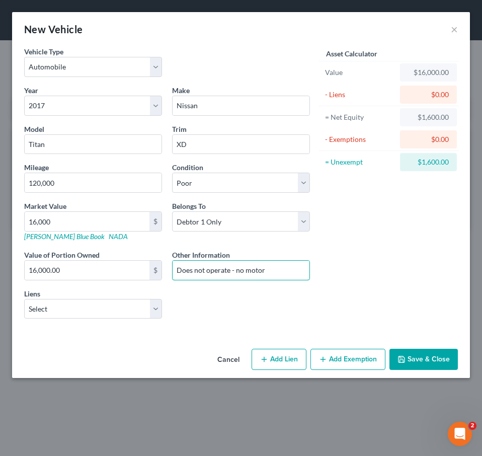
drag, startPoint x: 230, startPoint y: 270, endPoint x: 318, endPoint y: 278, distance: 88.4
click at [318, 278] on div "Vehicle Type Select Automobile Truck Trailer Watercraft Aircraft Motor Home Atv…" at bounding box center [241, 186] width 444 height 280
type input "Does not operate"
click at [58, 310] on select "Select M&T Bank - $112,277.00 Apple Federal Credit Union - $32,061.00" at bounding box center [93, 309] width 138 height 20
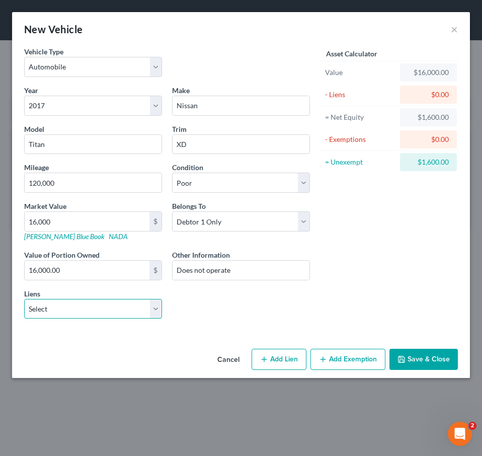
select select "1"
click at [24, 299] on select "Select M&T Bank - $112,277.00 Apple Federal Credit Union - $32,061.00" at bounding box center [93, 309] width 138 height 20
select select
select select "48"
select select "0"
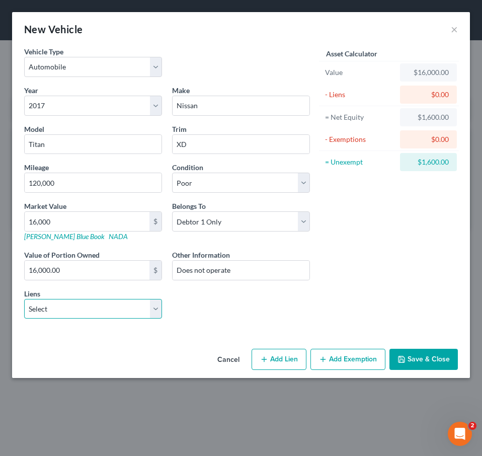
select select "0"
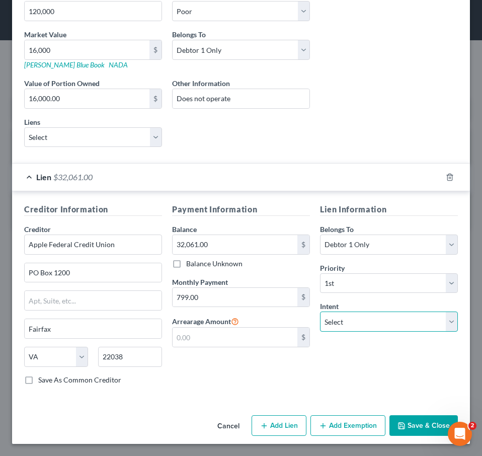
click at [356, 318] on select "Select Surrender Redeem Reaffirm Avoid Other" at bounding box center [389, 321] width 138 height 20
select select "0"
click at [320, 311] on select "Select Surrender Redeem Reaffirm Avoid Other" at bounding box center [389, 321] width 138 height 20
click at [405, 425] on icon "button" at bounding box center [401, 426] width 8 height 8
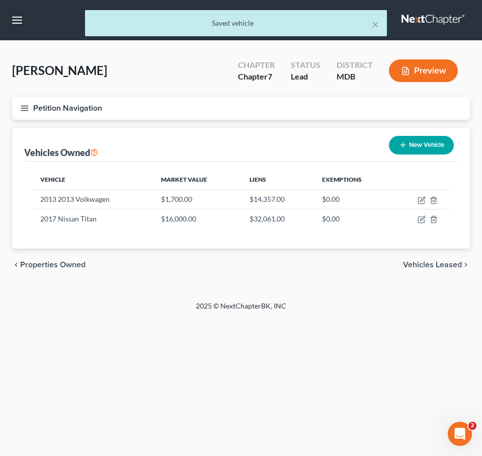
click at [24, 107] on icon "button" at bounding box center [24, 108] width 9 height 9
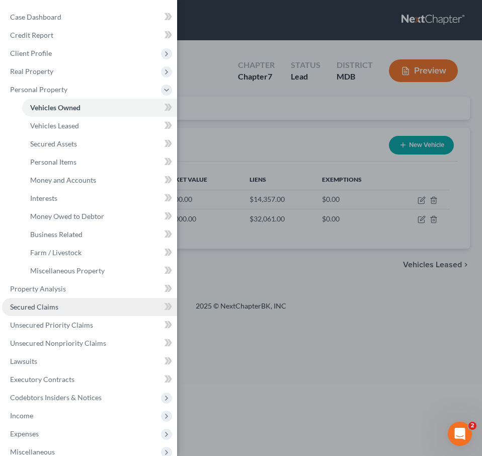
click at [34, 306] on span "Secured Claims" at bounding box center [34, 306] width 48 height 9
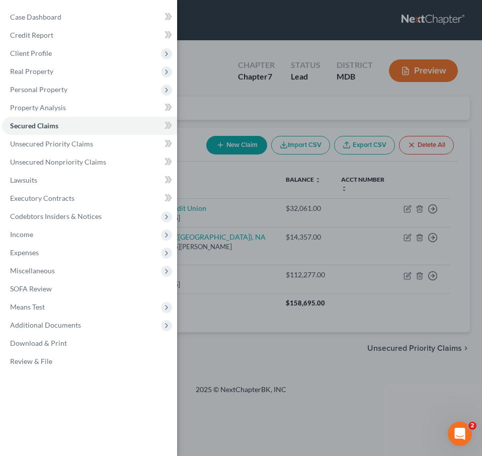
click at [217, 92] on div "Case Dashboard Payments Invoices Payments Payments Credit Report Client Profile" at bounding box center [241, 228] width 482 height 456
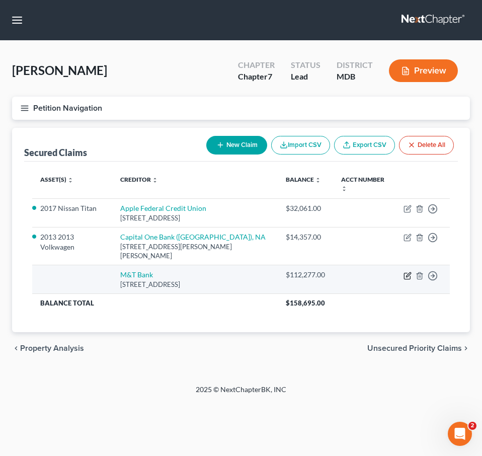
click at [406, 272] on icon "button" at bounding box center [408, 274] width 5 height 5
select select "35"
select select "3"
select select "0"
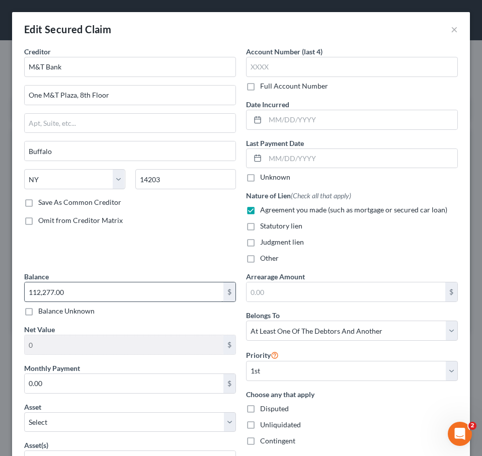
scroll to position [346, 0]
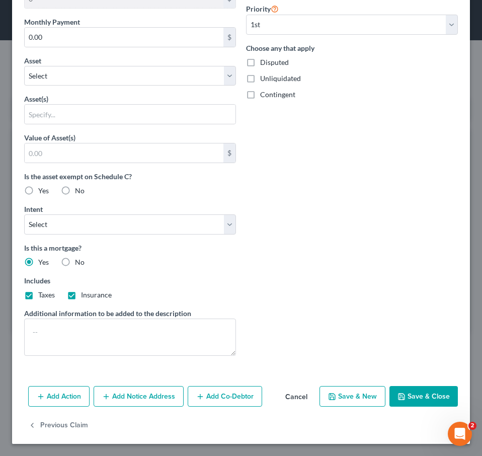
click at [295, 397] on button "Cancel" at bounding box center [296, 397] width 38 height 20
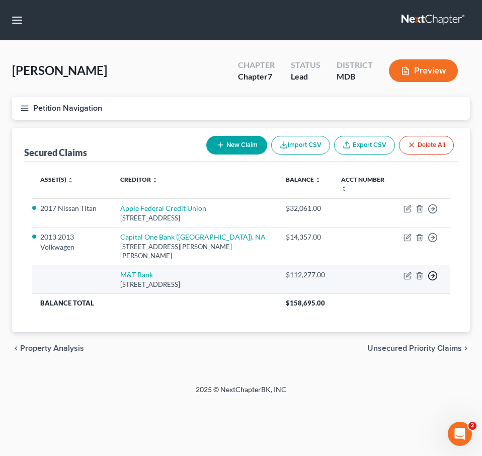
click at [428, 271] on icon "button" at bounding box center [433, 276] width 10 height 10
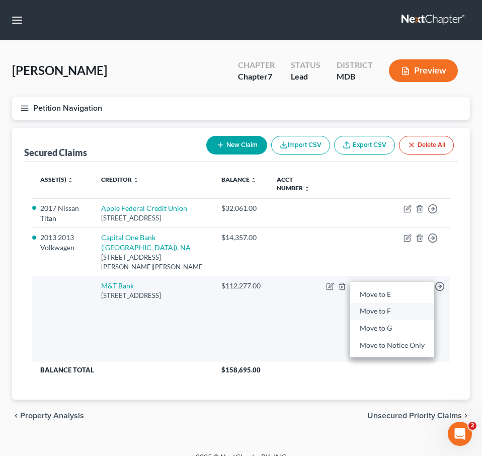
click at [368, 304] on link "Move to F" at bounding box center [392, 310] width 84 height 17
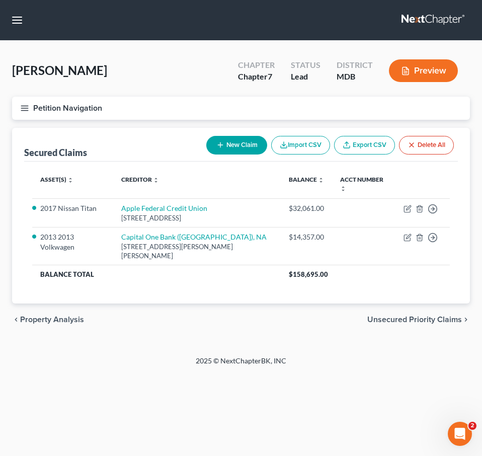
click at [410, 315] on span "Unsecured Priority Claims" at bounding box center [414, 319] width 95 height 8
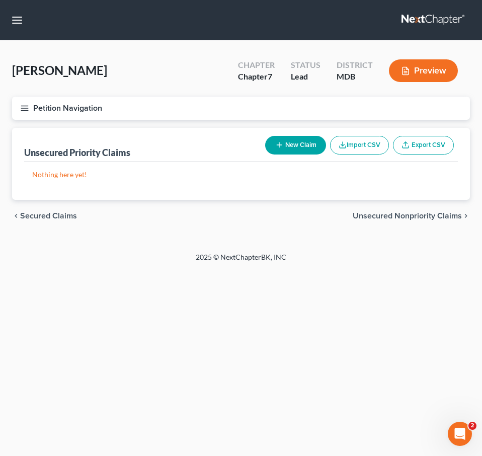
click at [374, 215] on span "Unsecured Nonpriority Claims" at bounding box center [407, 216] width 109 height 8
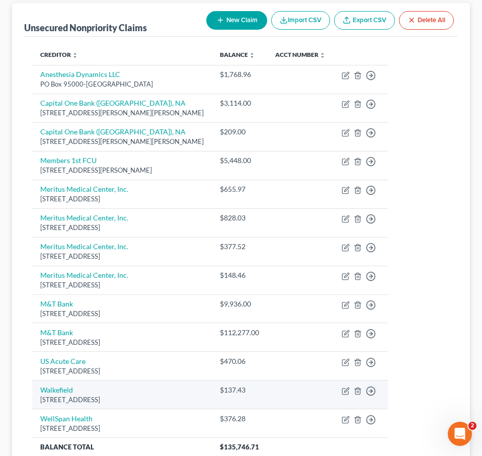
scroll to position [126, 0]
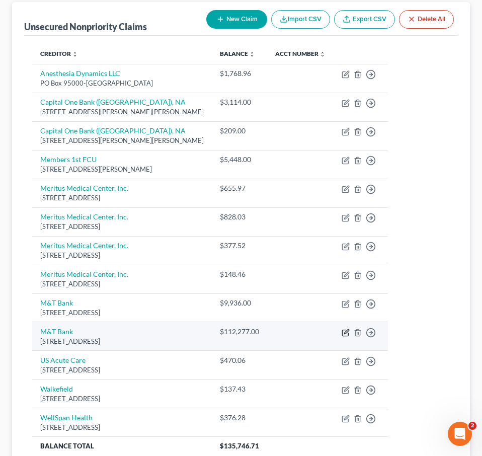
click at [342, 334] on icon "button" at bounding box center [345, 333] width 6 height 6
select select "35"
select select "3"
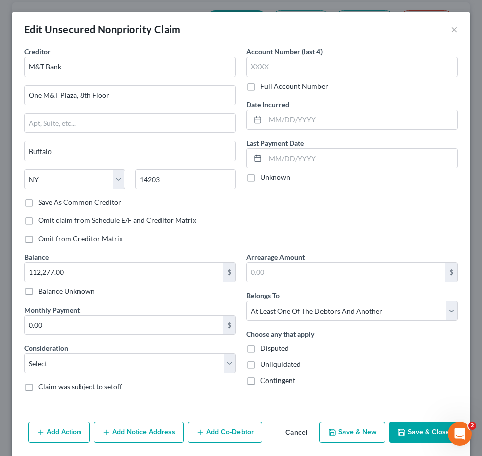
scroll to position [36, 0]
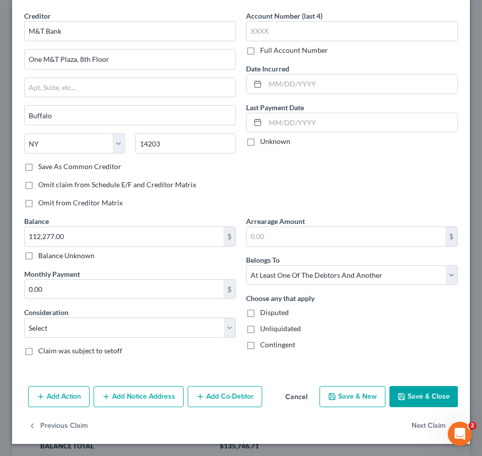
click at [224, 388] on button "Add Co-Debtor" at bounding box center [225, 396] width 74 height 21
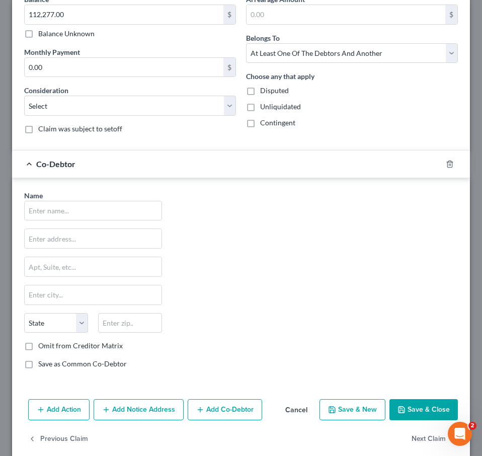
scroll to position [267, 0]
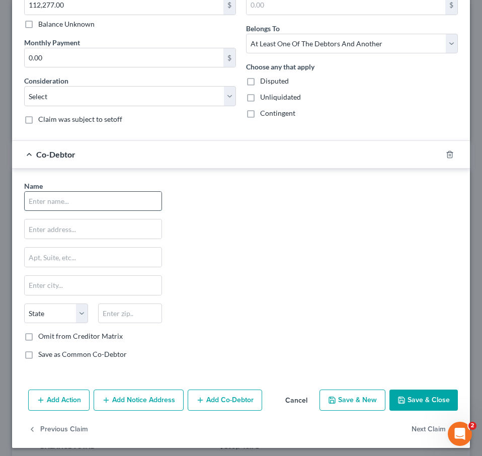
click at [44, 201] on input "text" at bounding box center [93, 201] width 137 height 19
type input "Ashley N. Hedge"
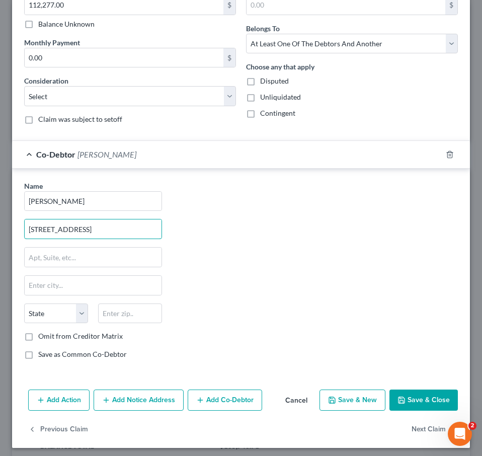
type input "3379 Lincoln Way East"
paste input "17222"
type input "17222"
type input "Fayetteville"
select select "39"
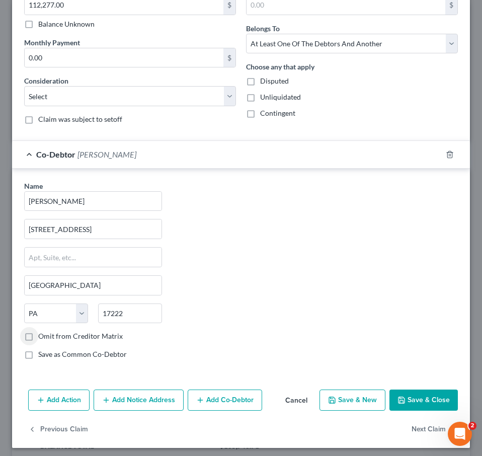
click at [410, 402] on button "Save & Close" at bounding box center [423, 399] width 68 height 21
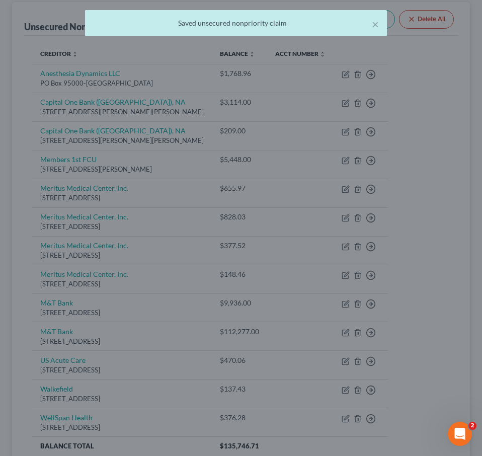
scroll to position [0, 0]
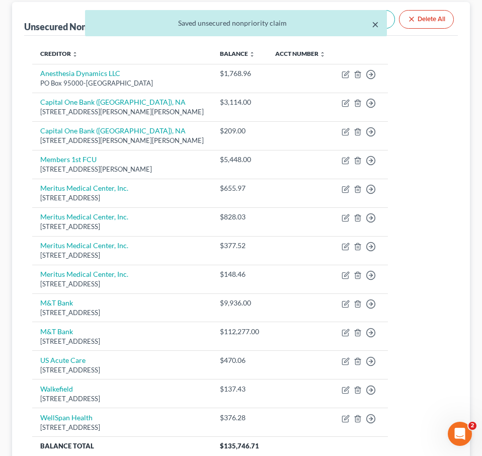
click at [375, 27] on button "×" at bounding box center [375, 24] width 7 height 12
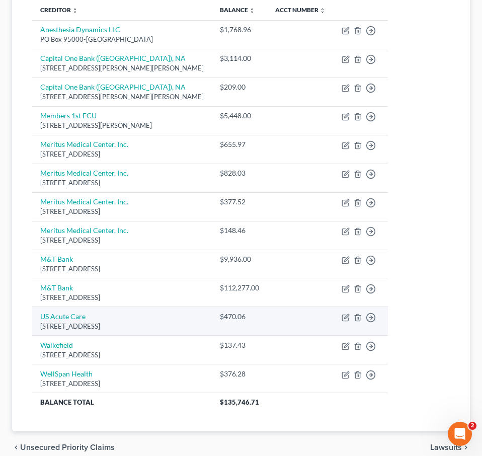
scroll to position [215, 0]
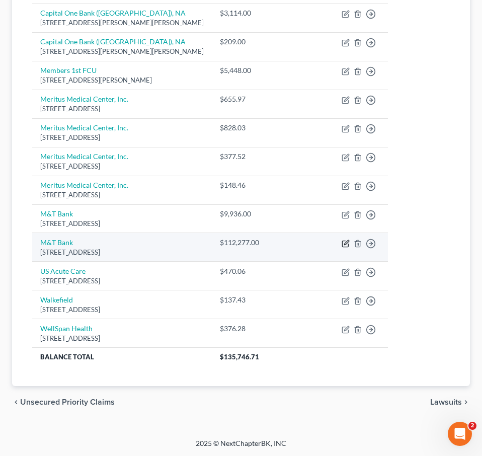
click at [342, 241] on icon "button" at bounding box center [346, 244] width 8 height 8
select select "35"
select select "3"
select select "39"
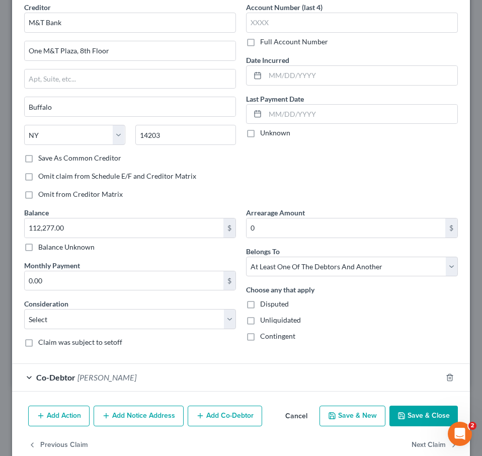
scroll to position [64, 0]
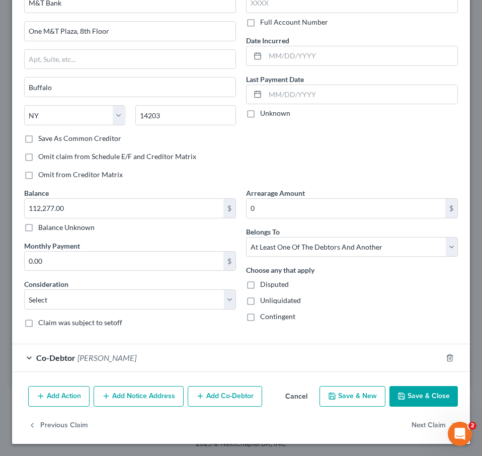
click at [85, 357] on span "Ashley N. Hedge" at bounding box center [106, 358] width 59 height 10
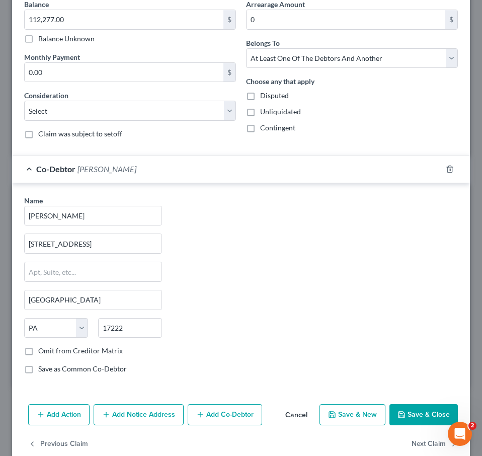
scroll to position [271, 0]
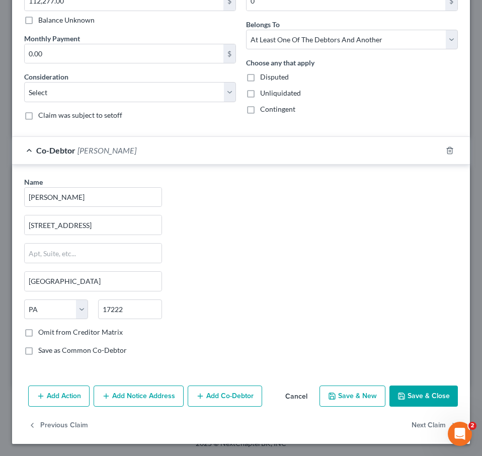
click at [410, 394] on button "Save & Close" at bounding box center [423, 395] width 68 height 21
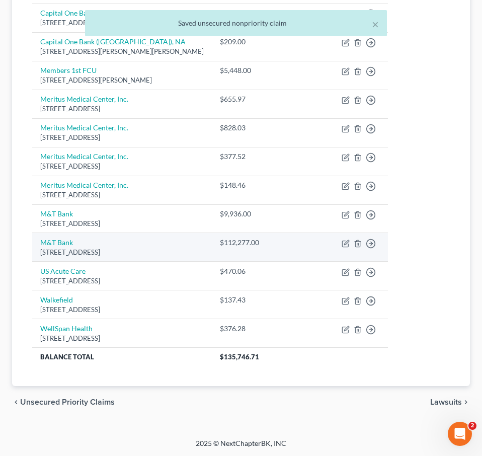
scroll to position [0, 0]
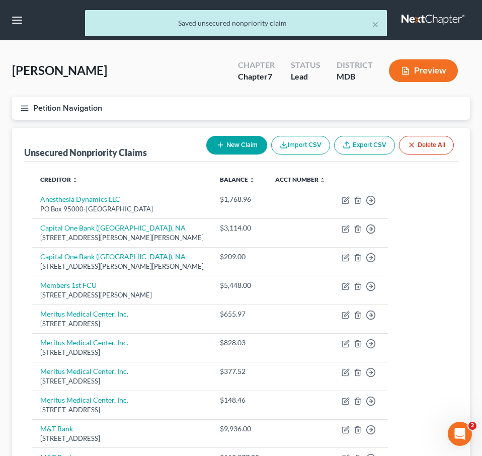
click at [26, 108] on icon "button" at bounding box center [24, 108] width 9 height 9
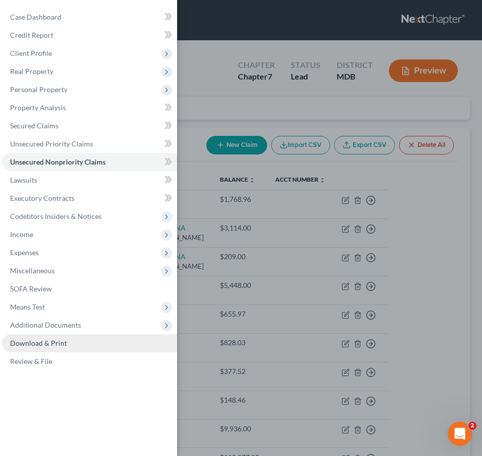
click at [41, 345] on span "Download & Print" at bounding box center [38, 343] width 57 height 9
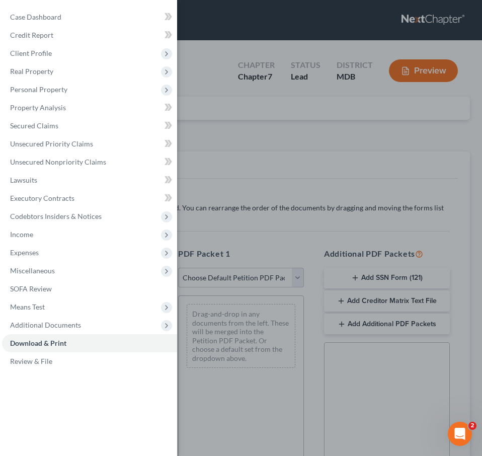
click at [258, 203] on div "Case Dashboard Payments Invoices Payments Payments Credit Report Client Profile" at bounding box center [241, 228] width 482 height 456
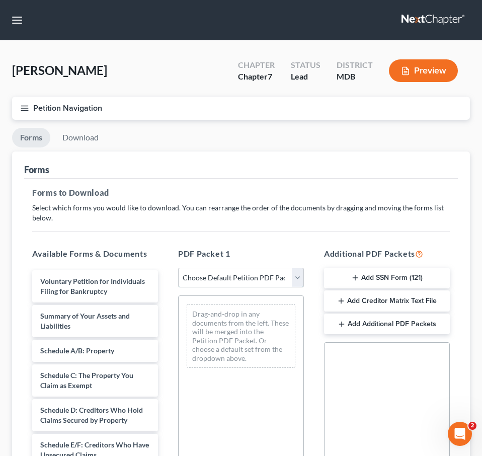
click at [296, 275] on select "Choose Default Petition PDF Packet Complete Bankruptcy Petition (all forms and …" at bounding box center [241, 278] width 126 height 20
select select "0"
click at [178, 268] on select "Choose Default Petition PDF Packet Complete Bankruptcy Petition (all forms and …" at bounding box center [241, 278] width 126 height 20
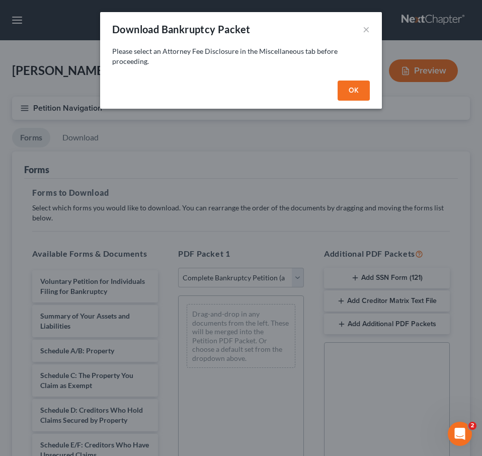
click at [357, 83] on button "OK" at bounding box center [354, 91] width 32 height 20
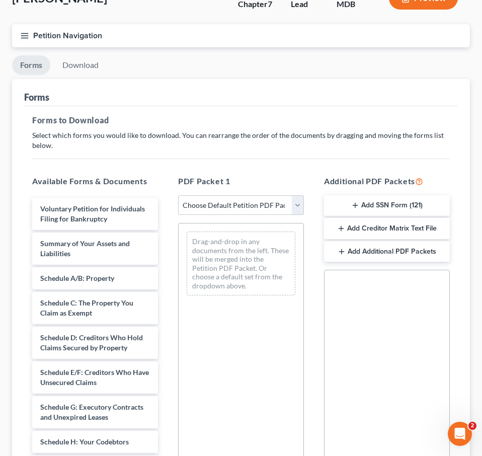
scroll to position [66, 0]
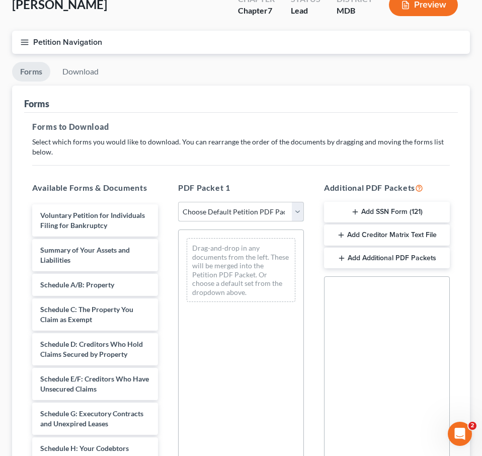
click at [293, 210] on select "Choose Default Petition PDF Packet Complete Bankruptcy Petition (all forms and …" at bounding box center [241, 212] width 126 height 20
select select "0"
click at [178, 202] on select "Choose Default Petition PDF Packet Complete Bankruptcy Petition (all forms and …" at bounding box center [241, 212] width 126 height 20
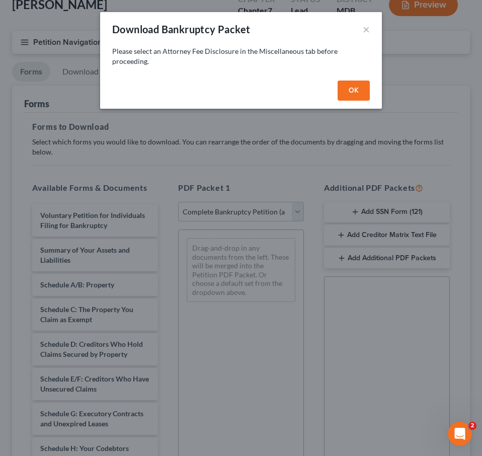
click at [355, 97] on button "OK" at bounding box center [354, 91] width 32 height 20
select select
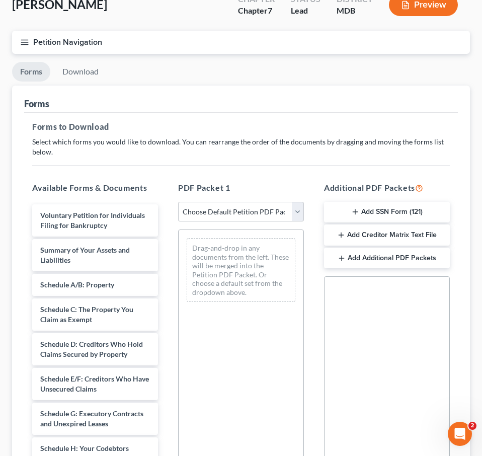
click at [22, 42] on line "button" at bounding box center [24, 42] width 7 height 0
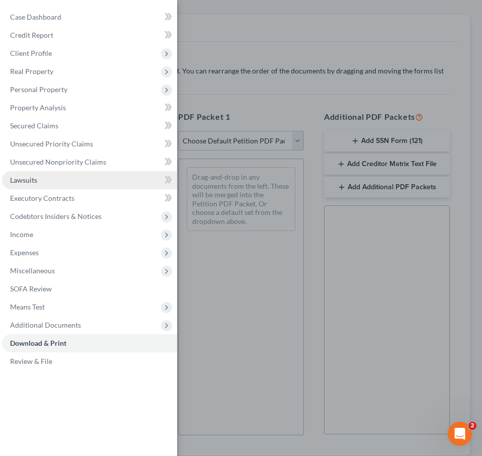
scroll to position [167, 0]
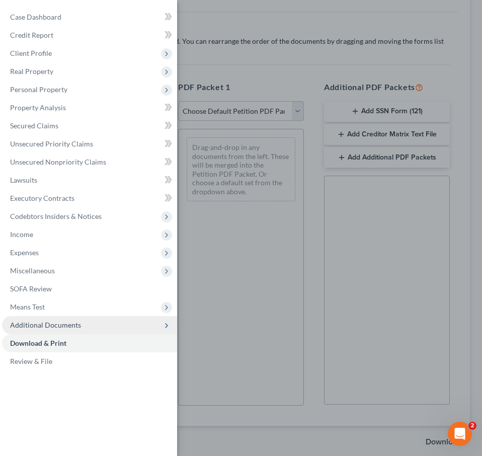
click at [67, 320] on span "Additional Documents" at bounding box center [89, 325] width 175 height 18
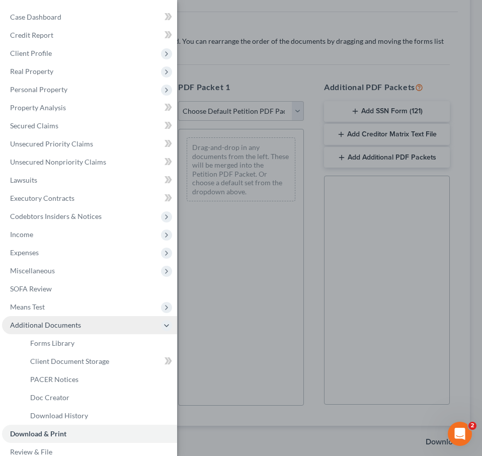
scroll to position [13, 0]
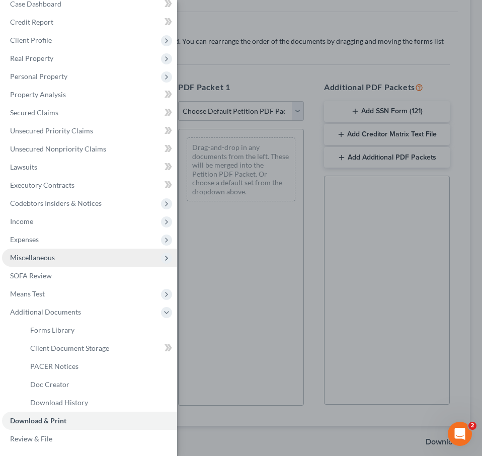
click at [40, 262] on span "Miscellaneous" at bounding box center [89, 258] width 175 height 18
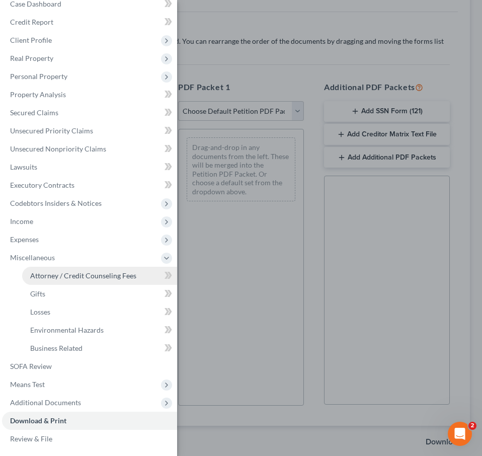
click at [45, 274] on span "Attorney / Credit Counseling Fees" at bounding box center [83, 275] width 106 height 9
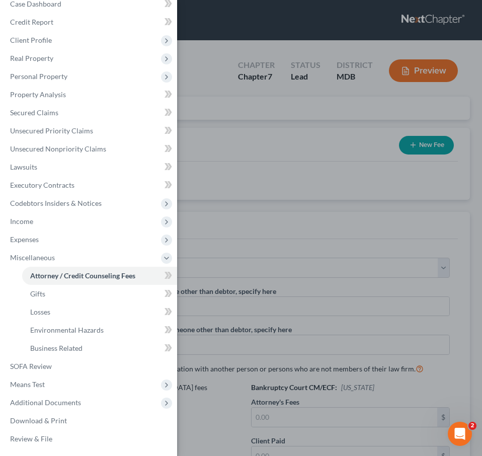
click at [221, 146] on div "Case Dashboard Payments Invoices Payments Payments Credit Report Client Profile" at bounding box center [241, 228] width 482 height 456
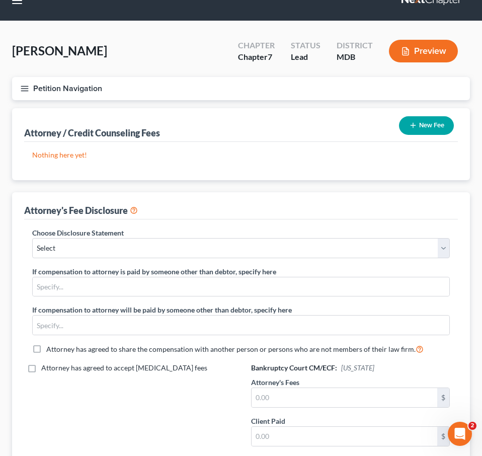
scroll to position [27, 0]
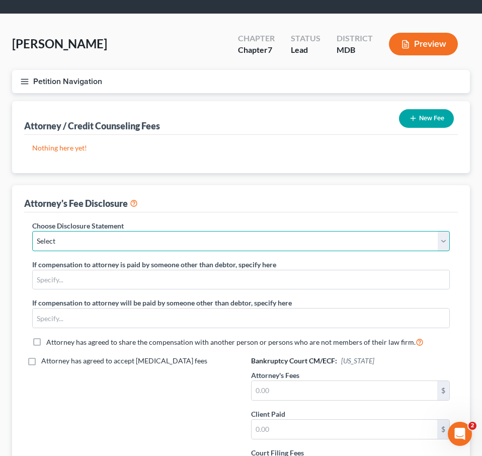
click at [69, 239] on select "Select Hourly Chapter 13(A) 13 Appendix F(B) Vacca Hyatt Chapter 7 13 Appendix …" at bounding box center [241, 241] width 418 height 20
select select "4"
click at [32, 231] on select "Select Hourly Chapter 13(A) 13 Appendix F(B) Vacca Hyatt Chapter 7 13 Appendix …" at bounding box center [241, 241] width 418 height 20
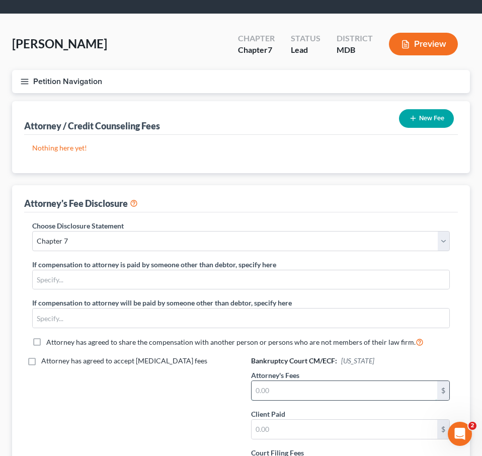
click at [281, 390] on input "text" at bounding box center [345, 390] width 186 height 19
type input "1,569"
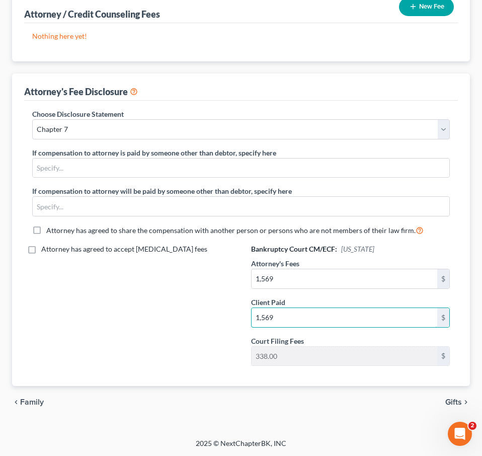
scroll to position [0, 0]
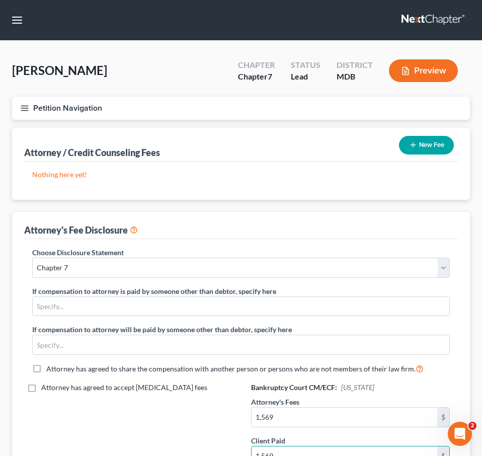
type input "1,569"
click at [416, 148] on button "New Fee" at bounding box center [426, 145] width 55 height 19
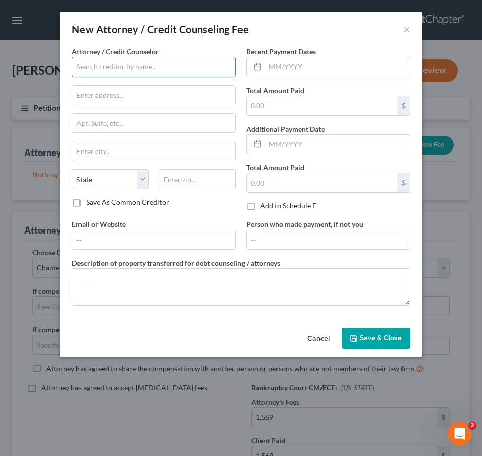
click at [95, 67] on input "text" at bounding box center [154, 67] width 164 height 20
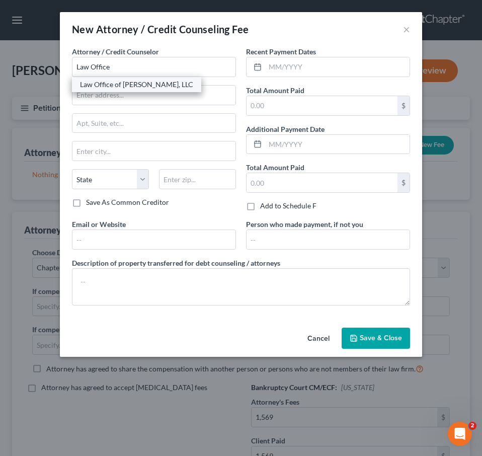
click at [103, 85] on div "Law Office of [PERSON_NAME], LLC" at bounding box center [136, 84] width 113 height 10
type input "Law Office of [PERSON_NAME], LLC"
type input "129-10 W. Patrick St."
type input "2nd Fl."
type input "Frederick"
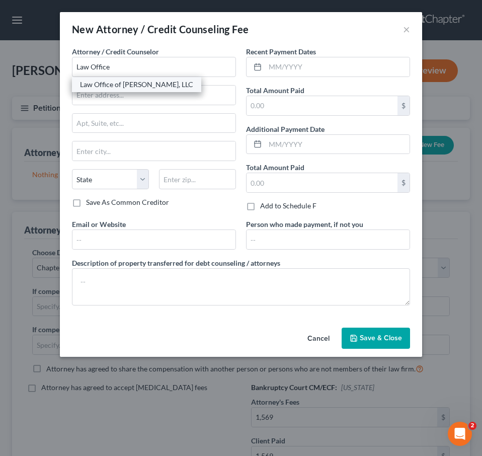
select select "21"
type input "21701"
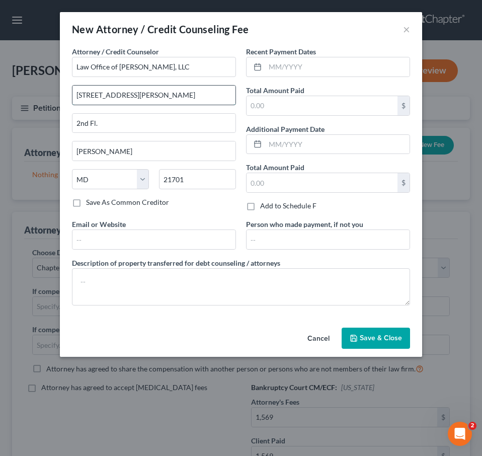
click at [100, 95] on input "129-10 W. Patrick St." at bounding box center [153, 95] width 163 height 19
type input "129 W. Patrick St."
drag, startPoint x: 123, startPoint y: 121, endPoint x: 31, endPoint y: 120, distance: 92.1
click at [31, 120] on div "New Attorney / Credit Counseling Fee × Attorney / Credit Counselor * Law Office…" at bounding box center [241, 228] width 482 height 456
click at [95, 240] on input "text" at bounding box center [153, 239] width 163 height 19
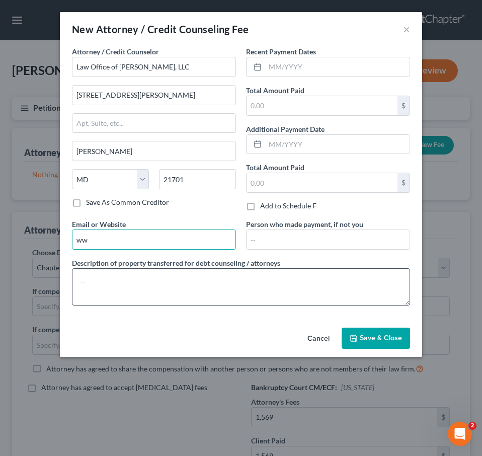
type input "w"
click at [93, 284] on textarea at bounding box center [241, 286] width 338 height 37
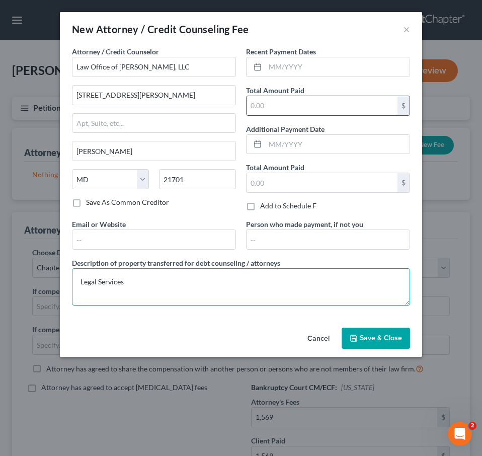
type textarea "Legal Services"
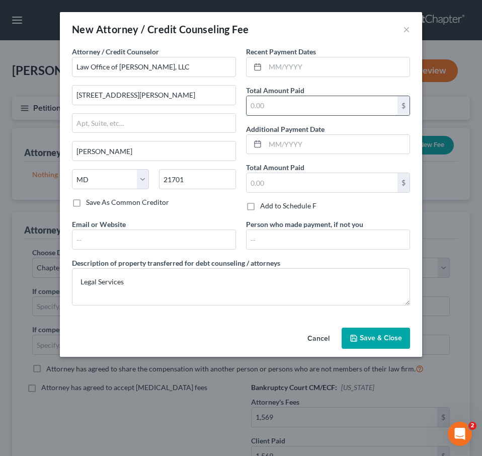
click at [277, 101] on input "text" at bounding box center [322, 105] width 151 height 19
type input "1,569.00"
click at [380, 342] on span "Save & Close" at bounding box center [381, 338] width 42 height 9
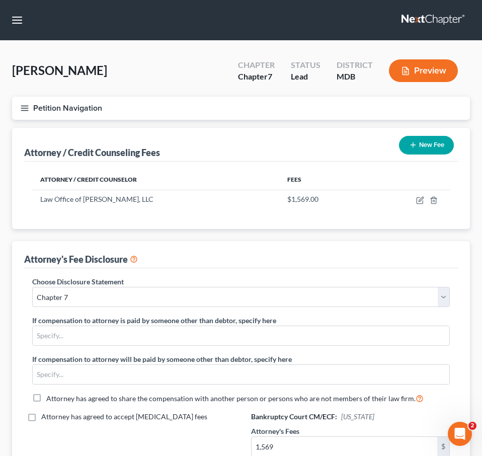
click at [431, 146] on button "New Fee" at bounding box center [426, 145] width 55 height 19
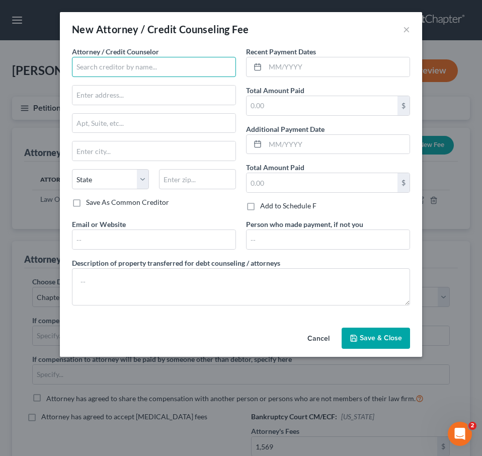
click at [166, 73] on input "text" at bounding box center [154, 67] width 164 height 20
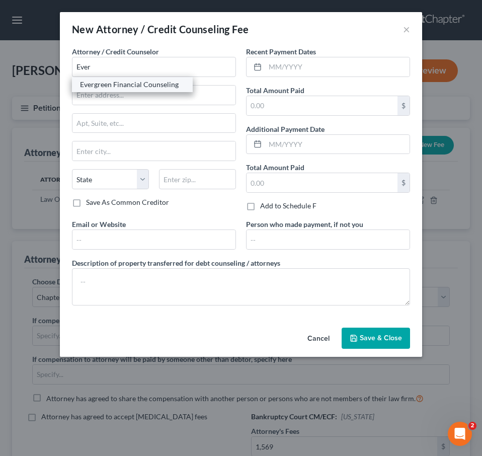
click at [141, 83] on div "Evergreen Financial Counseling" at bounding box center [132, 84] width 105 height 10
type input "Evergreen Financial Counseling"
type input "7137 E. Rancho Vista Dr., Ste. B21"
type input "Scottsdale"
select select "3"
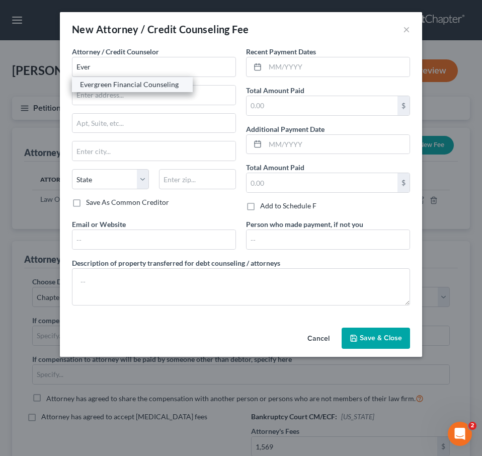
type input "85251"
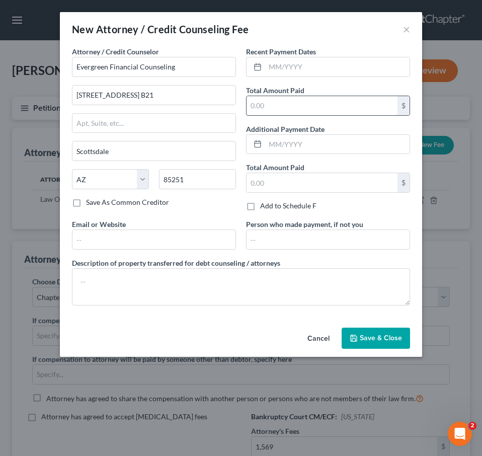
click at [273, 103] on input "text" at bounding box center [322, 105] width 151 height 19
type input "19.99"
click at [379, 333] on button "Save & Close" at bounding box center [376, 338] width 68 height 21
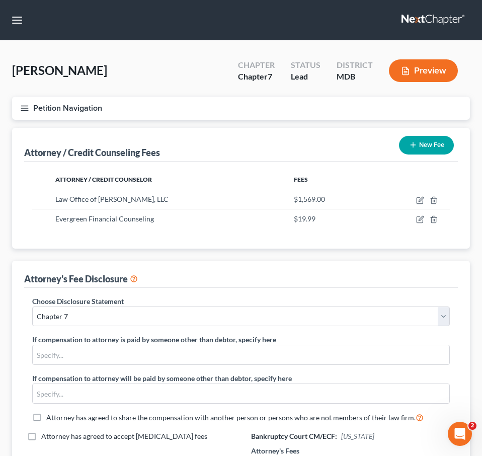
click at [25, 107] on icon "button" at bounding box center [24, 108] width 9 height 9
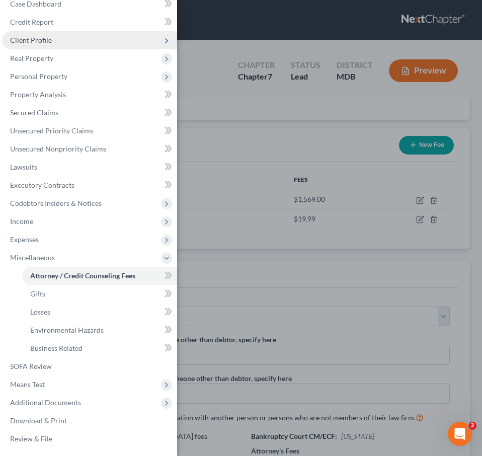
click at [30, 47] on span "Client Profile" at bounding box center [89, 40] width 175 height 18
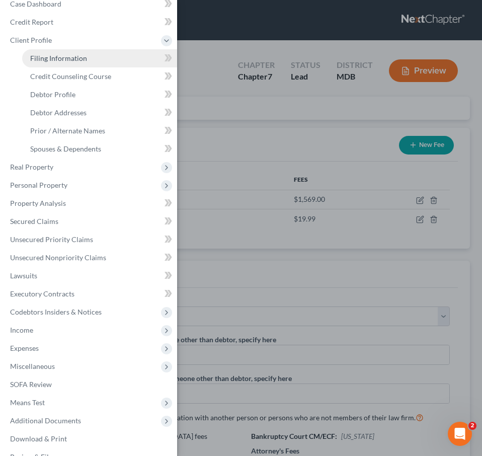
click at [37, 60] on span "Filing Information" at bounding box center [58, 58] width 57 height 9
select select "1"
select select "0"
select select "21"
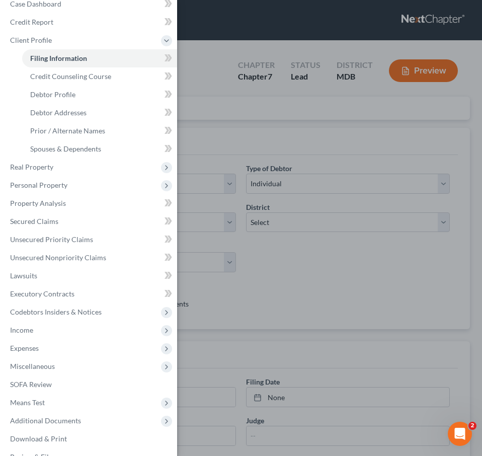
click at [215, 132] on div "Case Dashboard Payments Invoices Payments Payments Credit Report Client Profile" at bounding box center [241, 228] width 482 height 456
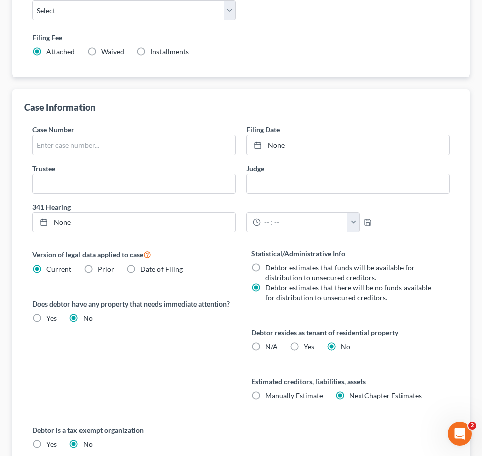
scroll to position [427, 0]
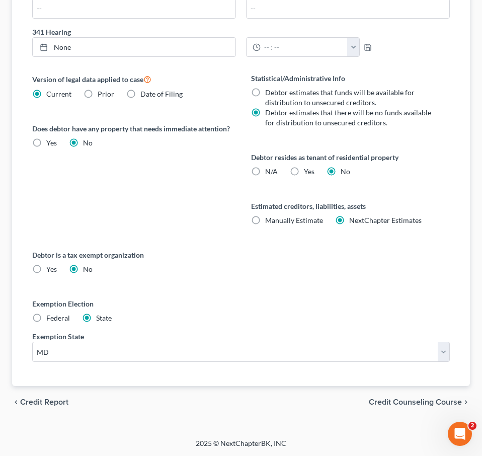
click at [378, 403] on span "Credit Counseling Course" at bounding box center [415, 402] width 93 height 8
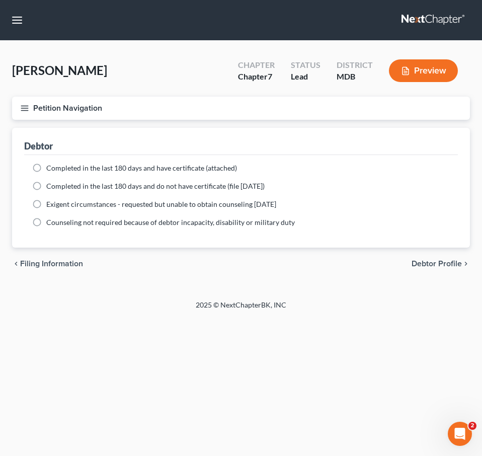
click at [46, 167] on label "Completed in the last 180 days and have certificate (attached)" at bounding box center [141, 168] width 191 height 10
click at [50, 167] on input "Completed in the last 180 days and have certificate (attached)" at bounding box center [53, 166] width 7 height 7
radio input "true"
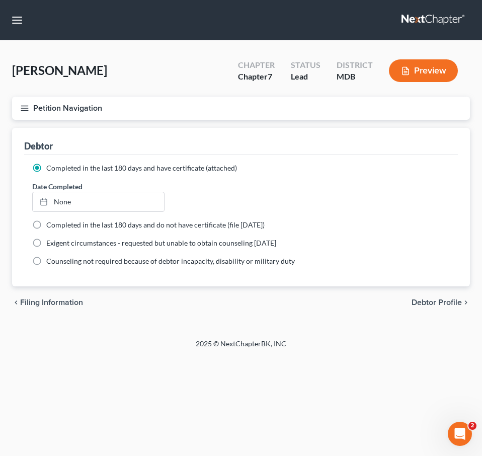
click at [418, 299] on span "Debtor Profile" at bounding box center [437, 302] width 50 height 8
select select "0"
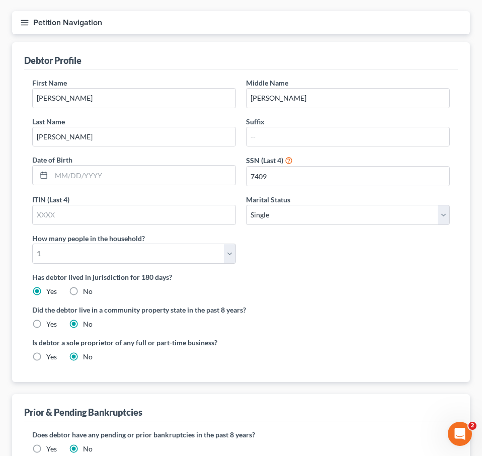
scroll to position [87, 0]
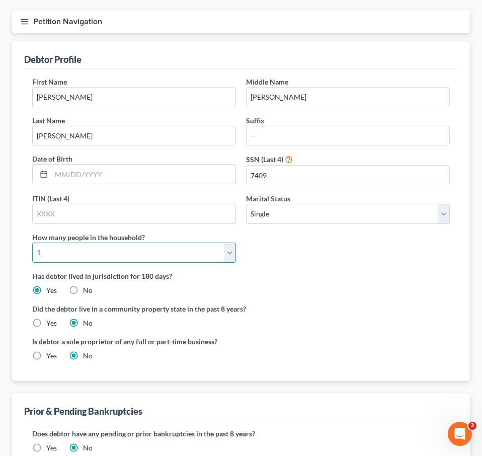
click at [199, 251] on select "Select 1 2 3 4 5 6 7 8 9 10 11 12 13 14 15 16 17 18 19 20" at bounding box center [134, 253] width 204 height 20
click at [32, 243] on select "Select 1 2 3 4 5 6 7 8 9 10 11 12 13 14 15 16 17 18 19 20" at bounding box center [134, 253] width 204 height 20
click at [146, 254] on select "Select 1 2 3 4 5 6 7 8 9 10 11 12 13 14 15 16 17 18 19 20" at bounding box center [134, 253] width 204 height 20
select select "1"
click at [32, 243] on select "Select 1 2 3 4 5 6 7 8 9 10 11 12 13 14 15 16 17 18 19 20" at bounding box center [134, 253] width 204 height 20
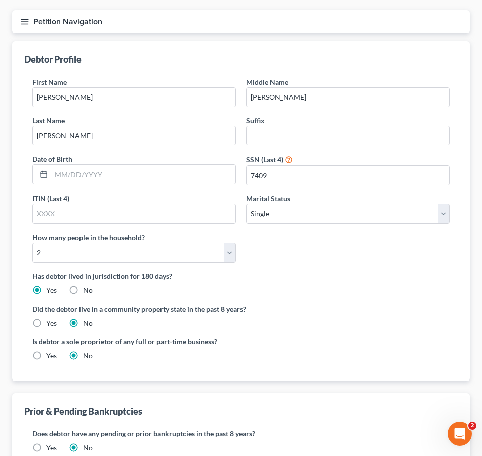
click at [292, 304] on label "Did the debtor live in a community property state in the past 8 years?" at bounding box center [241, 308] width 418 height 11
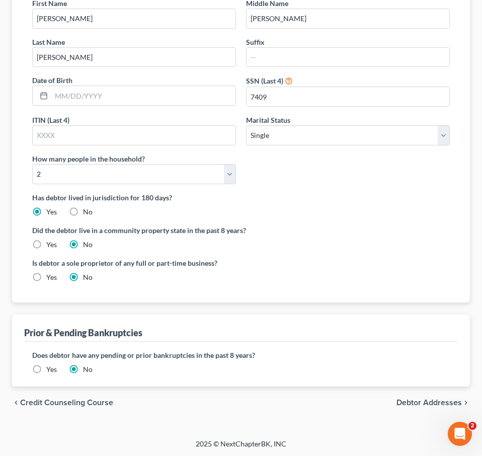
click at [448, 402] on span "Debtor Addresses" at bounding box center [428, 402] width 65 height 8
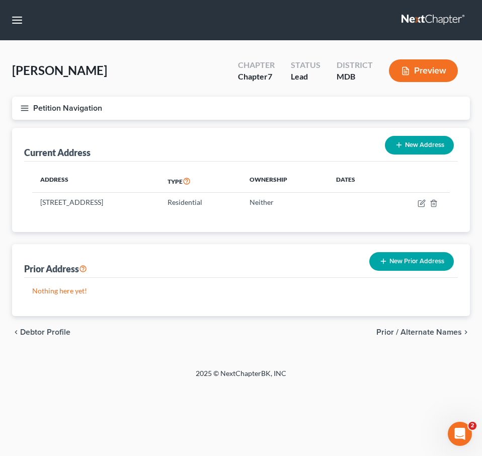
click at [434, 333] on span "Prior / Alternate Names" at bounding box center [419, 332] width 86 height 8
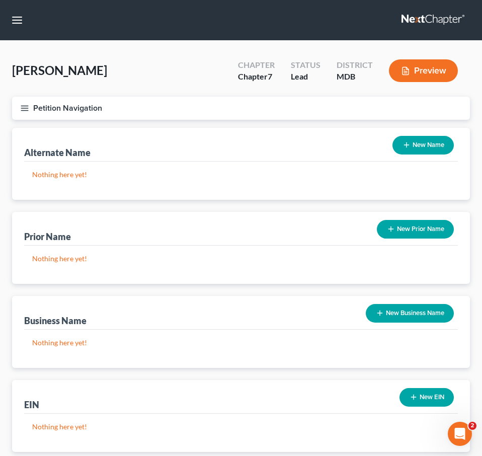
scroll to position [66, 0]
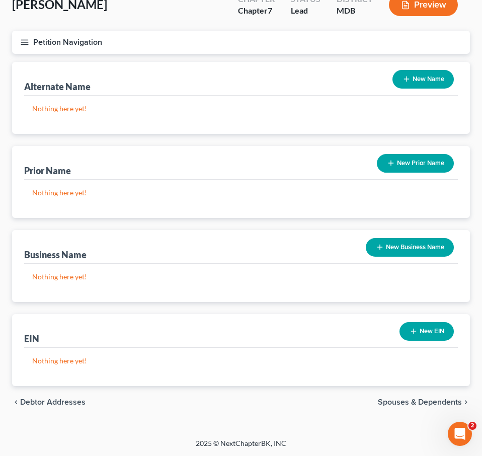
click at [396, 399] on span "Spouses & Dependents" at bounding box center [420, 402] width 84 height 8
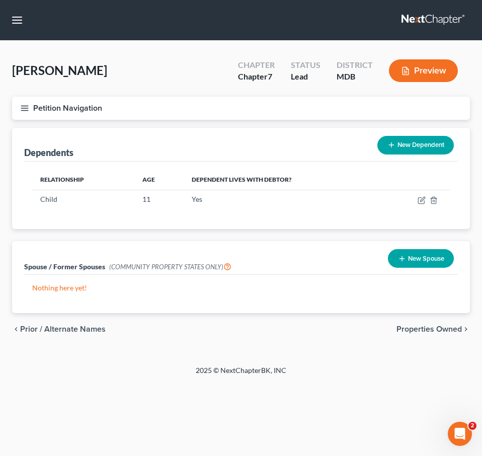
click at [414, 332] on span "Properties Owned" at bounding box center [428, 329] width 65 height 8
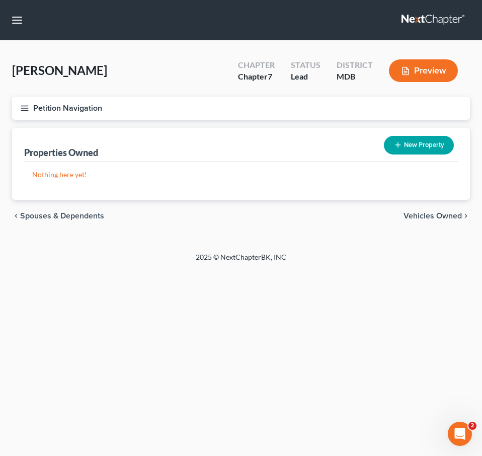
click at [423, 217] on span "Vehicles Owned" at bounding box center [433, 216] width 58 height 8
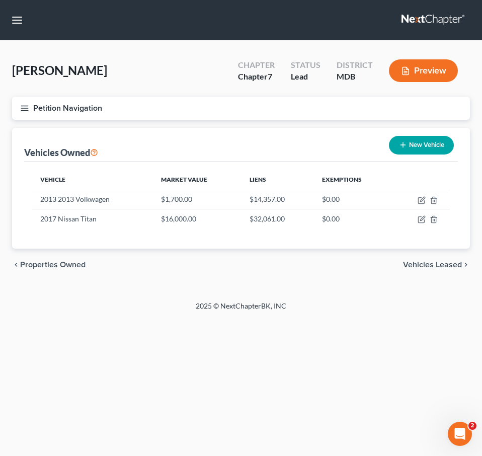
click at [425, 266] on span "Vehicles Leased" at bounding box center [432, 265] width 59 height 8
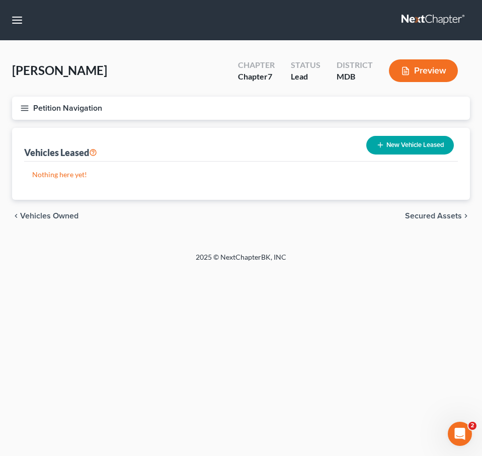
click at [424, 217] on span "Secured Assets" at bounding box center [433, 216] width 57 height 8
click at [424, 217] on span "Personal Items" at bounding box center [435, 216] width 54 height 8
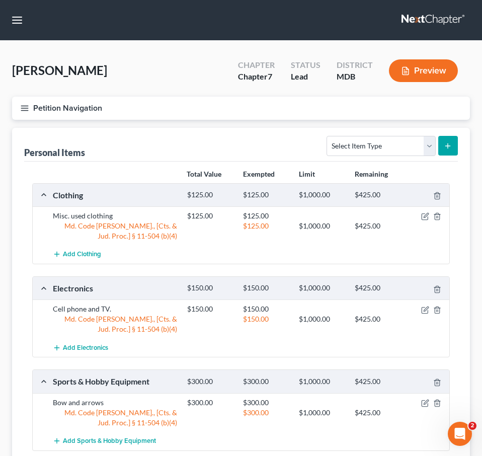
click at [425, 21] on link at bounding box center [434, 20] width 64 height 18
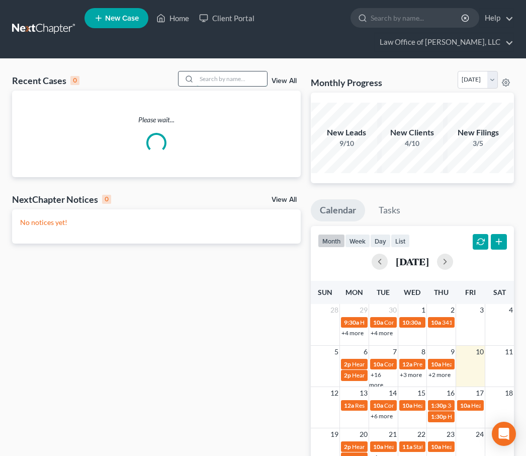
click at [219, 77] on input "search" at bounding box center [232, 78] width 70 height 15
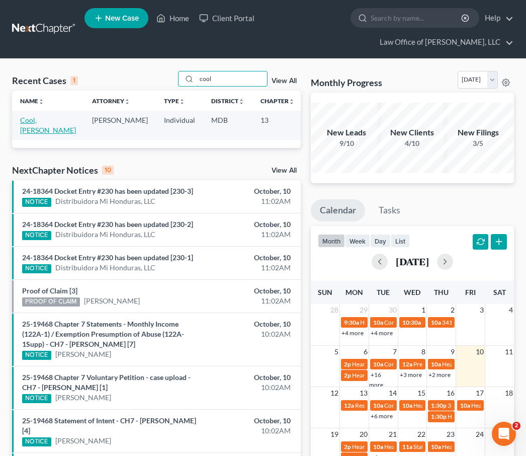
type input "cool"
click at [28, 120] on link "Cool, [PERSON_NAME]" at bounding box center [48, 125] width 56 height 19
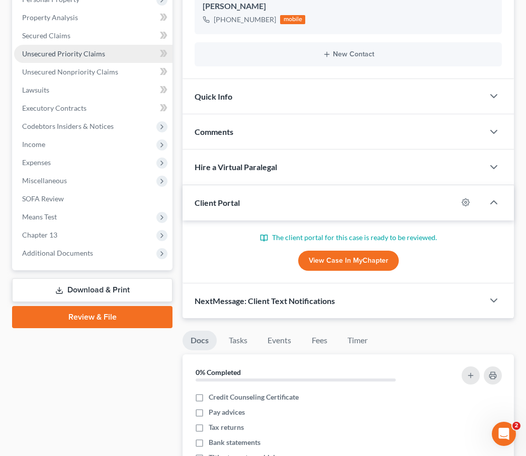
scroll to position [220, 0]
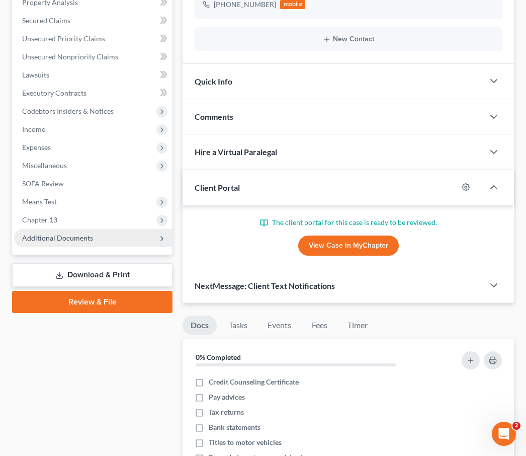
click at [67, 238] on span "Additional Documents" at bounding box center [57, 237] width 71 height 9
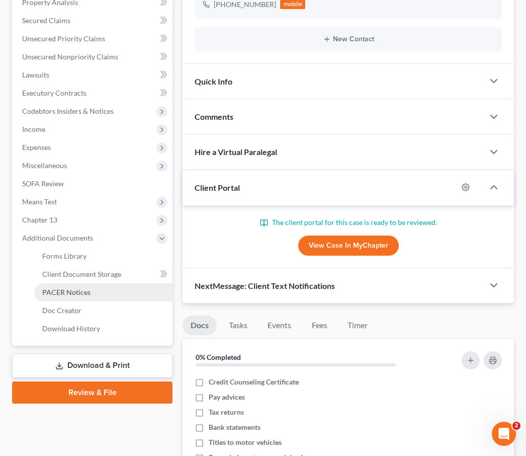
click at [71, 289] on span "PACER Notices" at bounding box center [66, 292] width 48 height 9
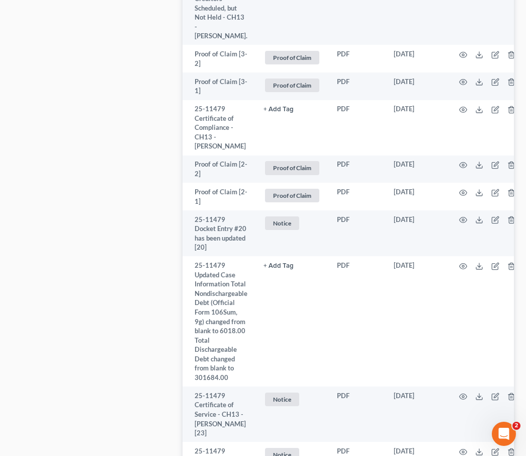
scroll to position [2444, 0]
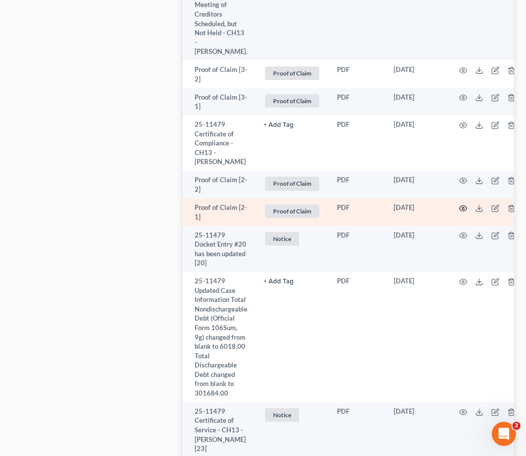
click at [464, 204] on icon "button" at bounding box center [463, 208] width 8 height 8
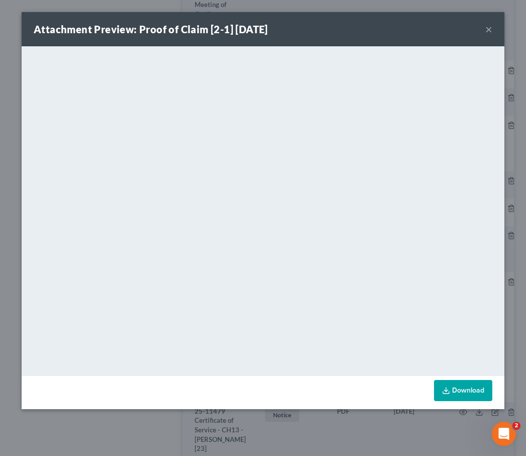
click at [490, 26] on button "×" at bounding box center [489, 29] width 7 height 12
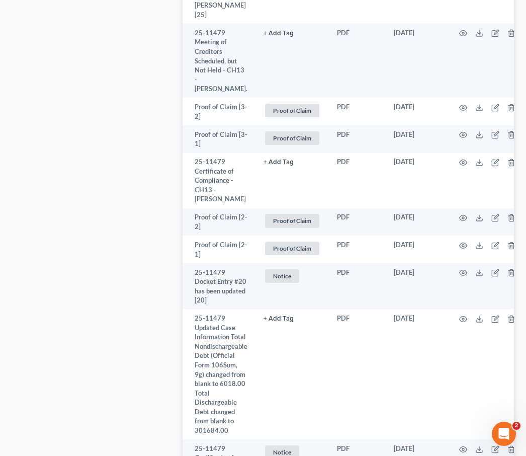
scroll to position [2385, 0]
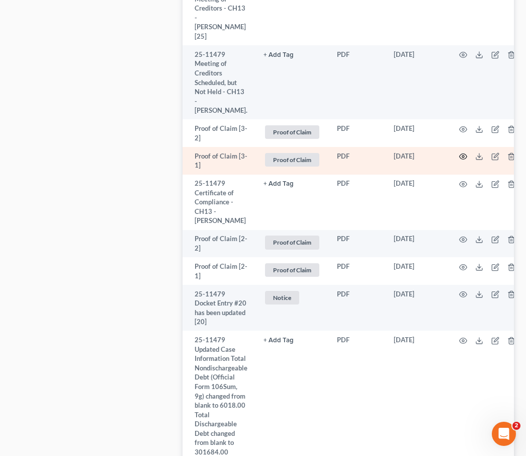
click at [463, 155] on circle "button" at bounding box center [463, 156] width 2 height 2
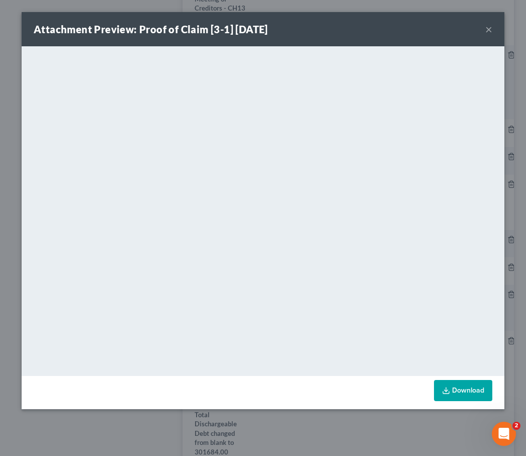
click at [488, 28] on button "×" at bounding box center [489, 29] width 7 height 12
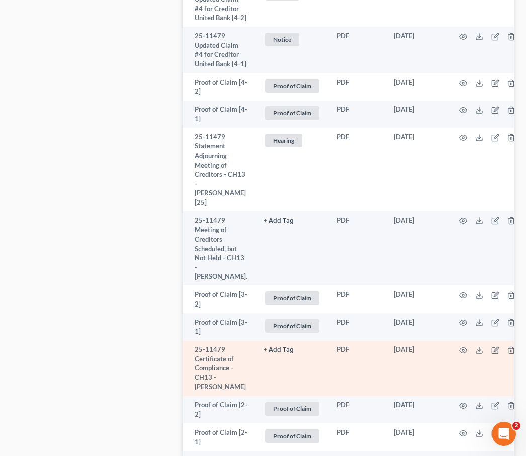
scroll to position [2215, 0]
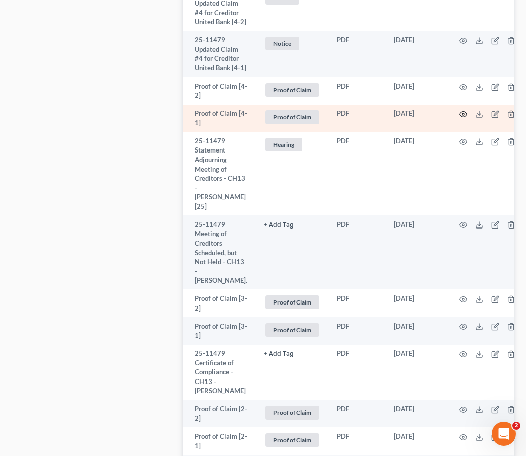
click at [463, 112] on icon "button" at bounding box center [464, 115] width 8 height 6
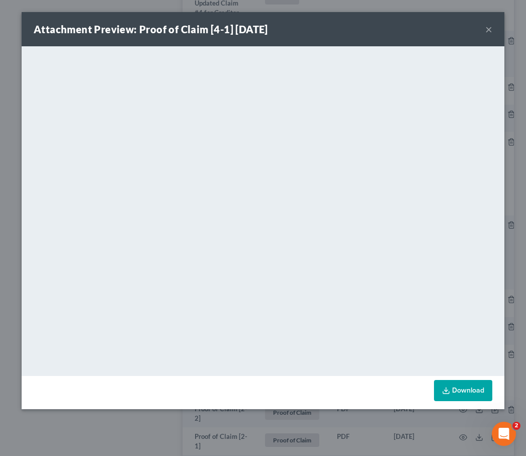
click at [490, 30] on button "×" at bounding box center [489, 29] width 7 height 12
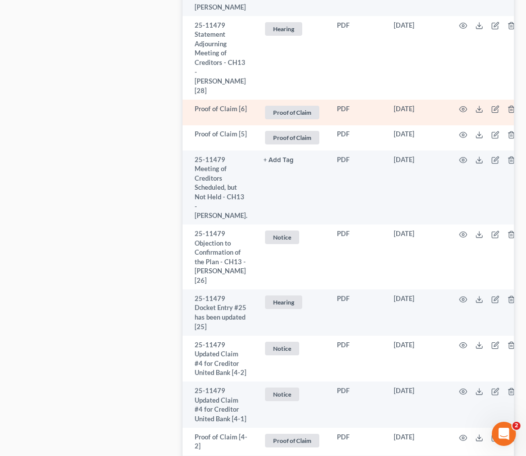
scroll to position [1863, 0]
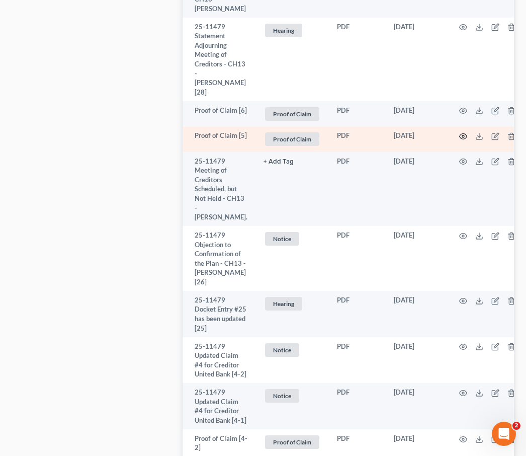
click at [464, 135] on circle "button" at bounding box center [463, 136] width 2 height 2
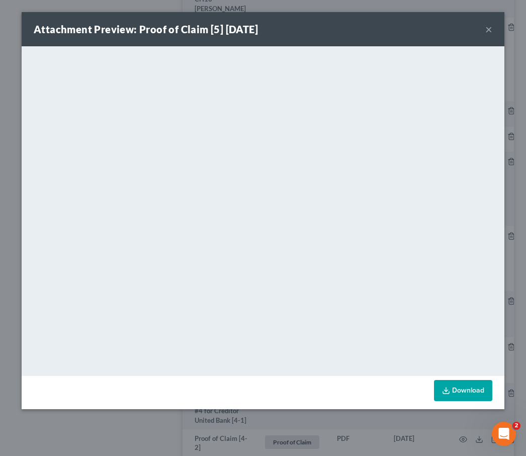
click at [492, 30] on button "×" at bounding box center [489, 29] width 7 height 12
click at [492, 30] on div "Attachment Preview: Proof of Claim [5] 05/02/2025 ×" at bounding box center [263, 29] width 483 height 34
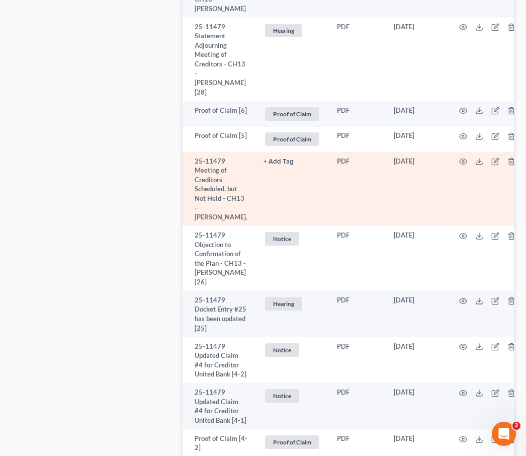
scroll to position [1861, 0]
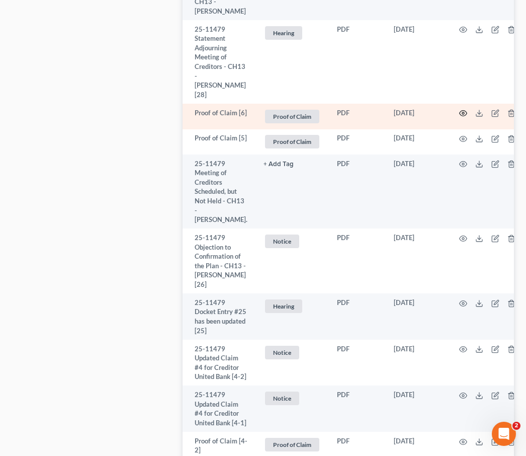
click at [461, 109] on icon "button" at bounding box center [463, 113] width 8 height 8
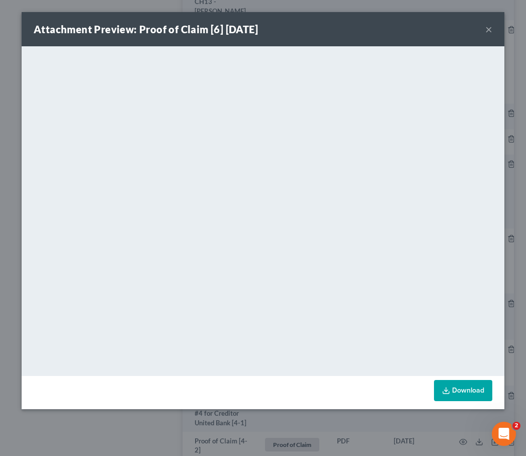
click at [489, 29] on button "×" at bounding box center [489, 29] width 7 height 12
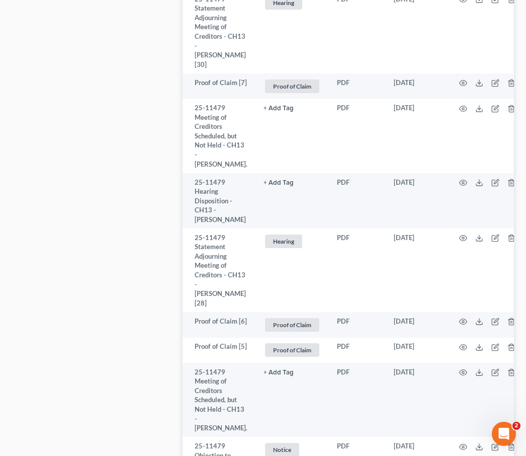
scroll to position [1649, 0]
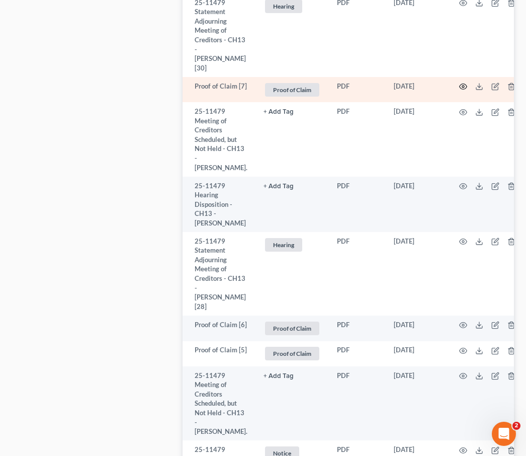
click at [462, 84] on icon "button" at bounding box center [464, 87] width 8 height 6
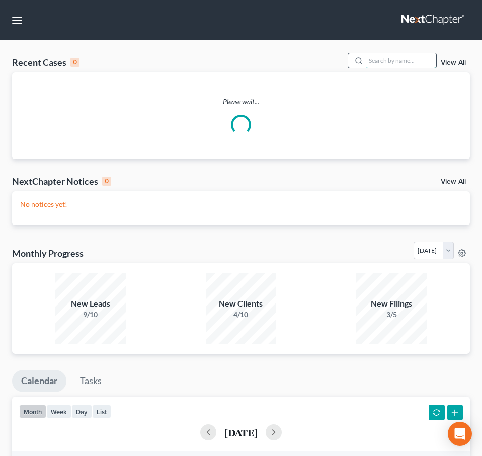
click at [386, 60] on input "search" at bounding box center [401, 60] width 70 height 15
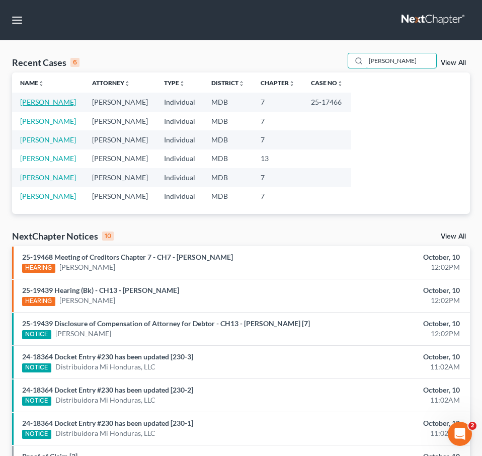
type input "[PERSON_NAME]"
click at [40, 101] on link "[PERSON_NAME]" at bounding box center [48, 102] width 56 height 9
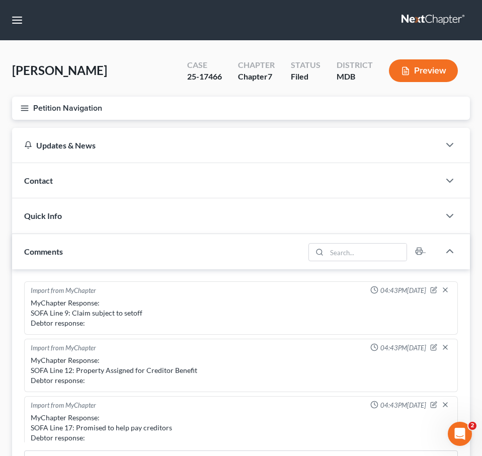
scroll to position [179, 0]
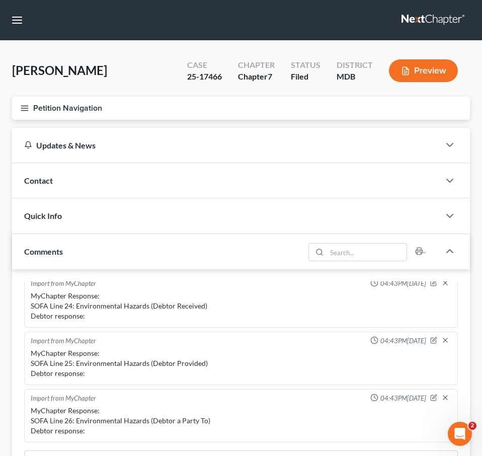
click at [25, 112] on button "Petition Navigation" at bounding box center [241, 108] width 458 height 23
click at [0, 0] on div "Case Dashboard Payments Invoices Payments Payments Credit Report Client Profile" at bounding box center [0, 0] width 0 height 0
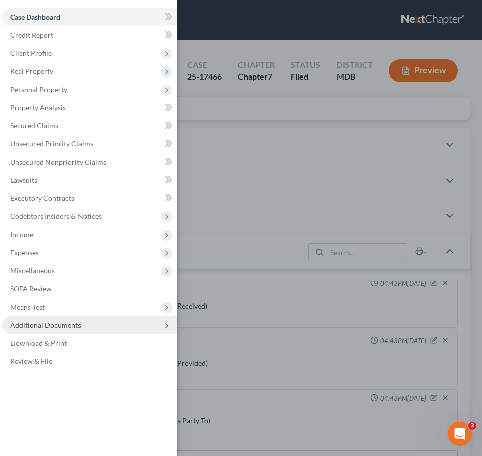
click at [44, 325] on span "Additional Documents" at bounding box center [45, 325] width 71 height 9
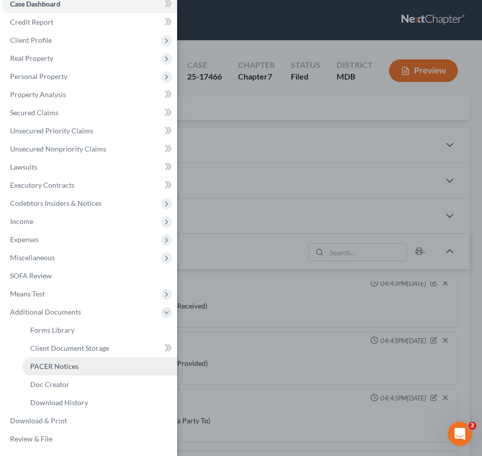
click at [53, 368] on span "PACER Notices" at bounding box center [54, 366] width 48 height 9
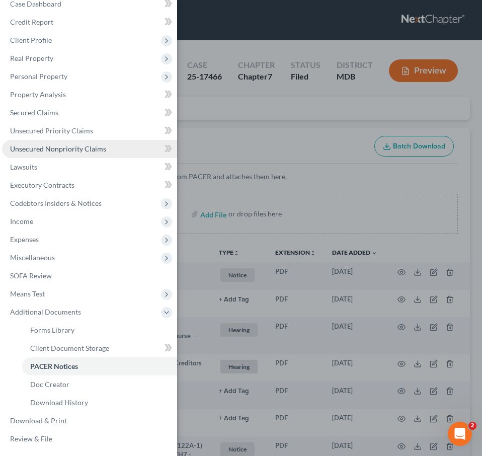
click at [48, 149] on span "Unsecured Nonpriority Claims" at bounding box center [58, 148] width 96 height 9
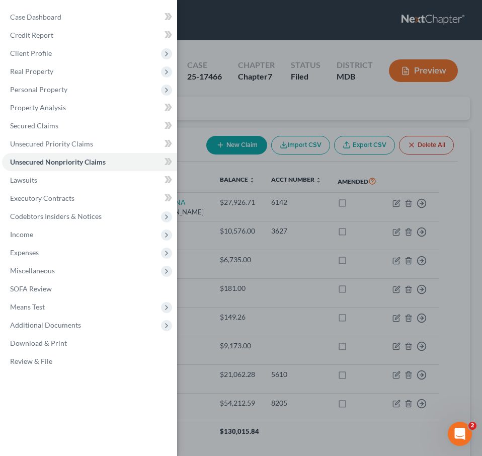
click at [234, 107] on div "Case Dashboard Payments Invoices Payments Payments Credit Report Client Profile" at bounding box center [241, 228] width 482 height 456
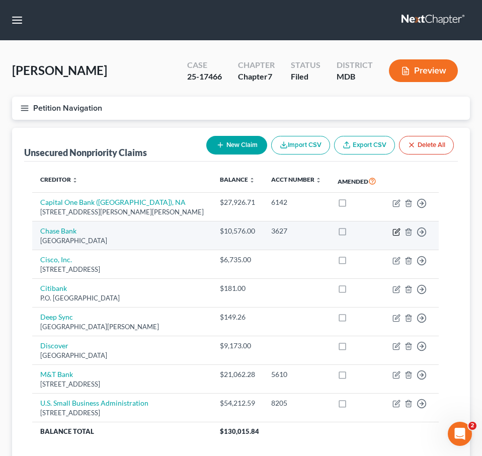
click at [392, 229] on icon "button" at bounding box center [396, 232] width 8 height 8
select select "18"
select select "14"
select select "0"
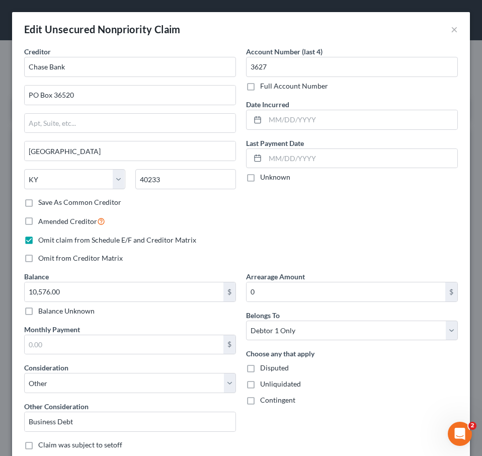
click at [38, 241] on label "Omit claim from Schedule E/F and Creditor Matrix" at bounding box center [117, 240] width 158 height 10
click at [42, 241] on input "Omit claim from Schedule E/F and Creditor Matrix" at bounding box center [45, 238] width 7 height 7
checkbox input "false"
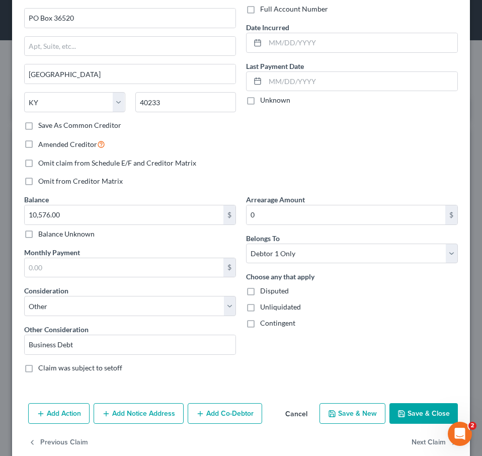
scroll to position [94, 0]
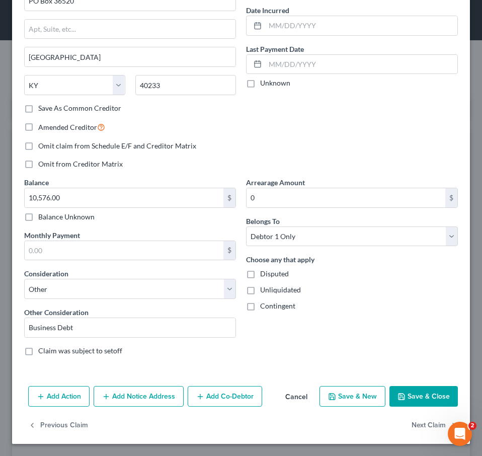
click at [415, 389] on button "Save & Close" at bounding box center [423, 396] width 68 height 21
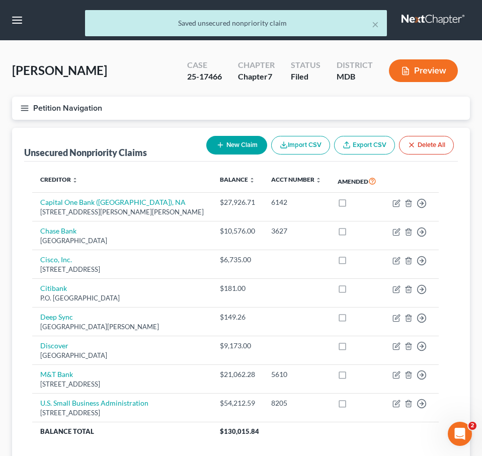
click at [22, 108] on line "button" at bounding box center [24, 108] width 7 height 0
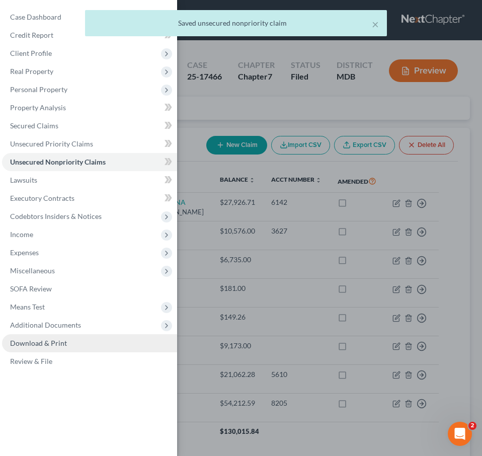
click at [64, 343] on span "Download & Print" at bounding box center [38, 343] width 57 height 9
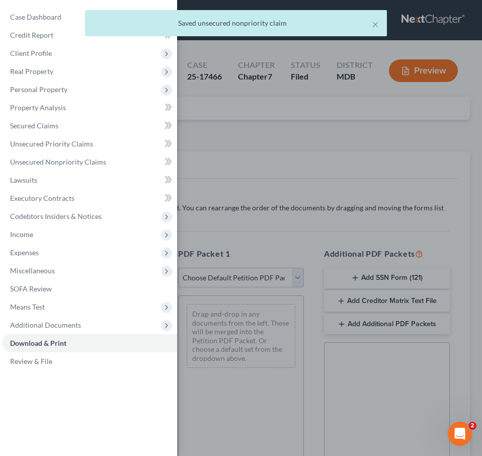
click at [278, 121] on div "Case Dashboard Payments Invoices Payments Payments Credit Report Client Profile" at bounding box center [241, 228] width 482 height 456
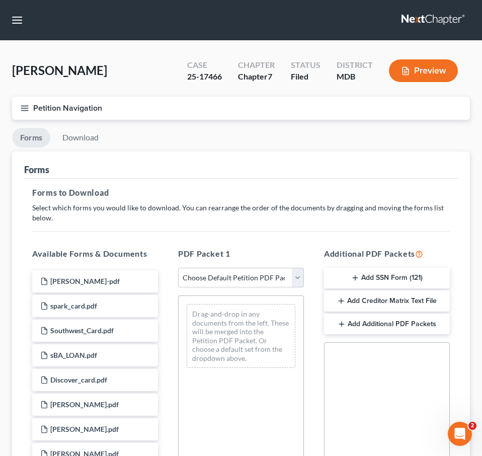
click at [266, 273] on select "Choose Default Petition PDF Packet Complete Bankruptcy Petition (all forms and …" at bounding box center [241, 278] width 126 height 20
select select "2"
click at [178, 268] on select "Choose Default Petition PDF Packet Complete Bankruptcy Petition (all forms and …" at bounding box center [241, 278] width 126 height 20
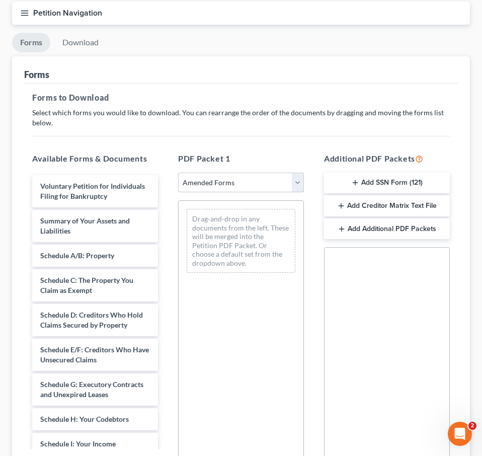
scroll to position [122, 0]
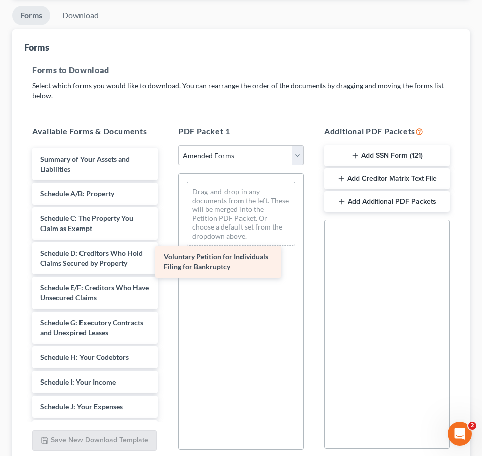
drag, startPoint x: 83, startPoint y: 170, endPoint x: 230, endPoint y: 285, distance: 186.8
click at [166, 285] on div "Voluntary Petition for Individuals Filing for Bankruptcy Voluntary Petition for…" at bounding box center [95, 444] width 142 height 592
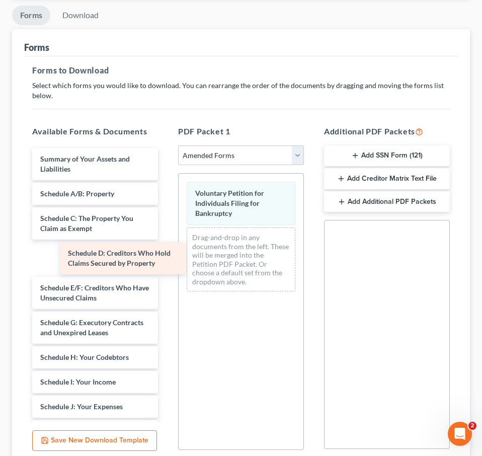
drag, startPoint x: 92, startPoint y: 261, endPoint x: 270, endPoint y: 282, distance: 179.8
click at [166, 282] on div "Schedule D: Creditors Who Hold Claims Secured by Property Summary of Your Asset…" at bounding box center [95, 444] width 142 height 592
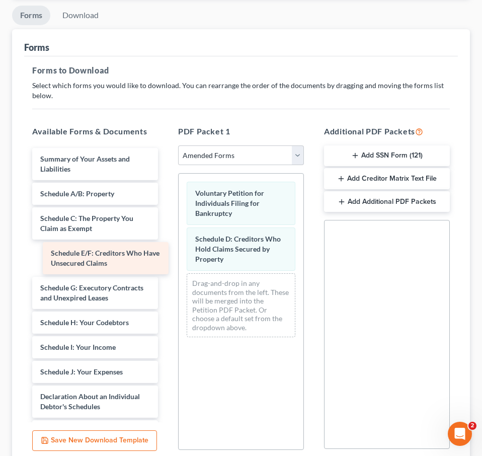
drag, startPoint x: 110, startPoint y: 257, endPoint x: 279, endPoint y: 291, distance: 172.6
click at [166, 291] on div "Schedule E/F: Creditors Who Have Unsecured Claims Summary of Your Assets and Li…" at bounding box center [95, 426] width 142 height 557
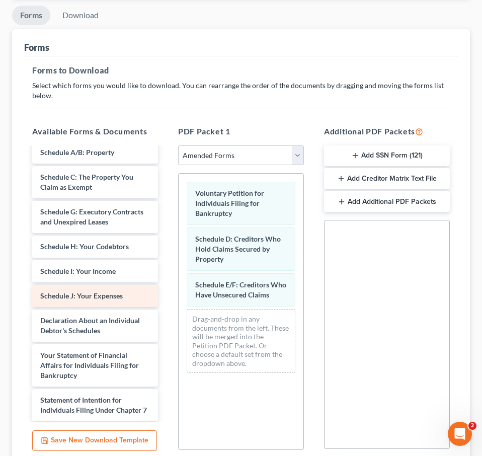
scroll to position [43, 0]
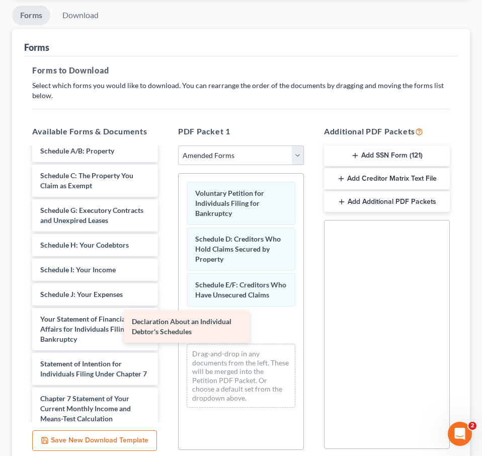
drag, startPoint x: 119, startPoint y: 324, endPoint x: 218, endPoint y: 326, distance: 99.7
click at [166, 327] on div "Declaration About an Individual Debtor's Schedules Summary of Your Assets and L…" at bounding box center [95, 349] width 142 height 488
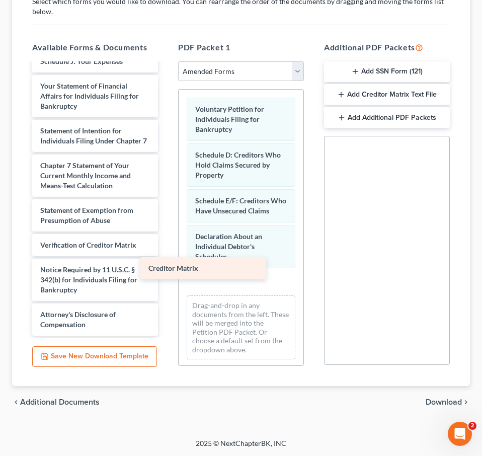
scroll to position [192, 0]
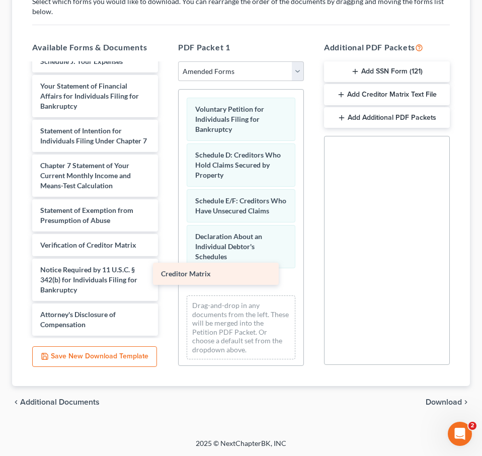
drag, startPoint x: 88, startPoint y: 224, endPoint x: 211, endPoint y: 283, distance: 136.6
click at [166, 283] on div "Creditor Matrix Summary of Your Assets and Liabilities Schedule A/B: Property S…" at bounding box center [95, 103] width 142 height 463
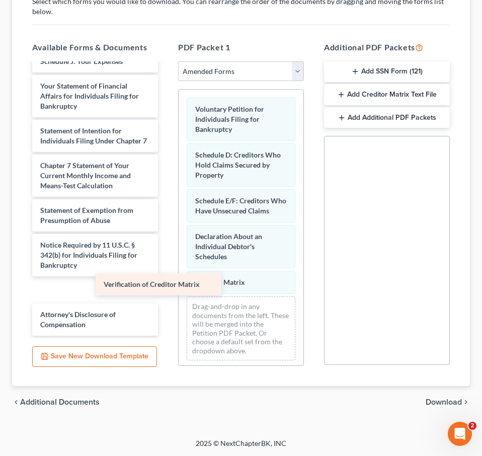
scroll to position [167, 0]
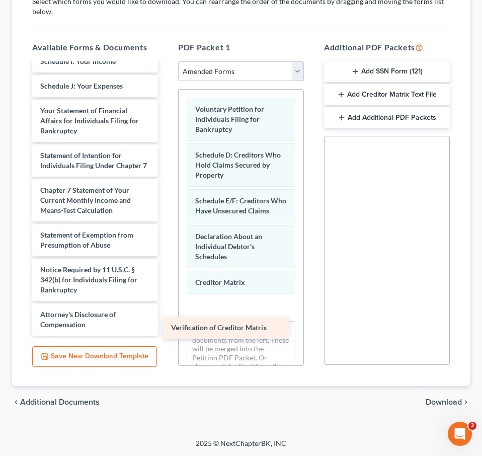
drag, startPoint x: 84, startPoint y: 245, endPoint x: 215, endPoint y: 328, distance: 154.9
click at [166, 328] on div "Verification of Creditor Matrix Summary of Your Assets and Liabilities Schedule…" at bounding box center [95, 116] width 142 height 439
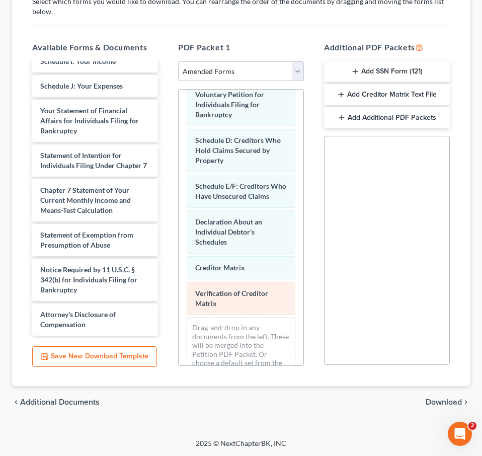
scroll to position [0, 0]
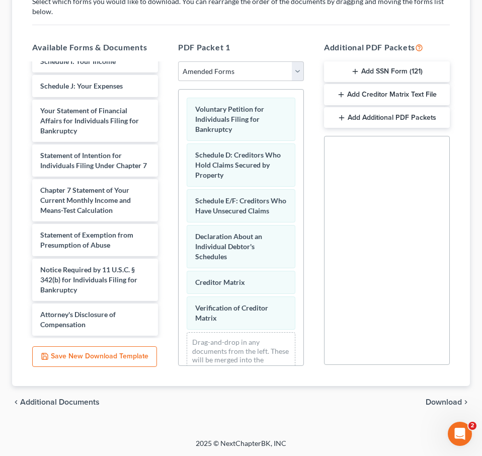
click at [427, 398] on span "Download" at bounding box center [444, 402] width 36 height 8
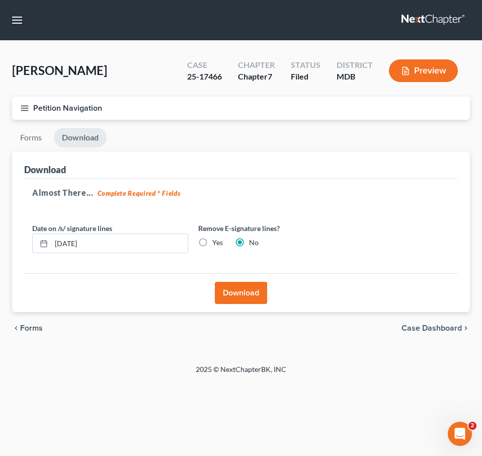
click at [232, 287] on button "Download" at bounding box center [241, 293] width 52 height 22
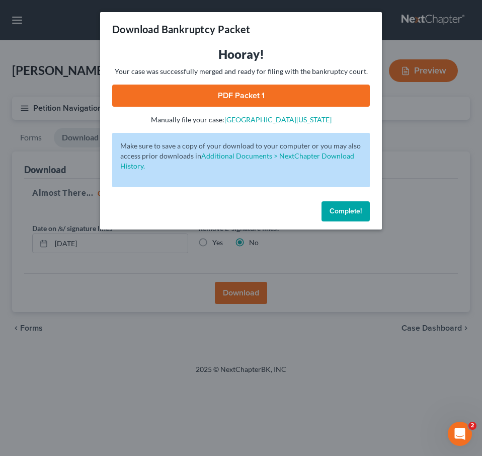
click at [214, 101] on link "PDF Packet 1" at bounding box center [241, 96] width 258 height 22
